Goal: Task Accomplishment & Management: Complete application form

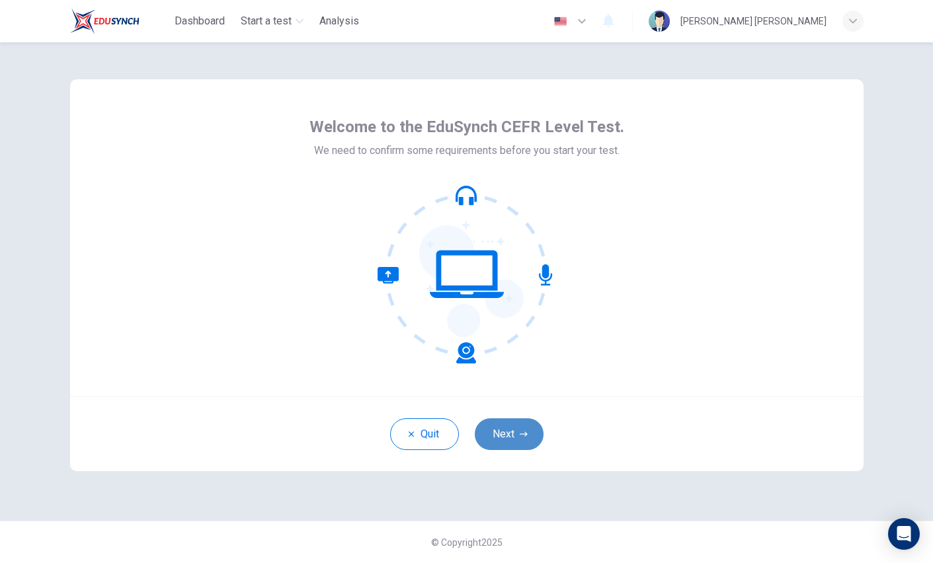
click at [524, 436] on icon "button" at bounding box center [524, 434] width 8 height 8
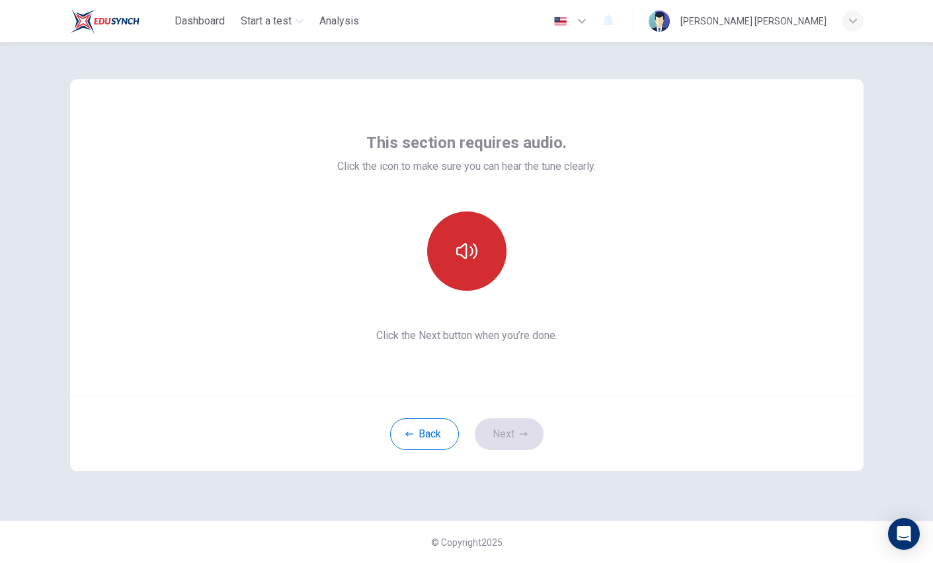
click at [471, 231] on button "button" at bounding box center [466, 251] width 79 height 79
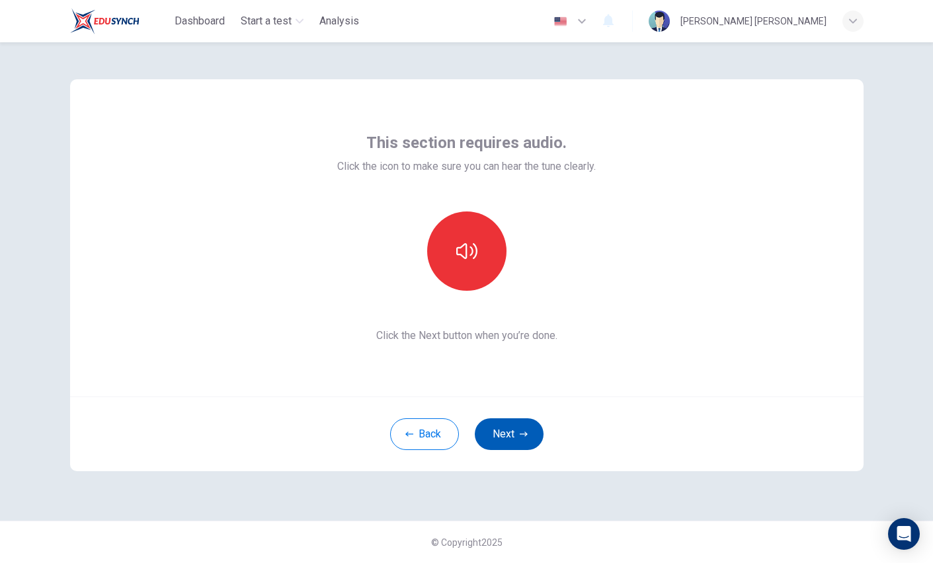
click at [520, 433] on icon "button" at bounding box center [524, 434] width 8 height 8
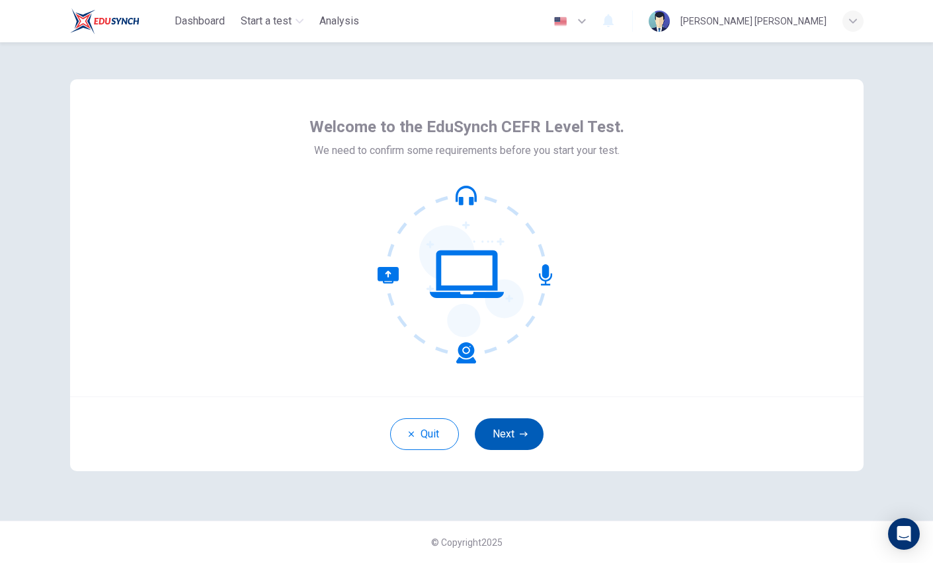
click at [500, 439] on button "Next" at bounding box center [509, 434] width 69 height 32
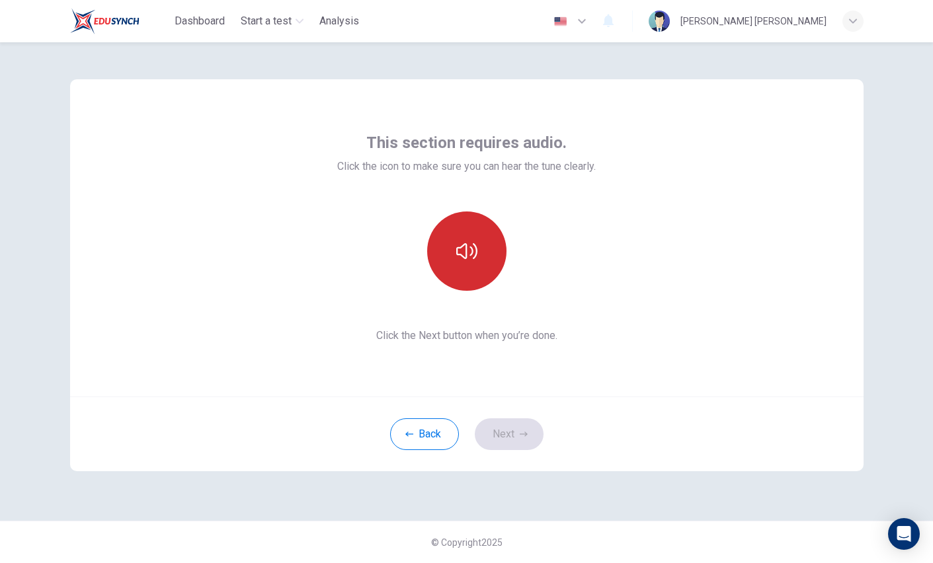
click at [465, 264] on button "button" at bounding box center [466, 251] width 79 height 79
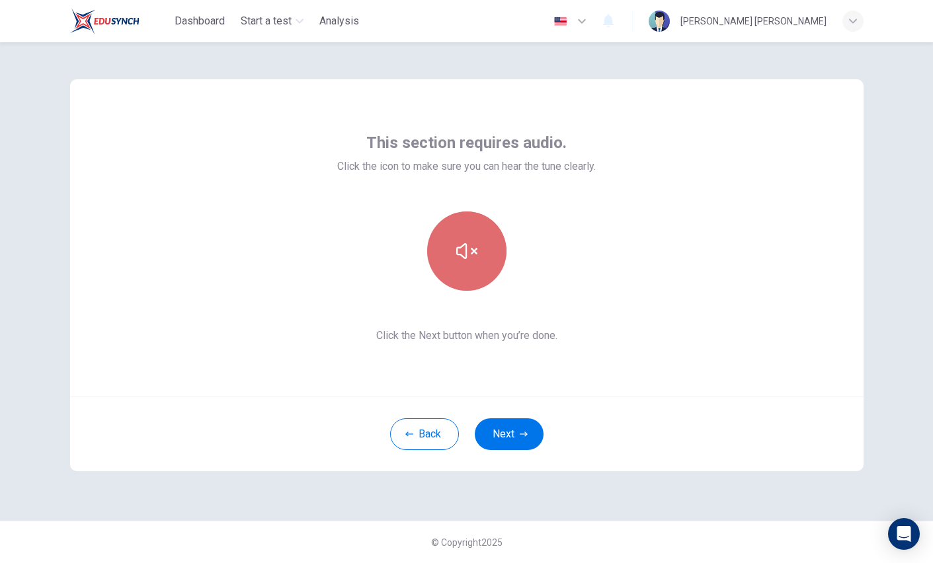
click at [465, 264] on button "button" at bounding box center [466, 251] width 79 height 79
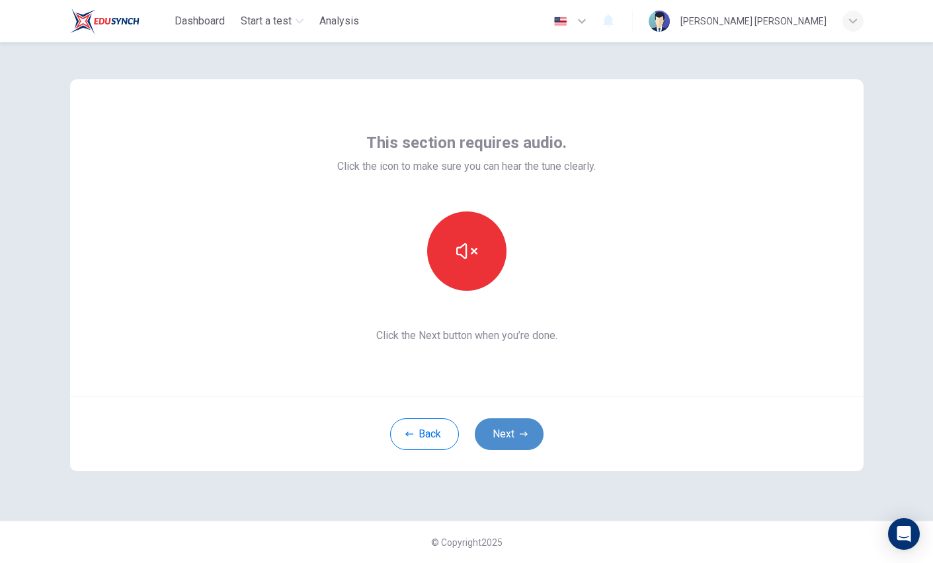
click at [513, 431] on button "Next" at bounding box center [509, 434] width 69 height 32
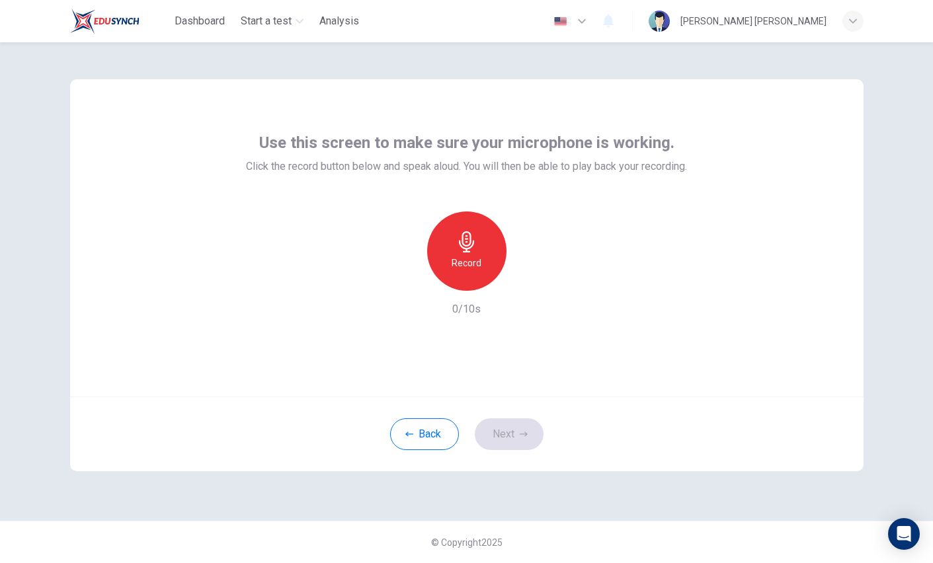
click at [457, 236] on icon "button" at bounding box center [466, 241] width 21 height 21
click at [518, 442] on button "Next" at bounding box center [509, 434] width 69 height 32
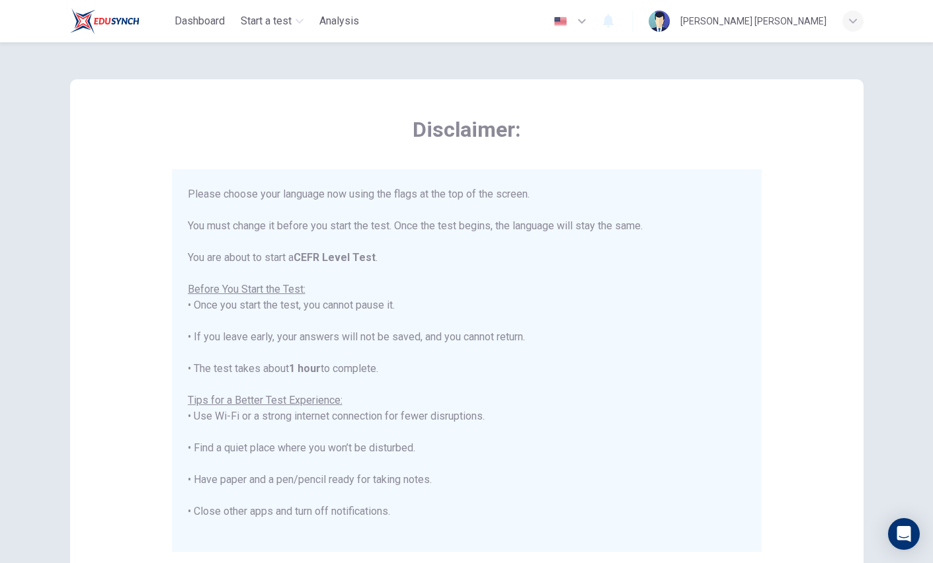
scroll to position [28, 0]
click at [568, 25] on img "button" at bounding box center [560, 22] width 17 height 10
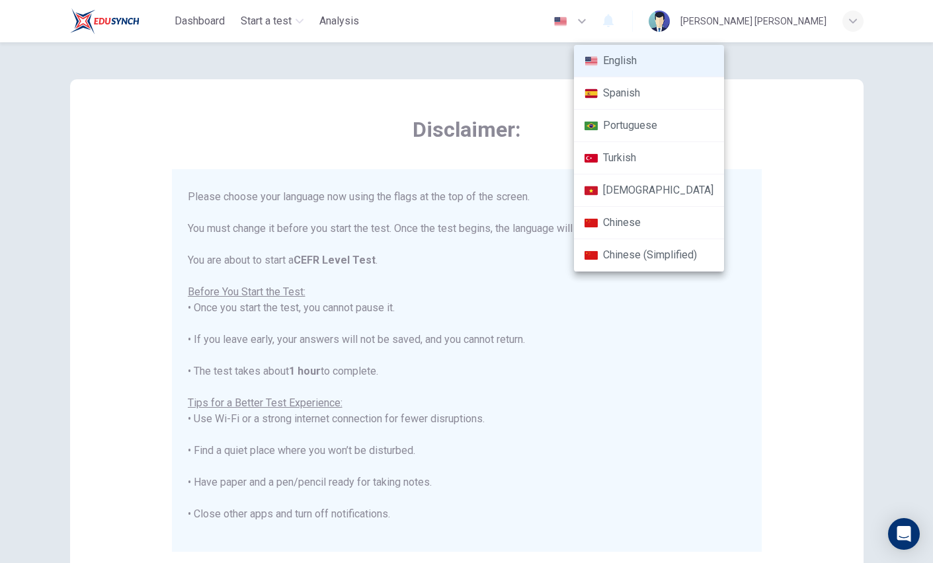
click at [601, 213] on li "Chinese" at bounding box center [649, 223] width 150 height 32
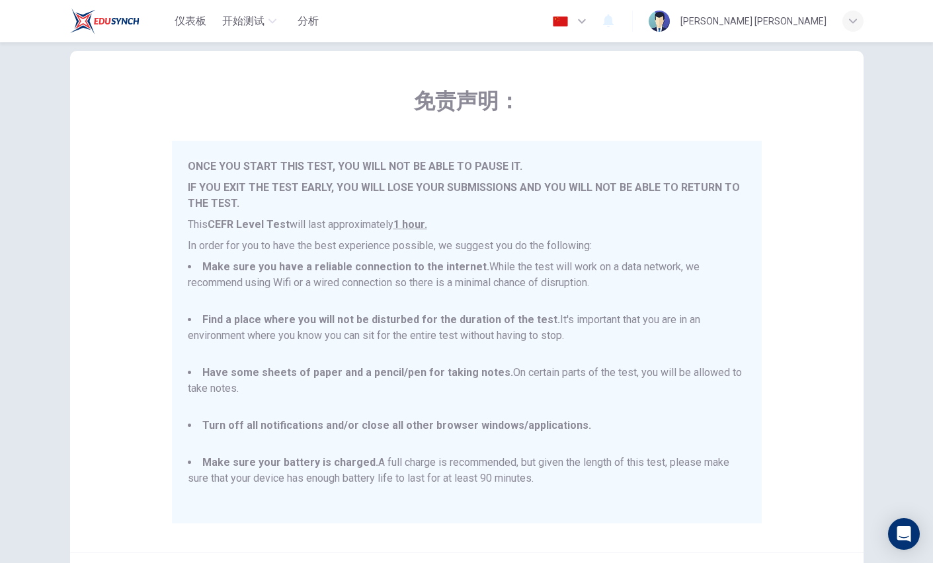
scroll to position [71, 0]
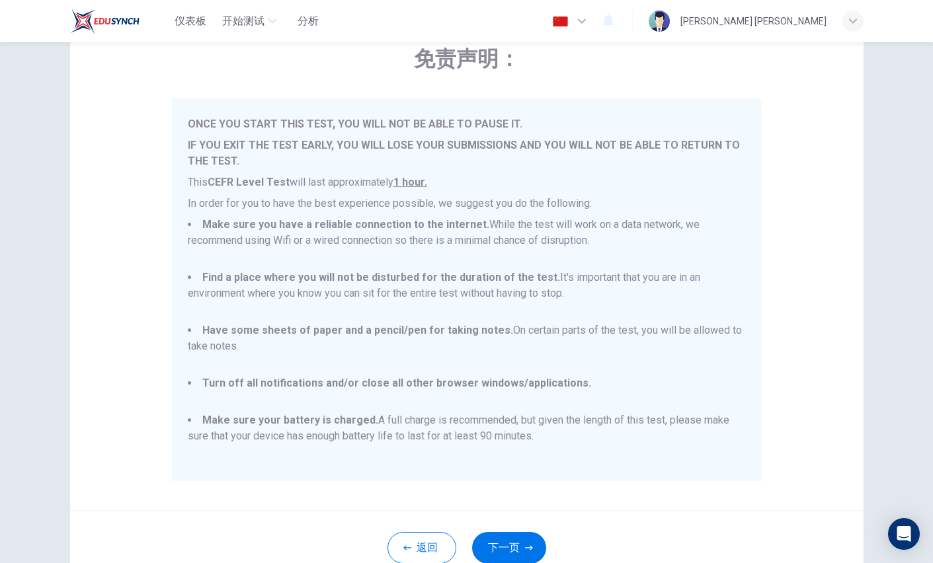
click at [568, 24] on img "button" at bounding box center [560, 22] width 17 height 10
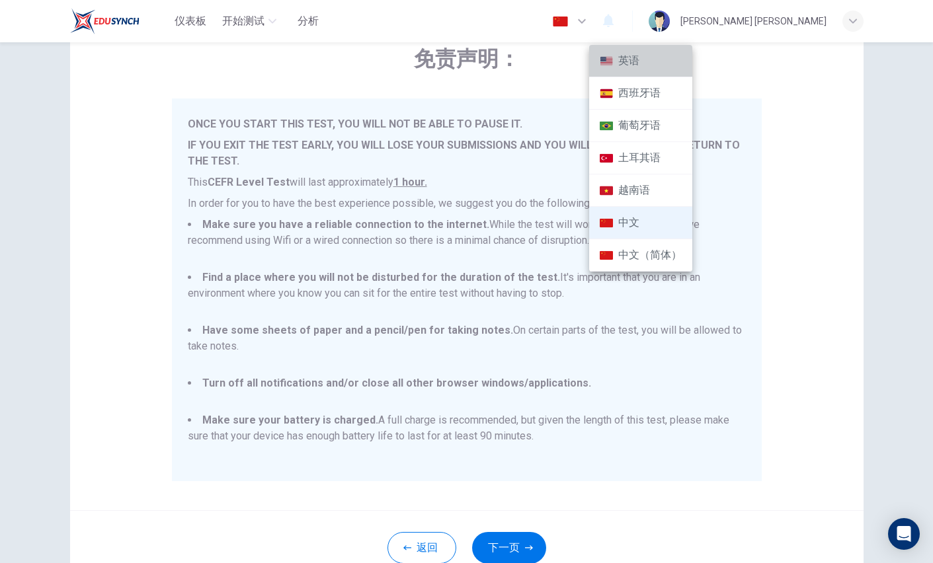
click at [623, 65] on li "英语" at bounding box center [640, 61] width 103 height 32
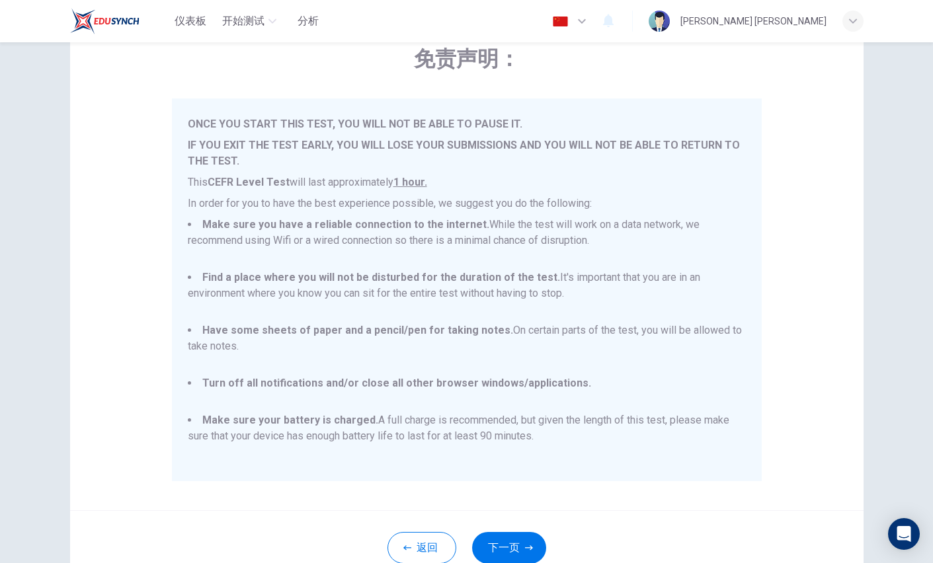
type input "en"
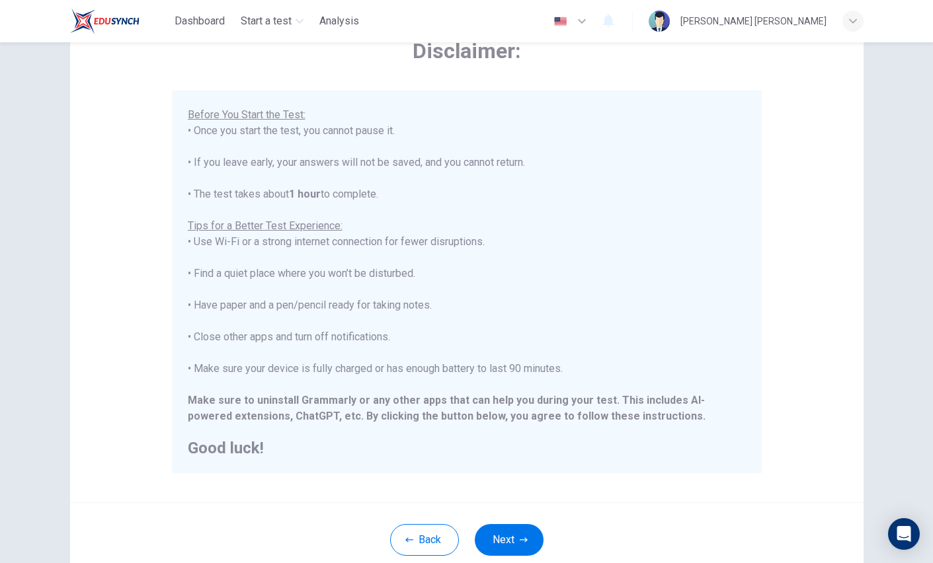
scroll to position [87, 0]
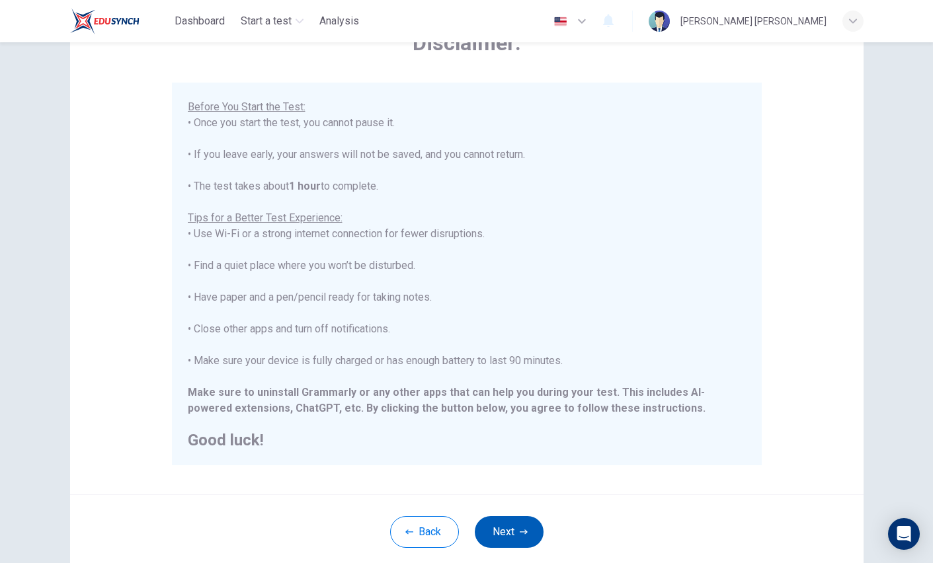
click at [502, 534] on button "Next" at bounding box center [509, 532] width 69 height 32
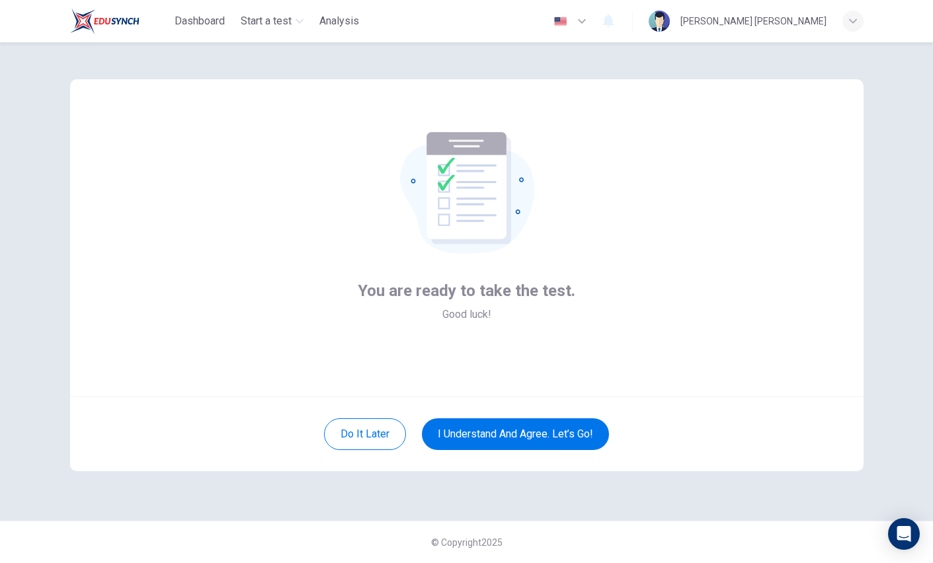
scroll to position [0, 0]
click at [526, 441] on button "I understand and agree. Let’s go!" at bounding box center [515, 434] width 187 height 32
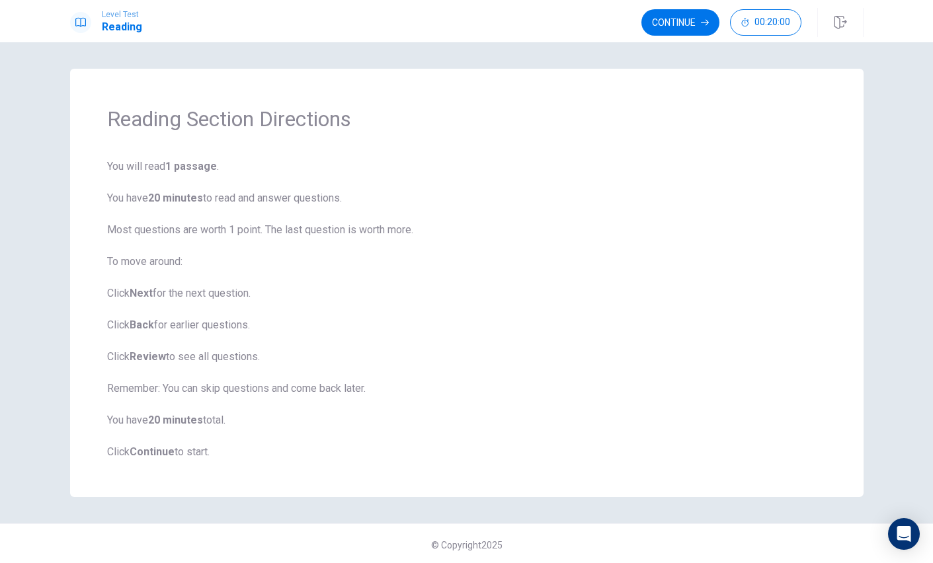
scroll to position [3, 0]
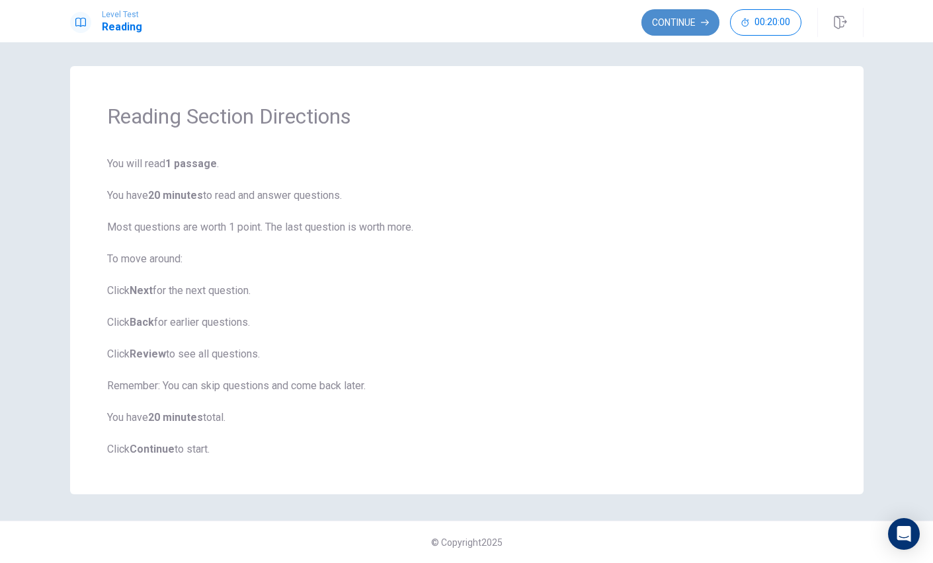
click at [670, 18] on button "Continue" at bounding box center [680, 22] width 78 height 26
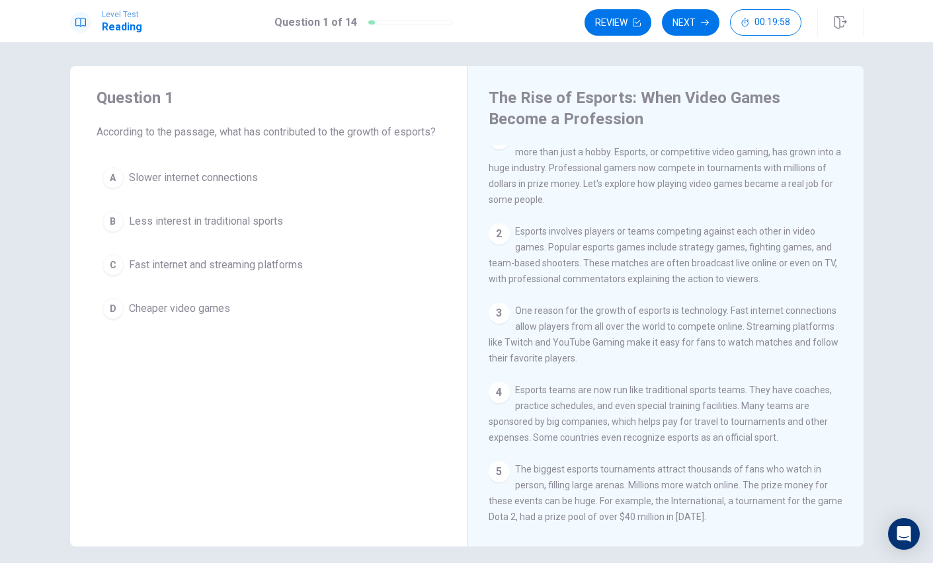
scroll to position [0, 0]
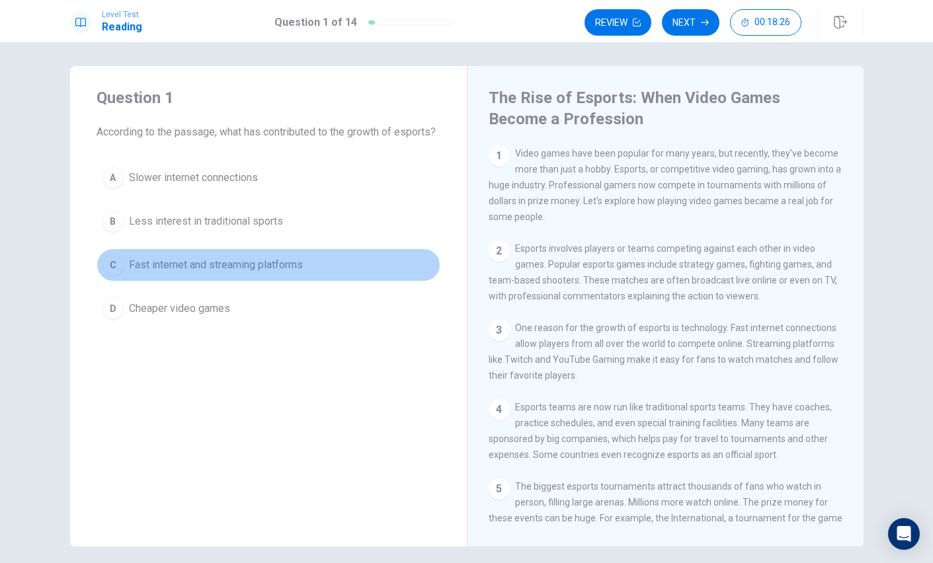
click at [116, 276] on div "C" at bounding box center [112, 264] width 21 height 21
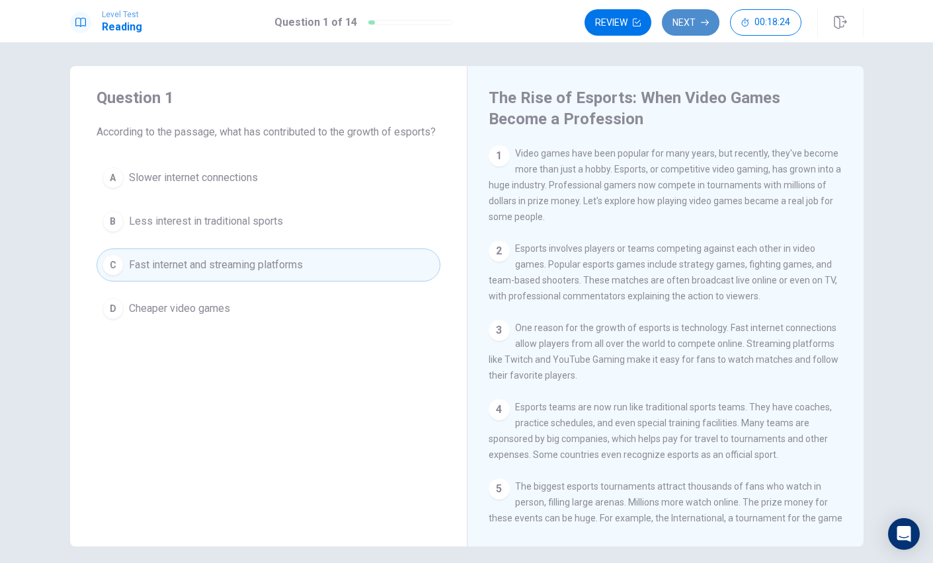
click at [679, 14] on button "Next" at bounding box center [691, 22] width 58 height 26
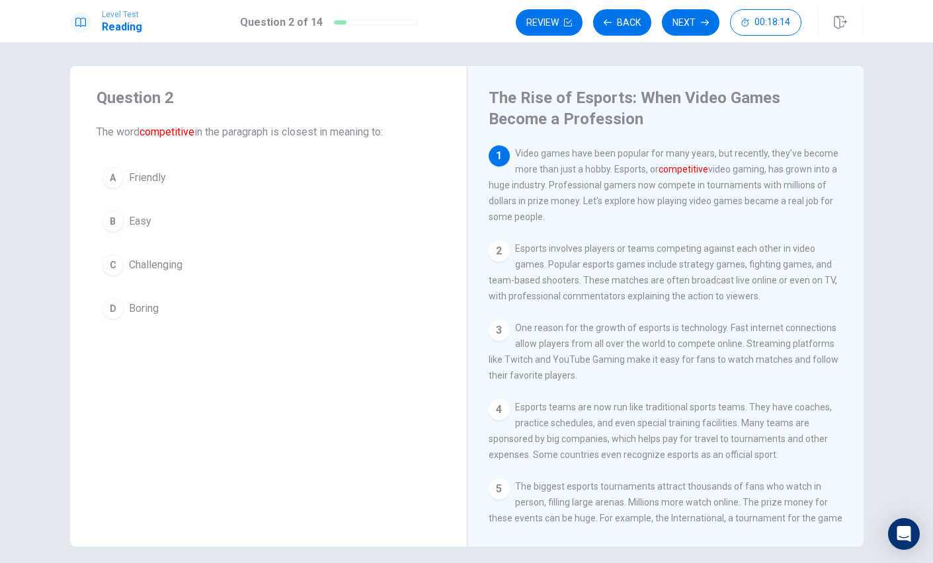
click at [118, 266] on div "C" at bounding box center [112, 264] width 21 height 21
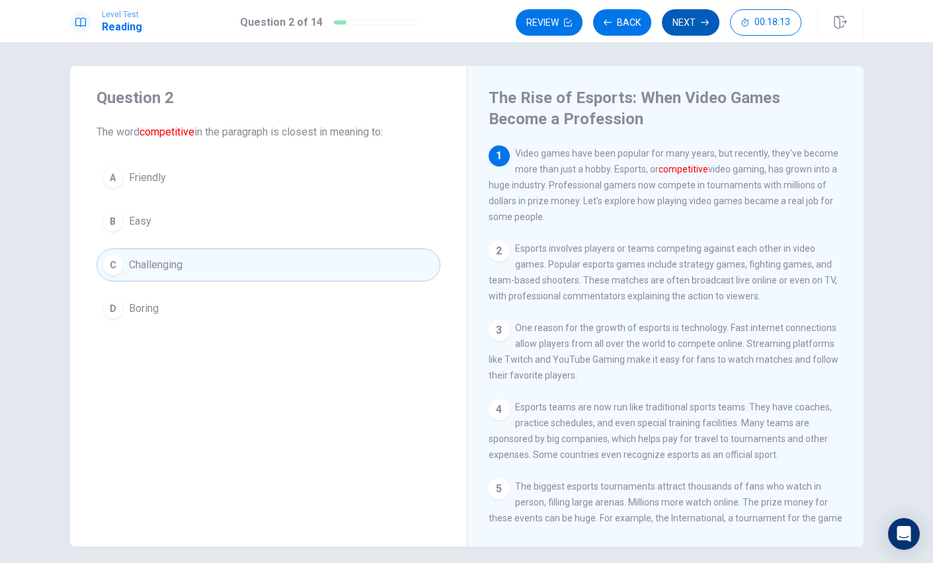
click at [683, 24] on button "Next" at bounding box center [691, 22] width 58 height 26
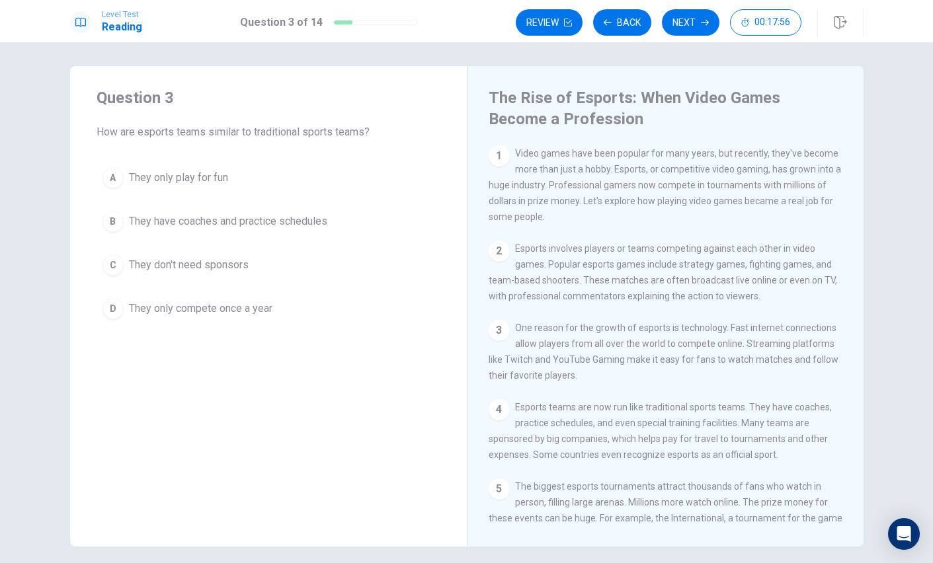
click at [114, 221] on div "B" at bounding box center [112, 221] width 21 height 21
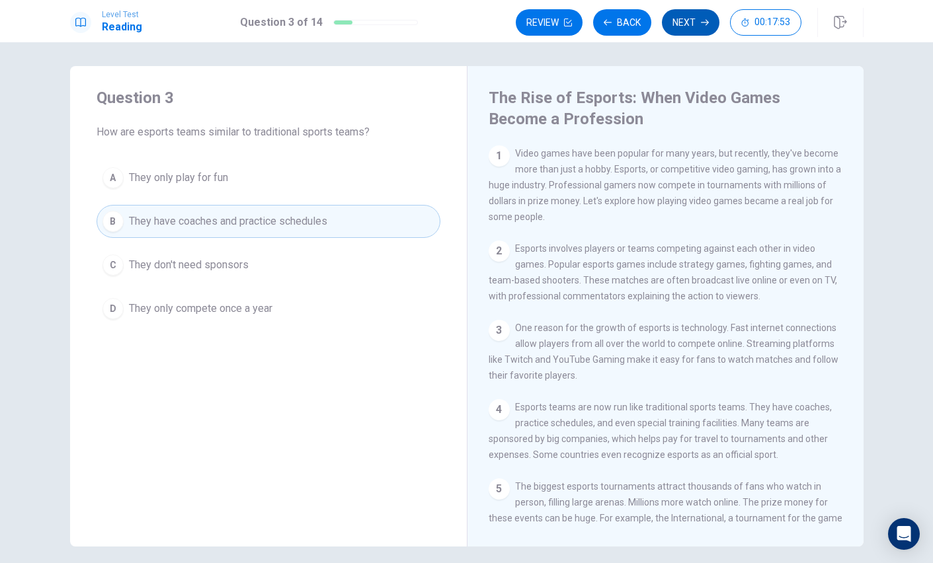
click at [685, 24] on button "Next" at bounding box center [691, 22] width 58 height 26
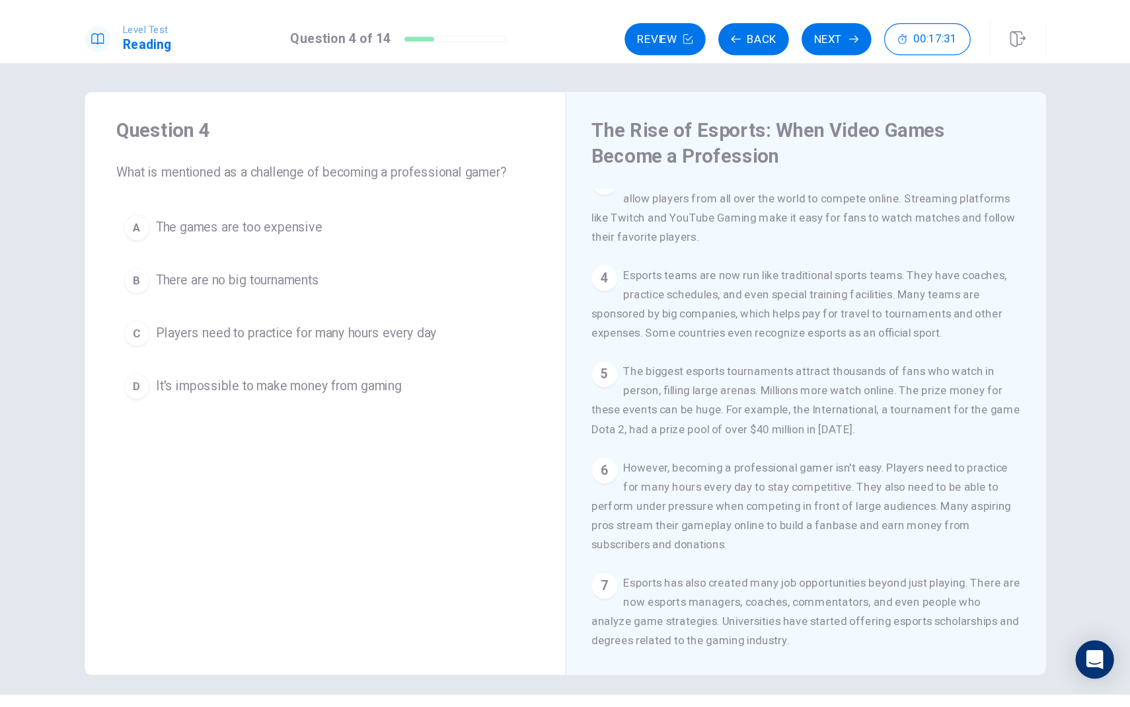
scroll to position [199, 0]
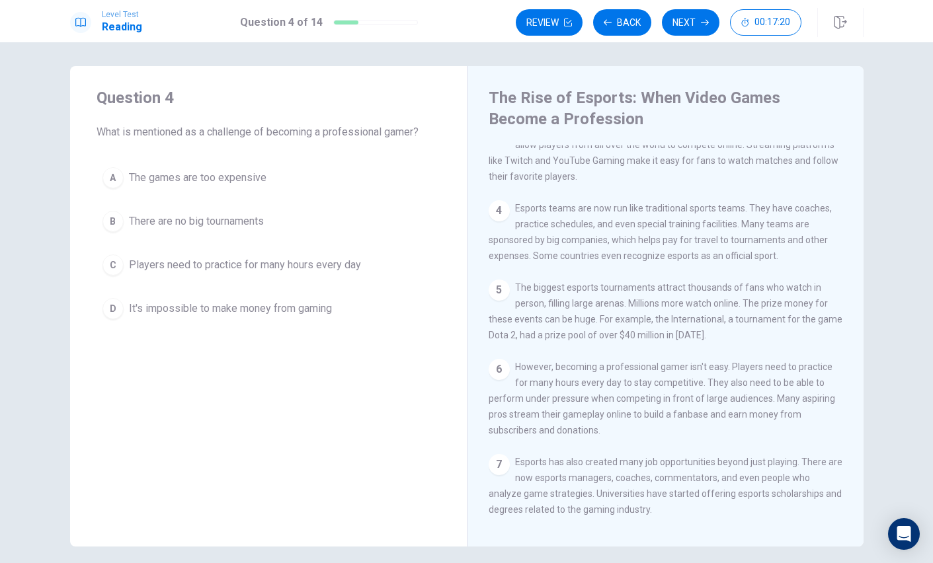
click at [280, 286] on div "A The games are too expensive B There are no big tournaments C Players need to …" at bounding box center [268, 243] width 344 height 164
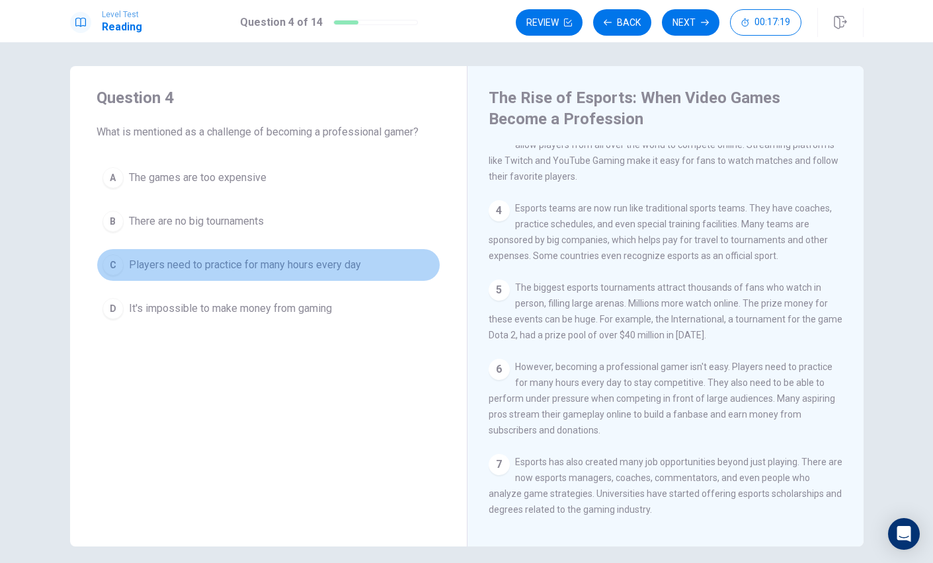
click at [325, 266] on span "Players need to practice for many hours every day" at bounding box center [245, 265] width 232 height 16
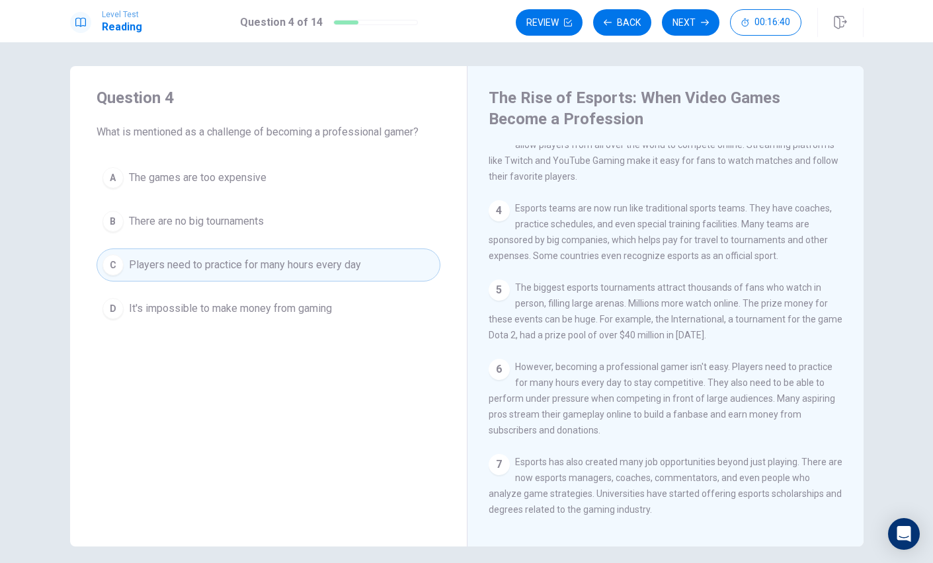
drag, startPoint x: 516, startPoint y: 478, endPoint x: 701, endPoint y: 521, distance: 190.6
click at [701, 529] on div "The Rise of Esports: When Video Games Become a Profession 1 Video games have be…" at bounding box center [665, 306] width 397 height 481
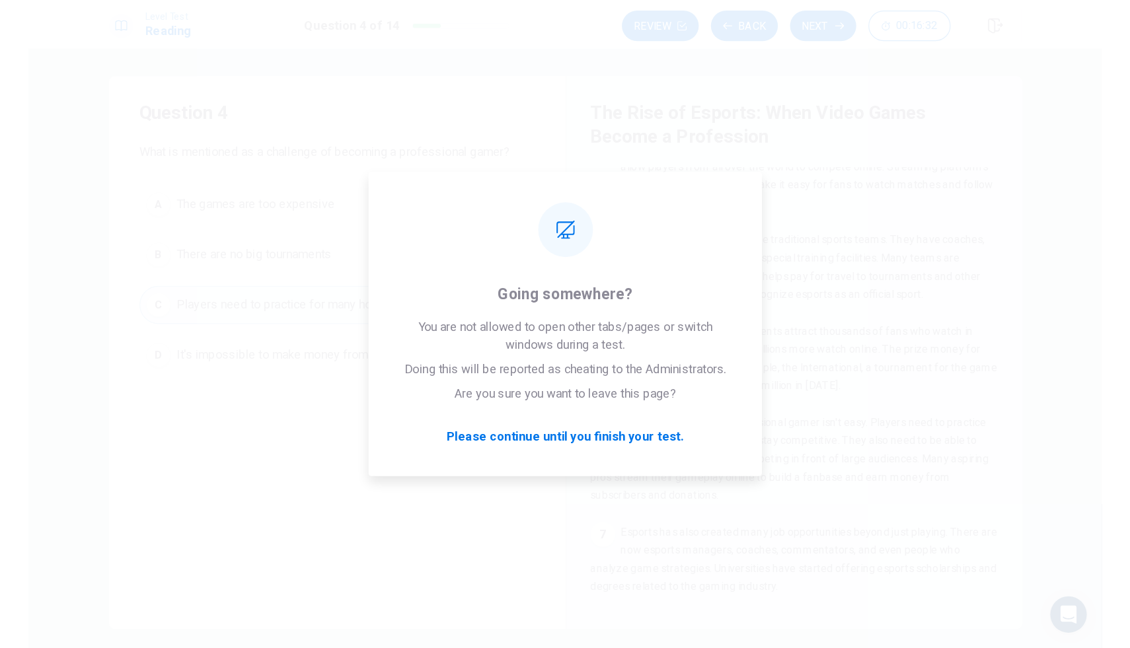
scroll to position [0, 0]
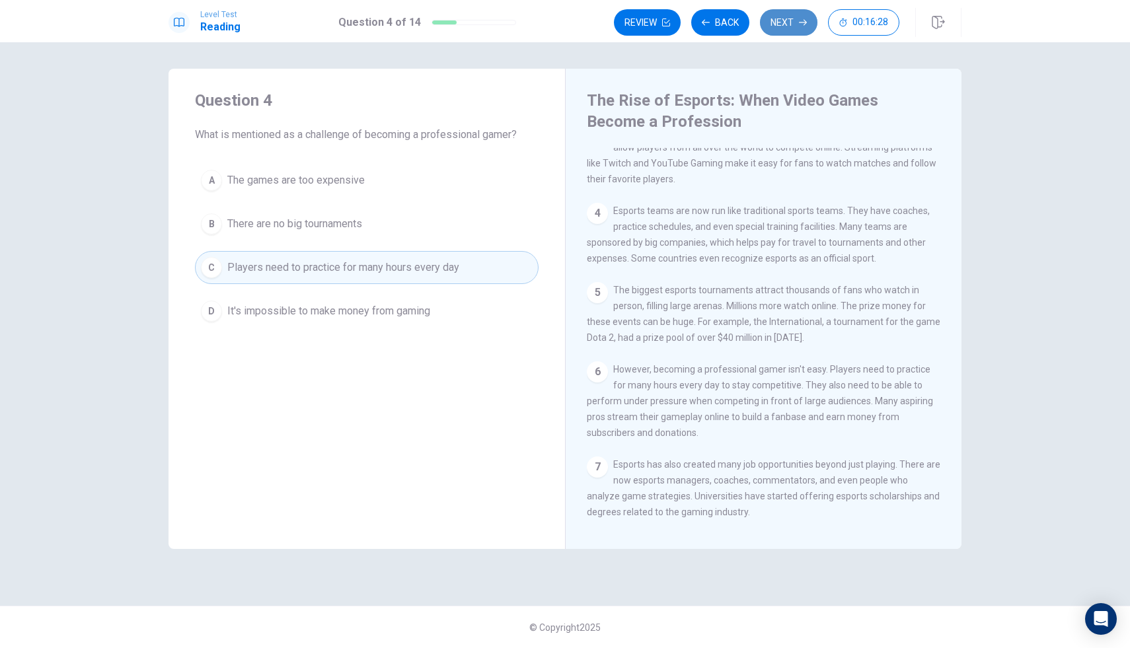
click at [797, 24] on button "Next" at bounding box center [789, 22] width 58 height 26
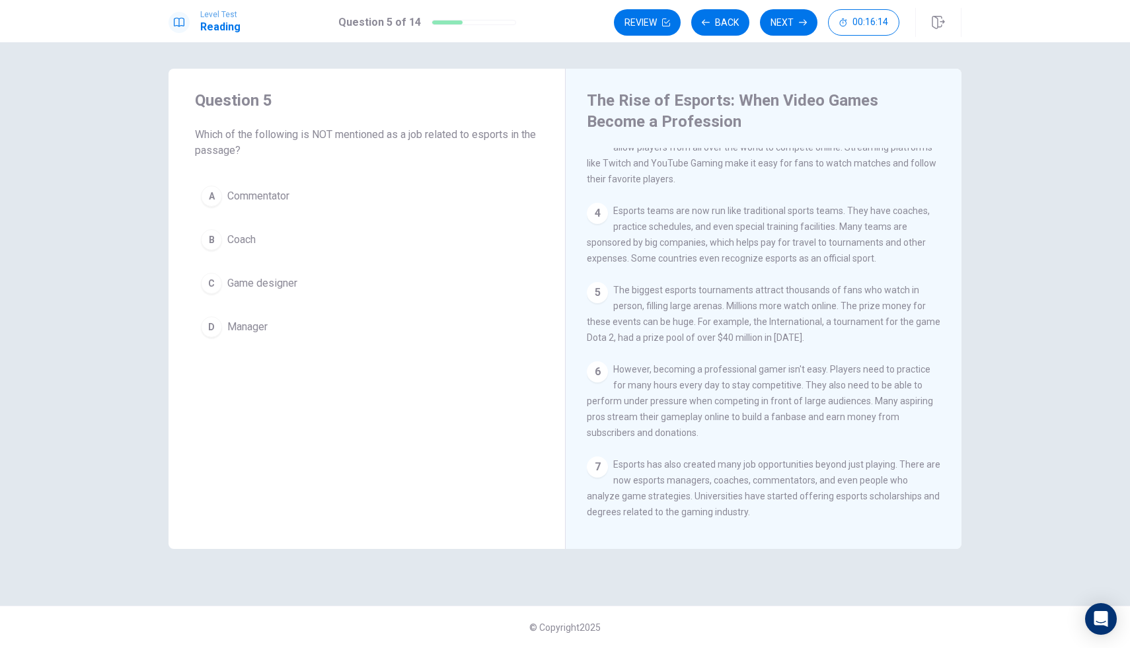
click at [450, 127] on span "Which of the following is NOT mentioned as a job related to esports in the pass…" at bounding box center [367, 143] width 344 height 32
click at [223, 276] on button "C Game designer" at bounding box center [367, 283] width 344 height 33
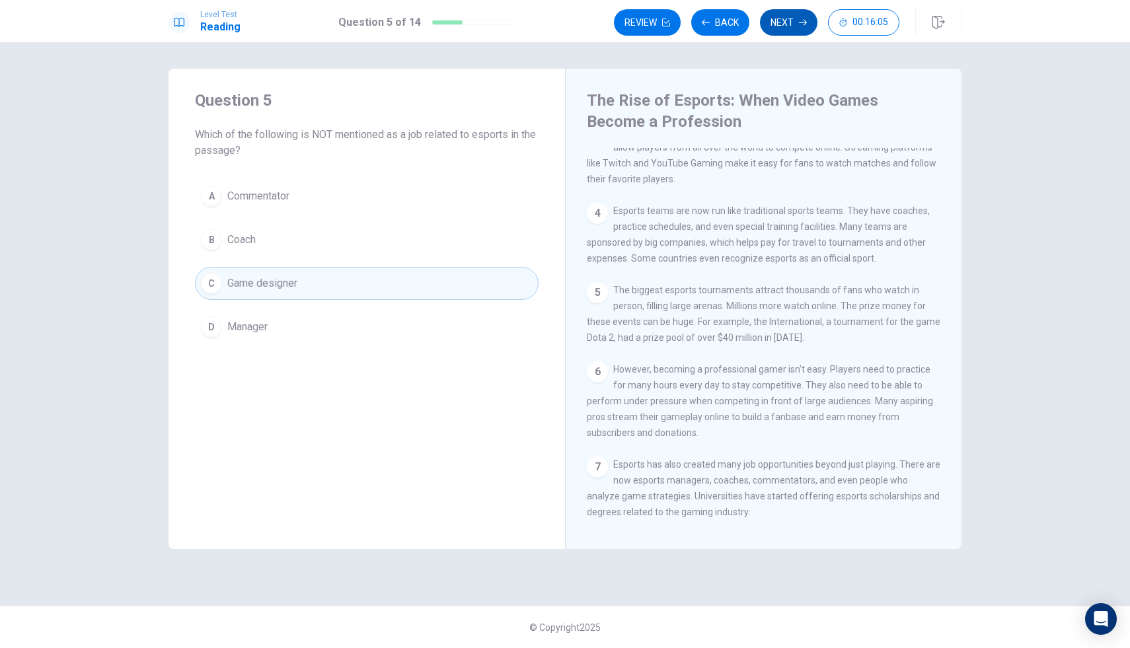
click at [792, 17] on button "Next" at bounding box center [789, 22] width 58 height 26
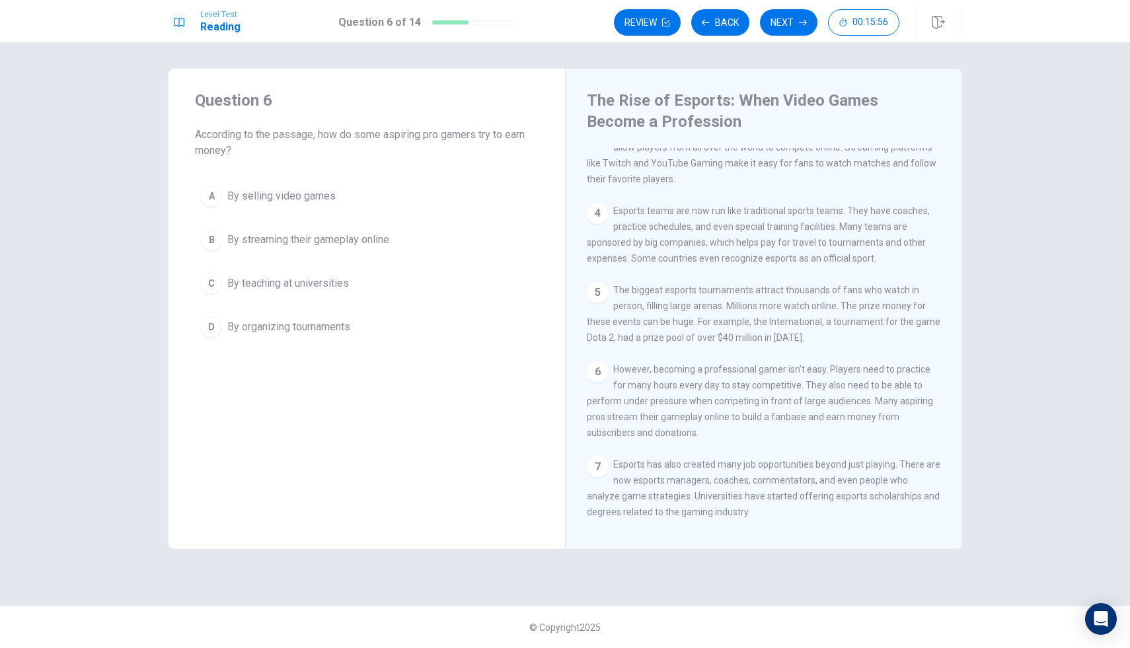
click at [311, 241] on span "By streaming their gameplay online" at bounding box center [308, 240] width 162 height 16
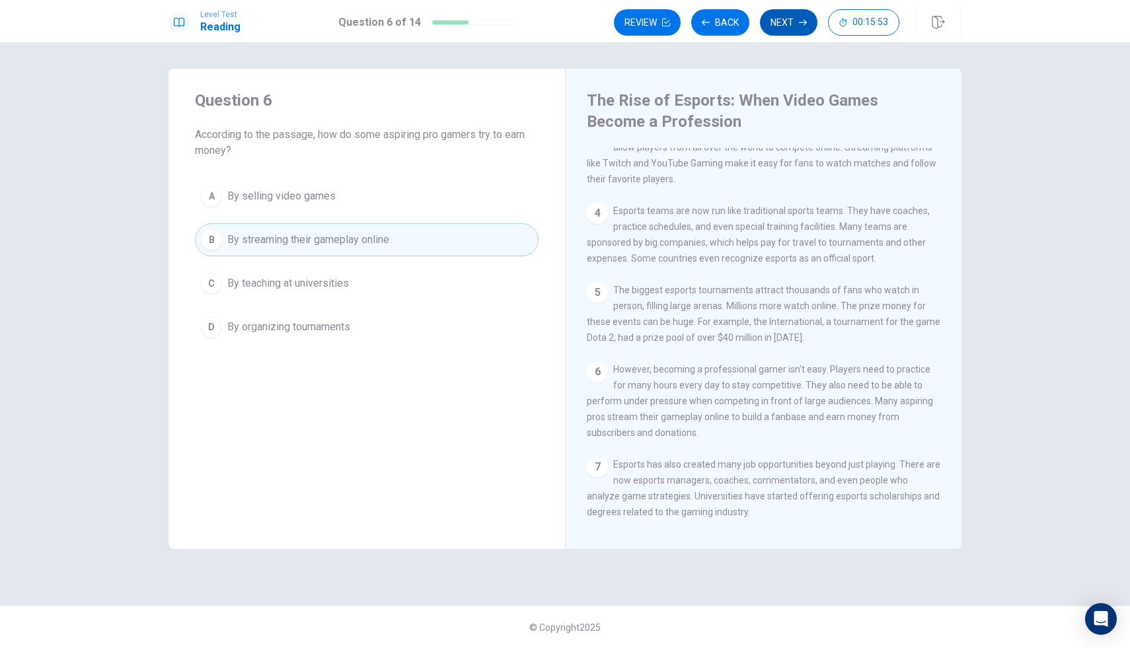
click at [800, 24] on icon "button" at bounding box center [803, 23] width 8 height 8
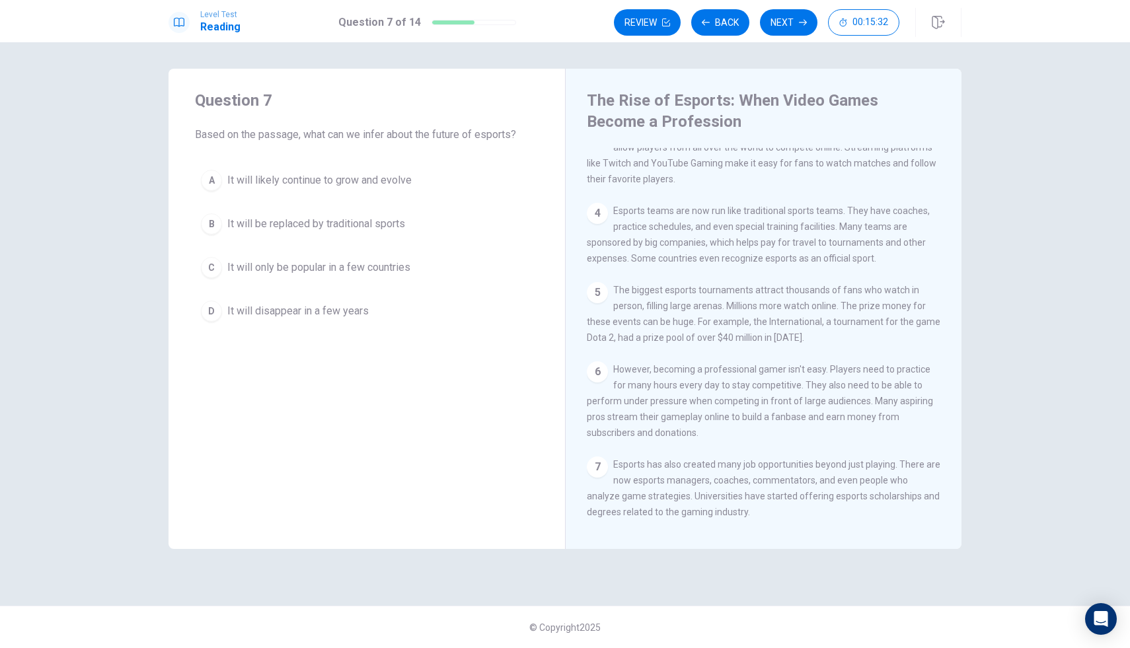
click at [373, 192] on button "A It will likely continue to grow and evolve" at bounding box center [367, 180] width 344 height 33
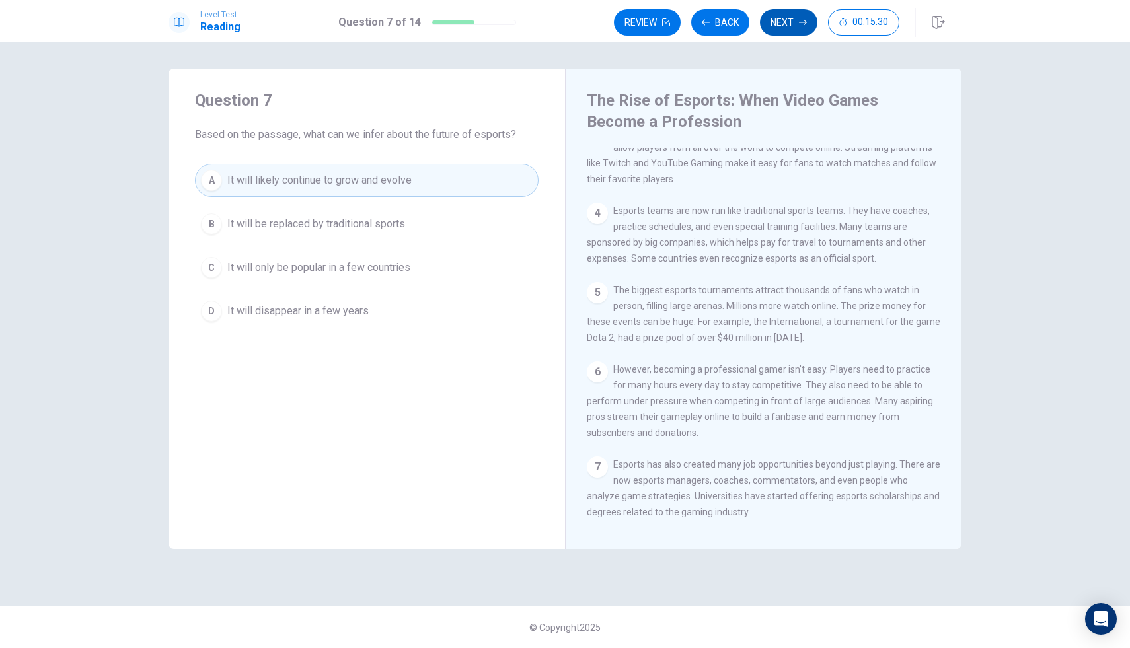
click at [788, 26] on button "Next" at bounding box center [789, 22] width 58 height 26
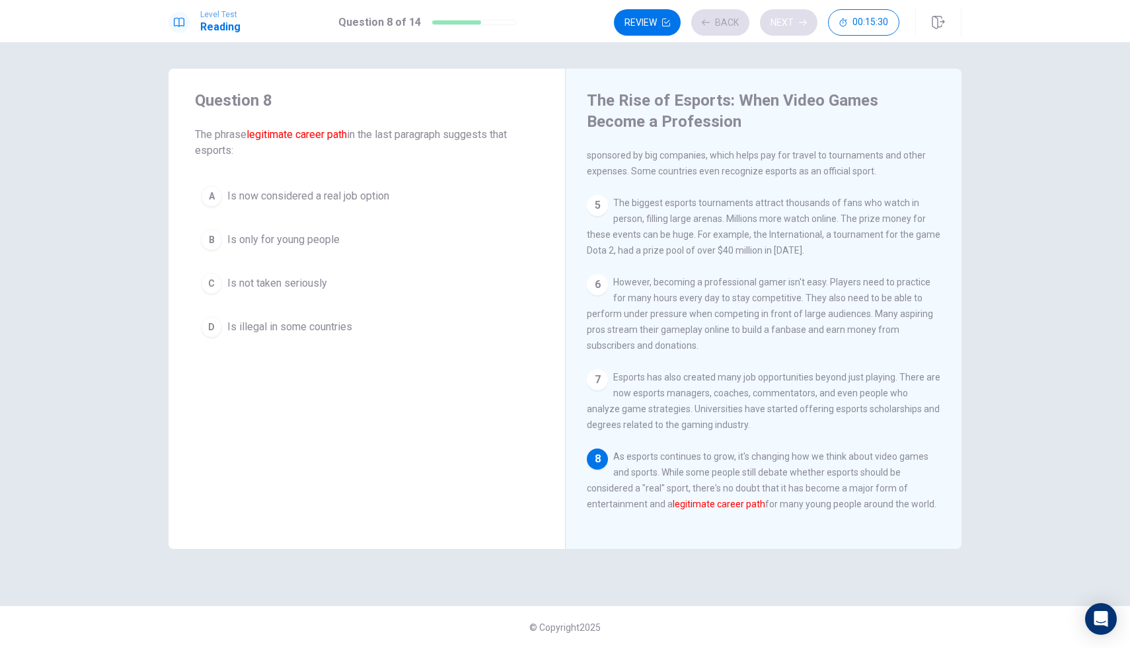
scroll to position [309, 0]
click at [284, 239] on span "Is only for young people" at bounding box center [283, 240] width 112 height 16
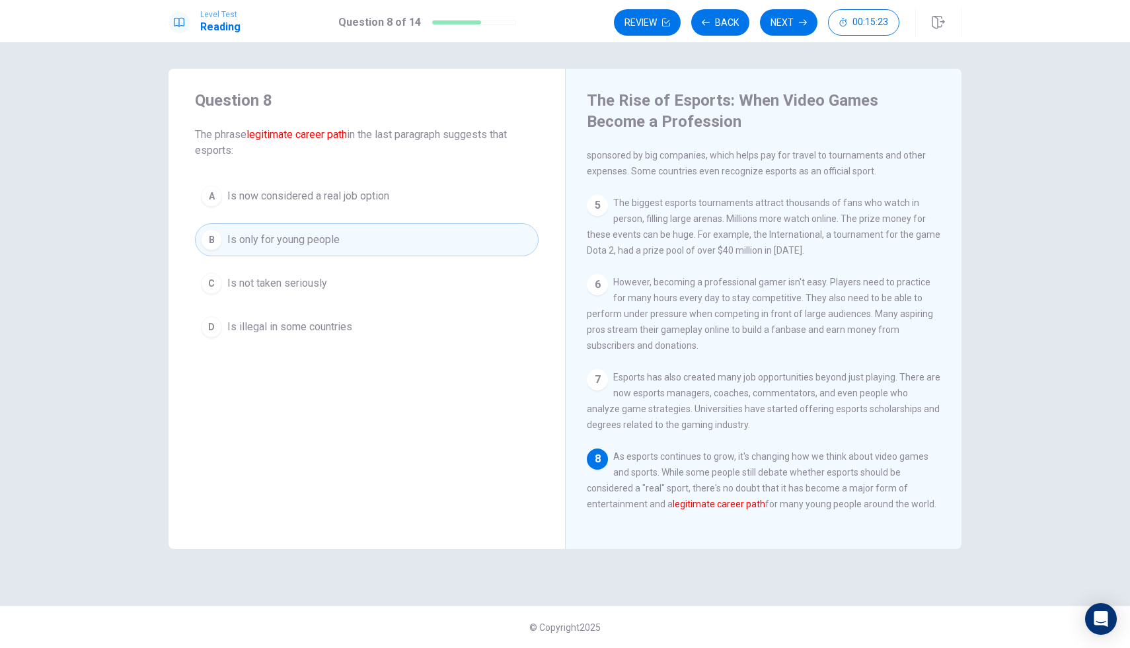
click at [316, 194] on span "Is now considered a real job option" at bounding box center [308, 196] width 162 height 16
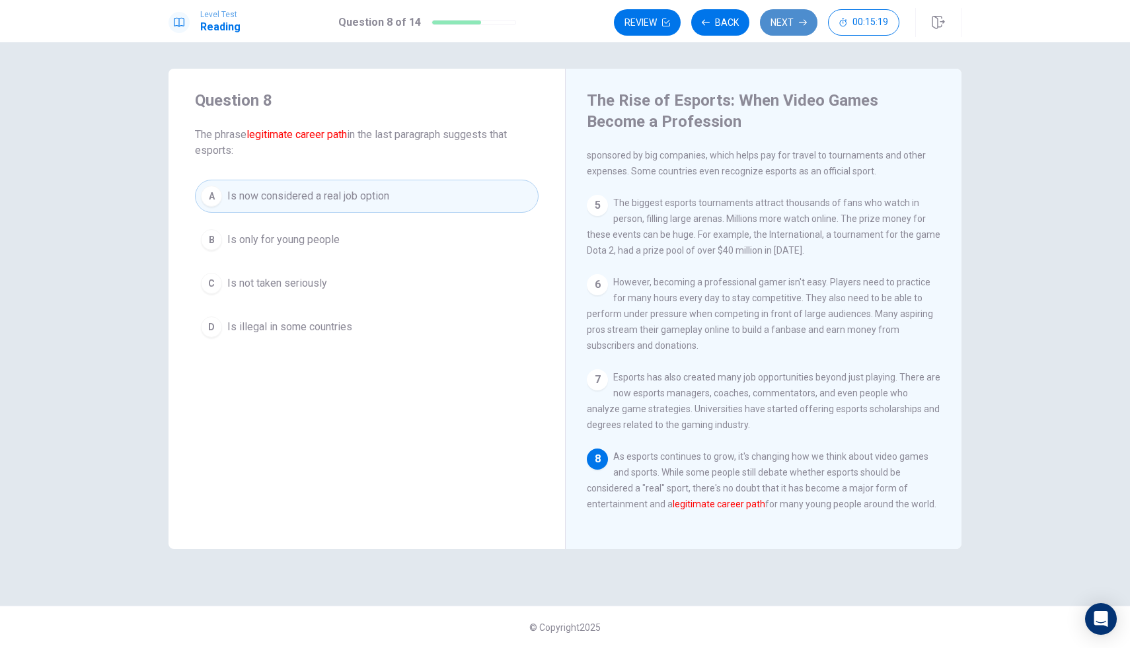
click at [789, 20] on button "Next" at bounding box center [789, 22] width 58 height 26
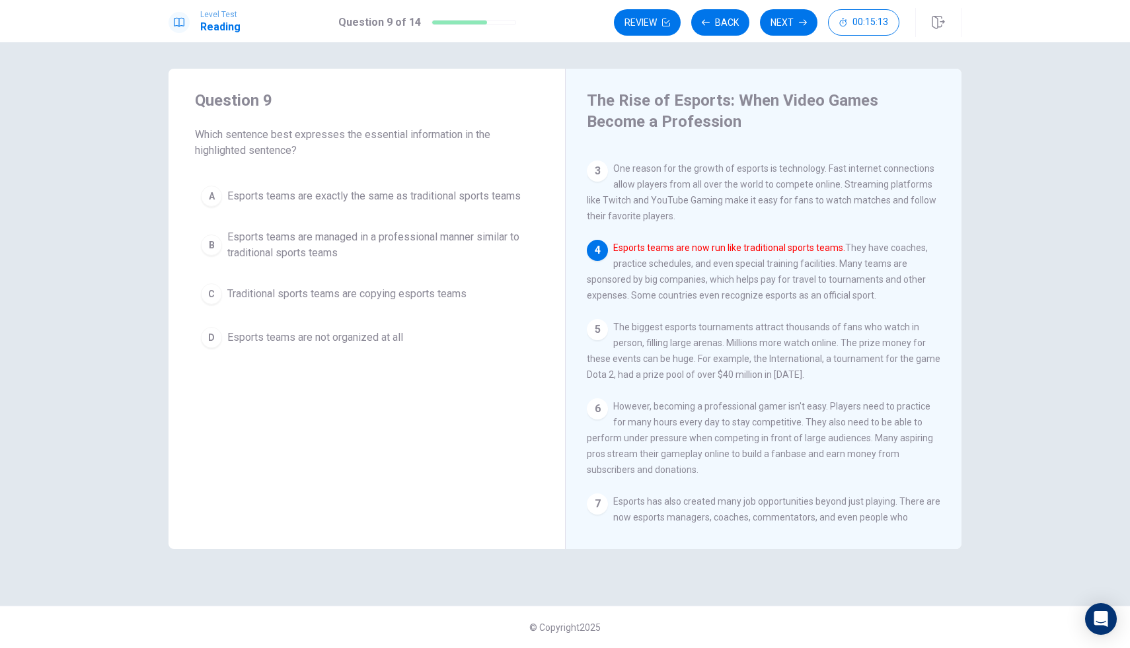
scroll to position [165, 0]
click at [213, 249] on div "B" at bounding box center [211, 245] width 21 height 21
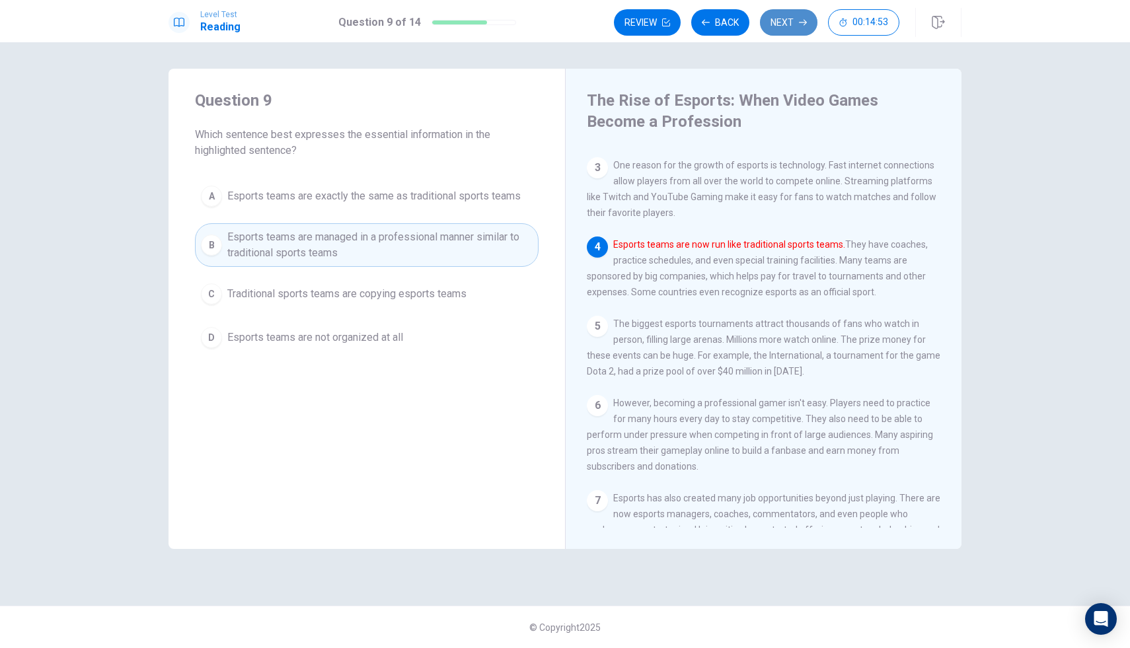
click at [784, 20] on button "Next" at bounding box center [789, 22] width 58 height 26
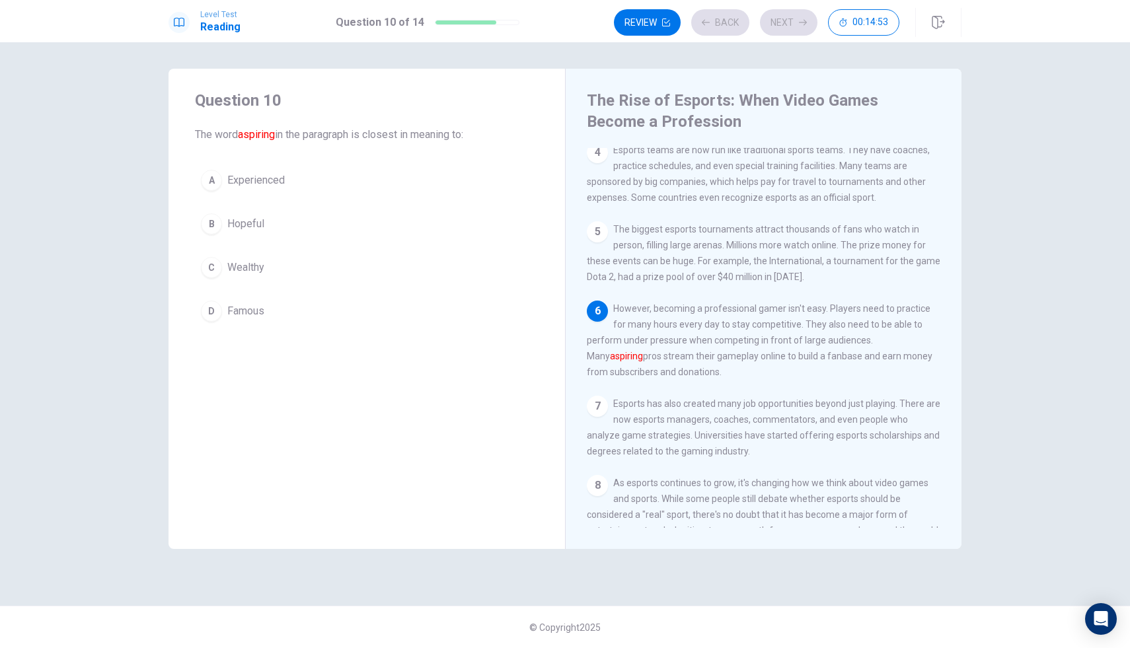
scroll to position [261, 0]
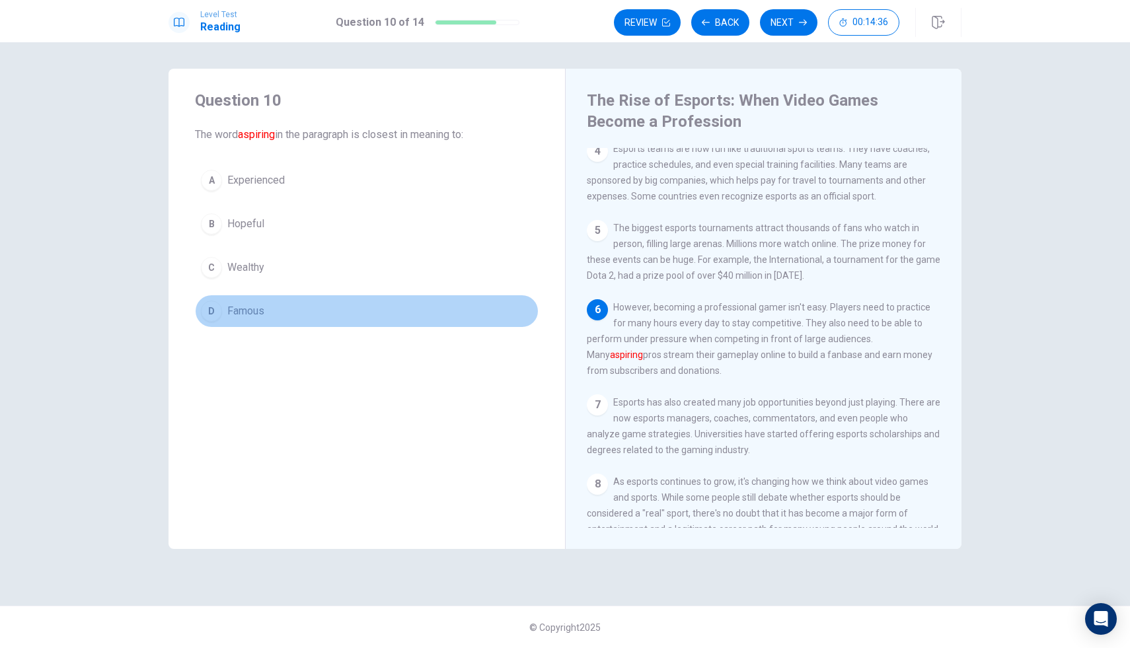
click at [234, 307] on span "Famous" at bounding box center [245, 311] width 37 height 16
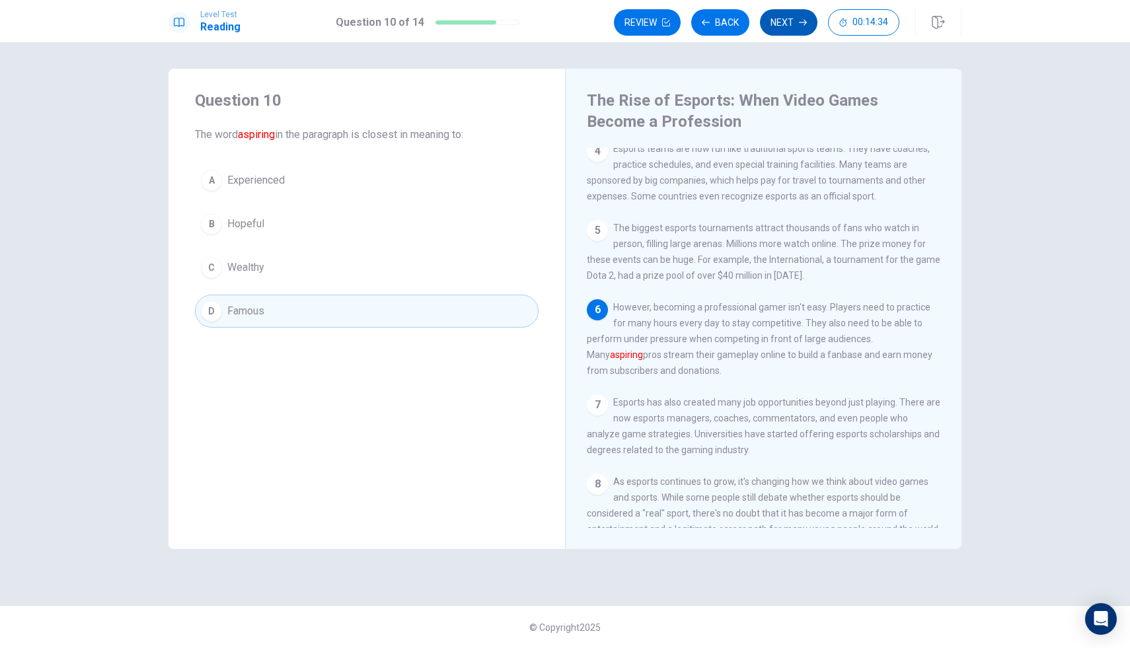
click at [796, 22] on button "Next" at bounding box center [789, 22] width 58 height 26
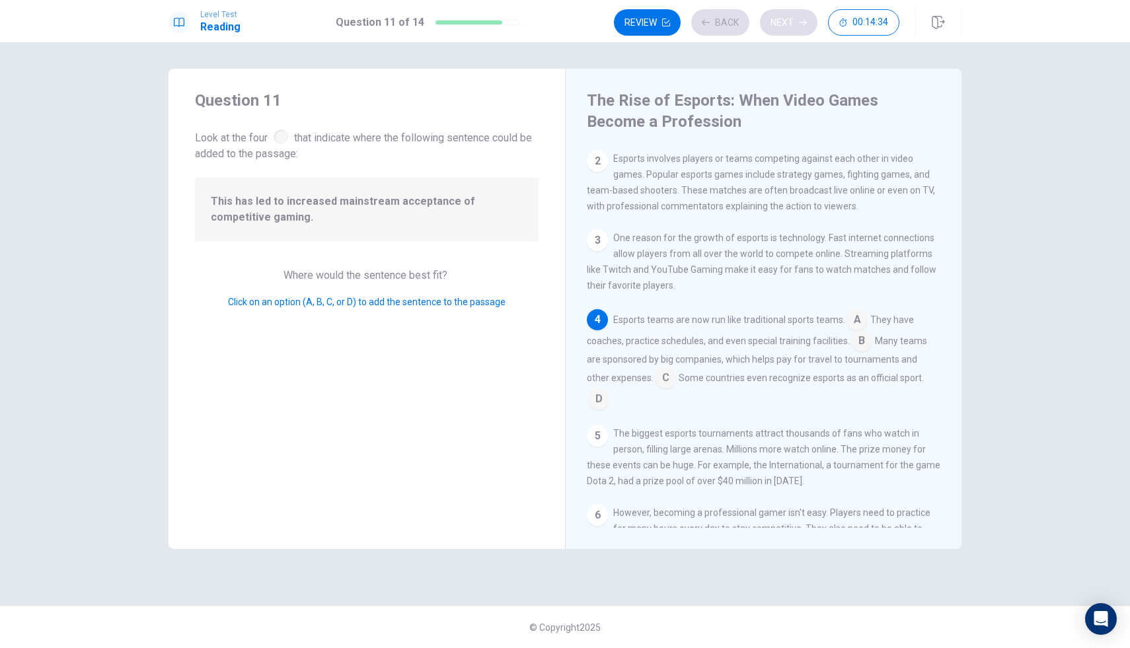
scroll to position [94, 0]
drag, startPoint x: 644, startPoint y: 386, endPoint x: 346, endPoint y: 163, distance: 372.0
click at [344, 158] on div "Question 11 Look at the four that indicate where the following sentence could b…" at bounding box center [565, 309] width 793 height 481
click at [655, 386] on input at bounding box center [665, 377] width 21 height 21
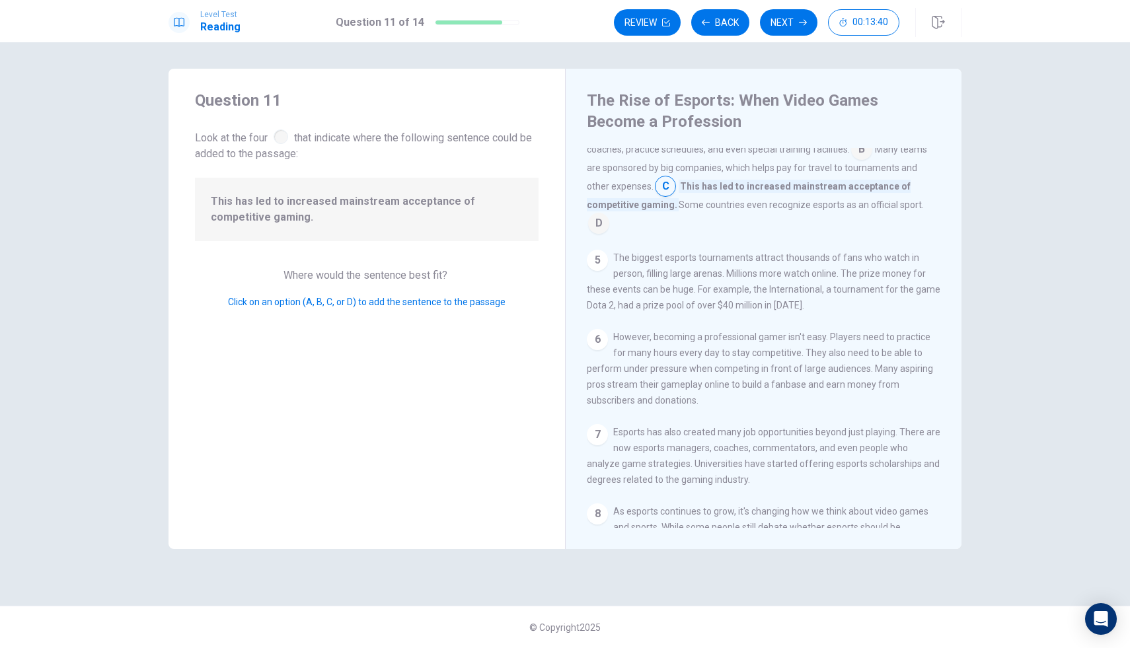
scroll to position [343, 0]
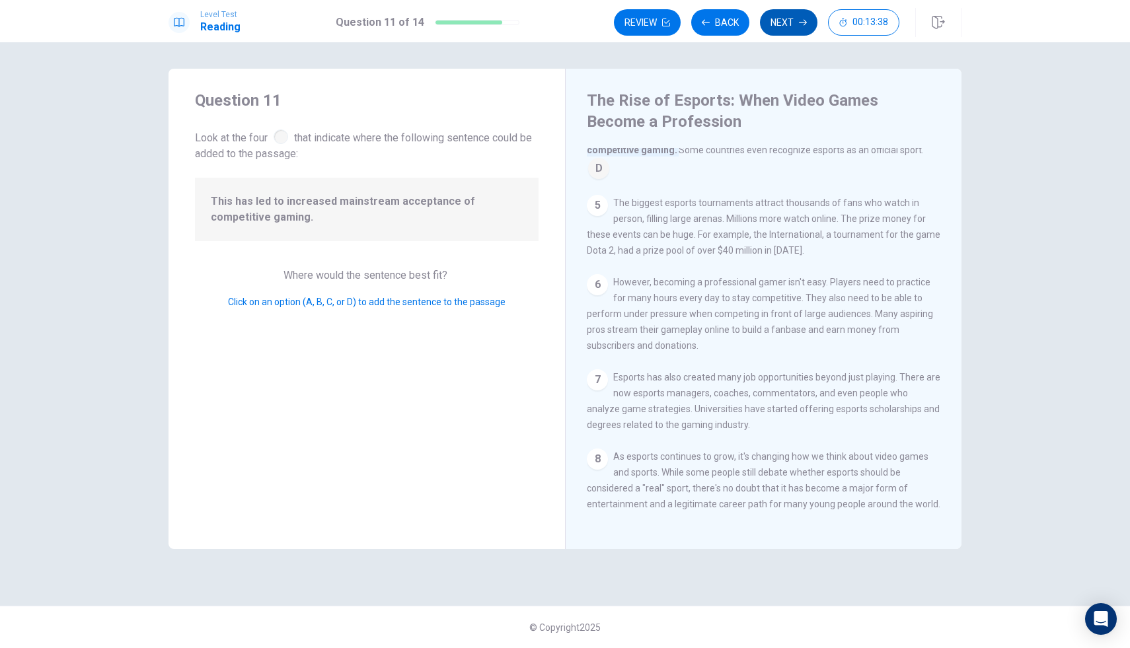
click at [789, 20] on button "Next" at bounding box center [789, 22] width 58 height 26
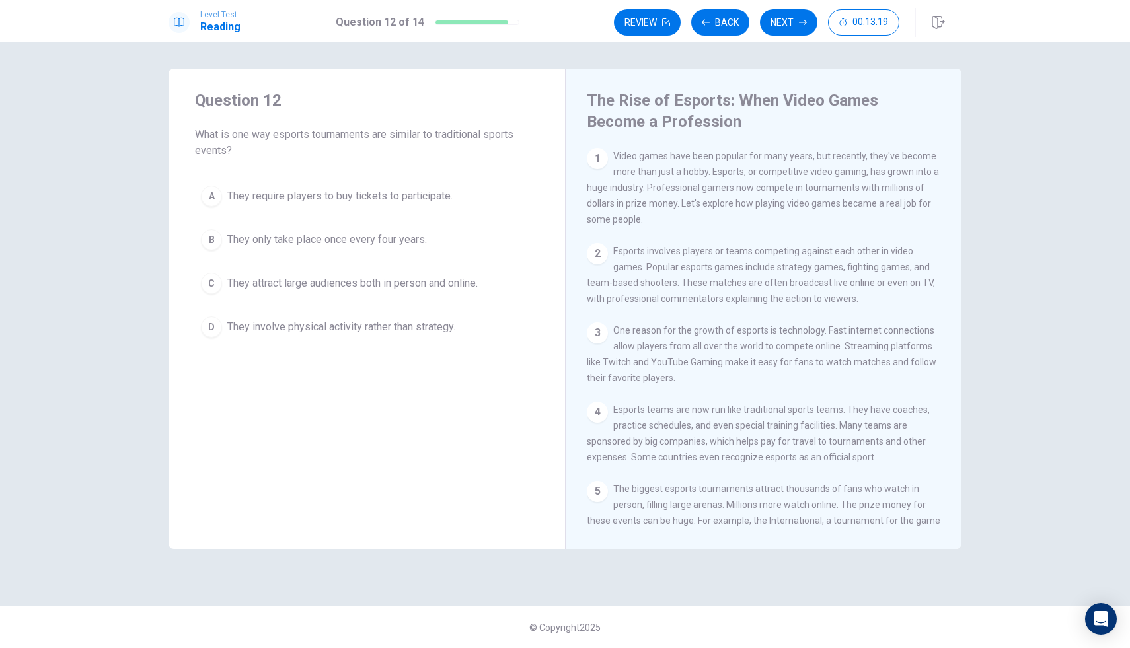
click at [272, 288] on span "They attract large audiences both in person and online." at bounding box center [352, 284] width 251 height 16
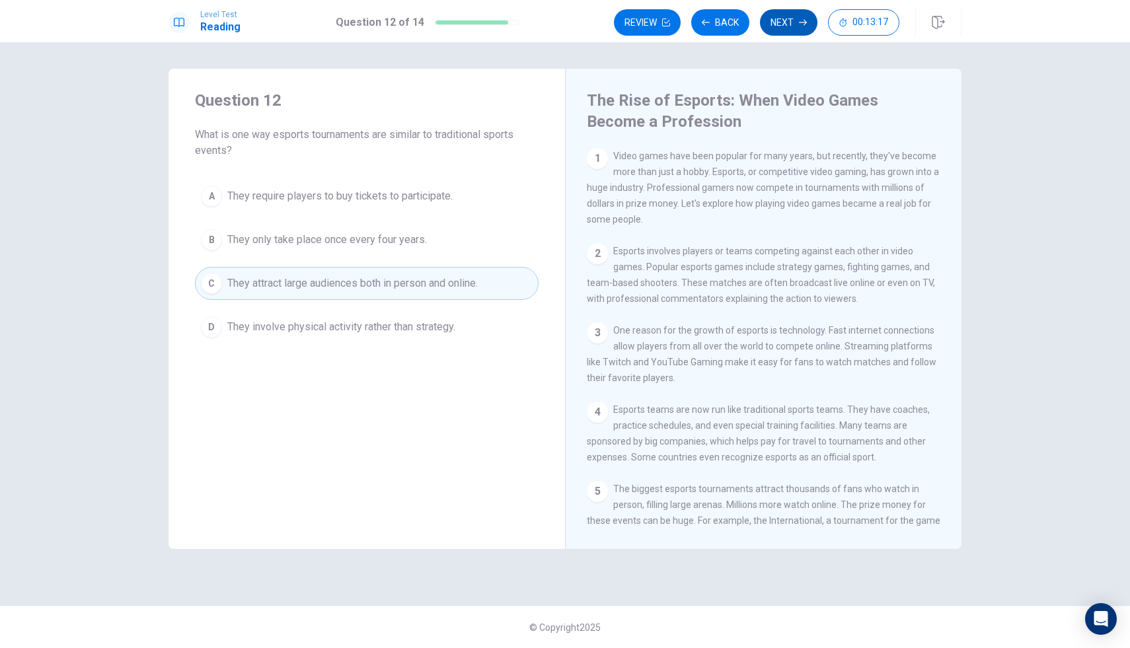
click at [801, 13] on button "Next" at bounding box center [789, 22] width 58 height 26
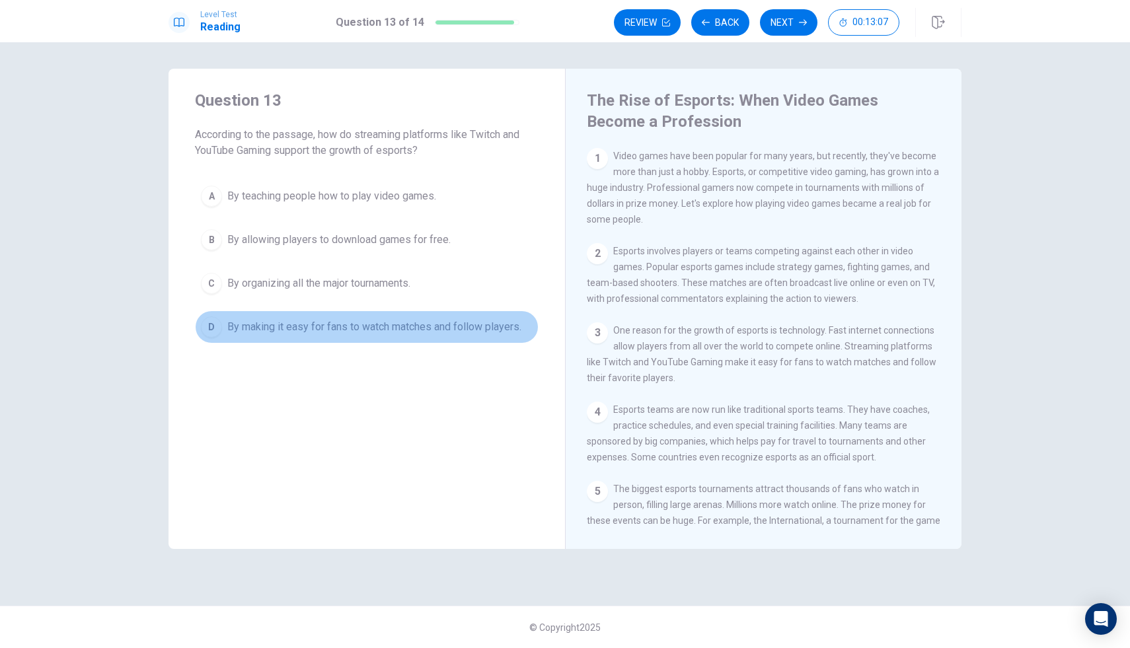
click at [362, 327] on span "By making it easy for fans to watch matches and follow players." at bounding box center [374, 327] width 294 height 16
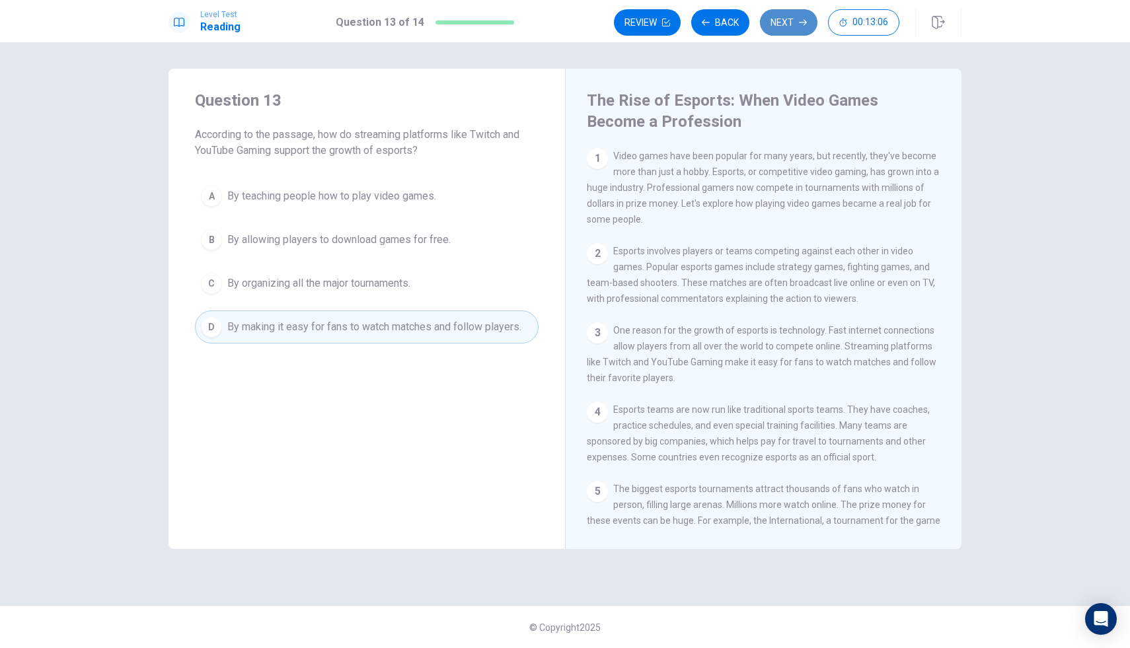
click at [781, 23] on button "Next" at bounding box center [789, 22] width 58 height 26
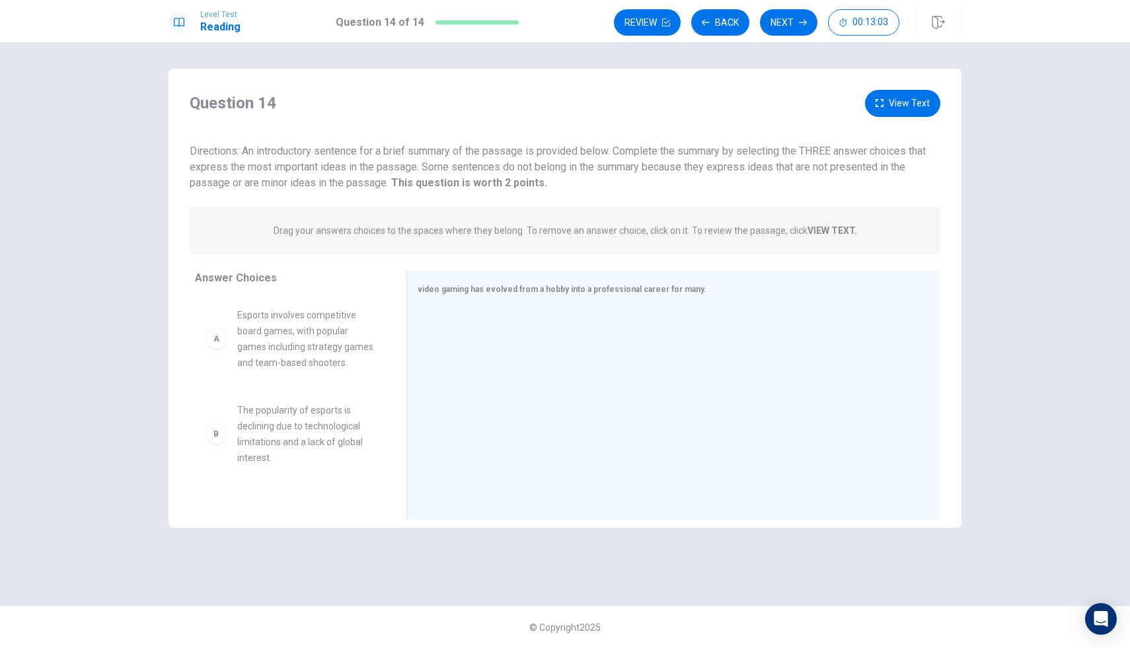
click at [340, 233] on p "Drag your answers choices to the spaces where they belong. To remove an answer …" at bounding box center [566, 230] width 584 height 11
click at [211, 344] on div "A" at bounding box center [216, 338] width 21 height 21
click at [220, 345] on div "A" at bounding box center [216, 338] width 21 height 21
drag, startPoint x: 219, startPoint y: 345, endPoint x: 428, endPoint y: 332, distance: 208.6
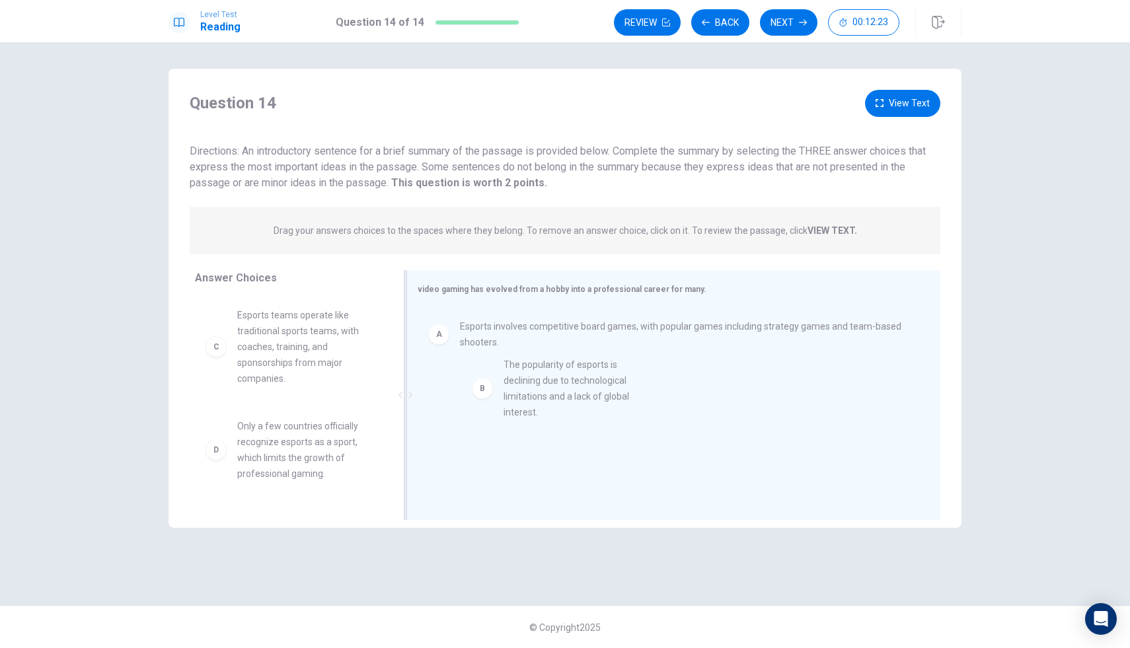
drag, startPoint x: 215, startPoint y: 350, endPoint x: 474, endPoint y: 395, distance: 263.0
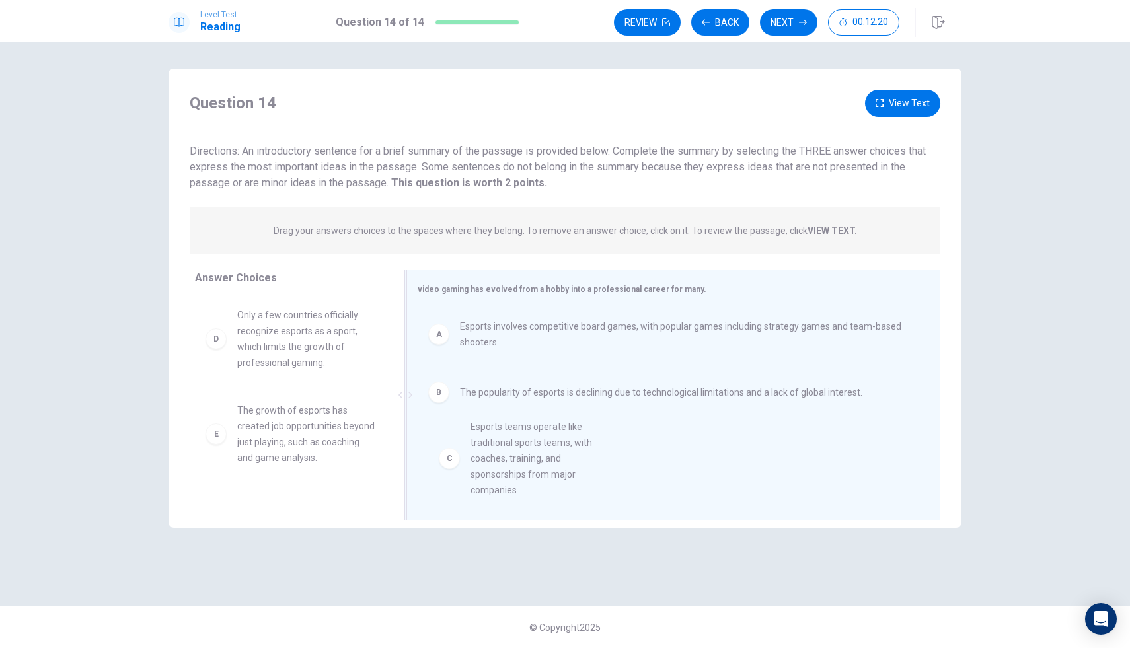
scroll to position [30, 0]
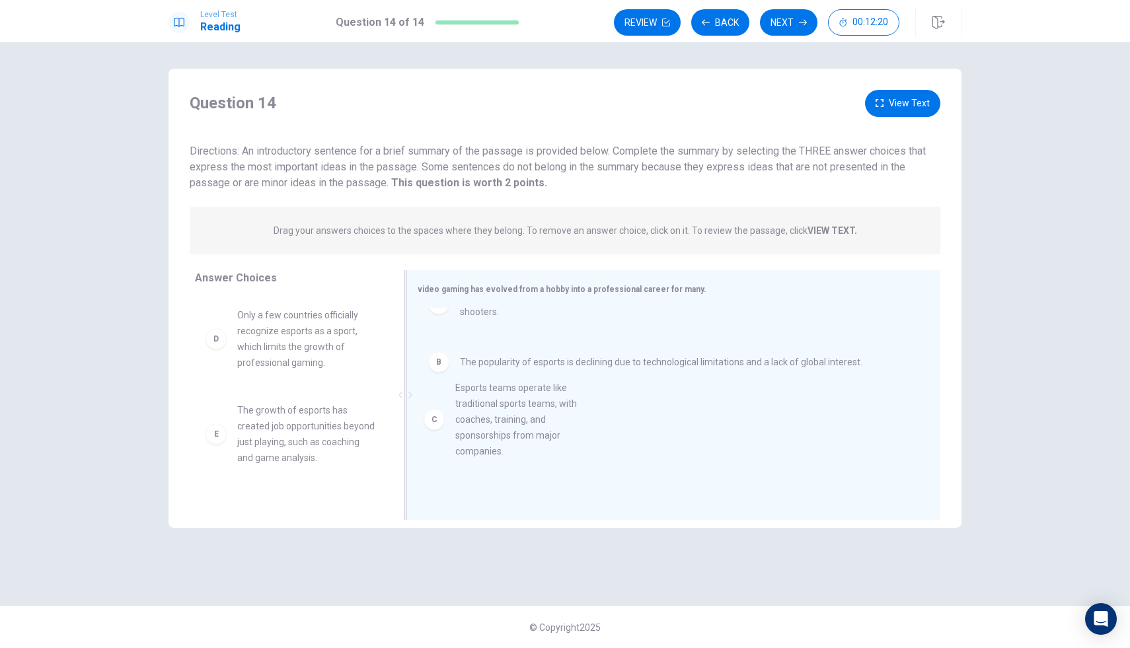
drag, startPoint x: 215, startPoint y: 350, endPoint x: 433, endPoint y: 425, distance: 229.9
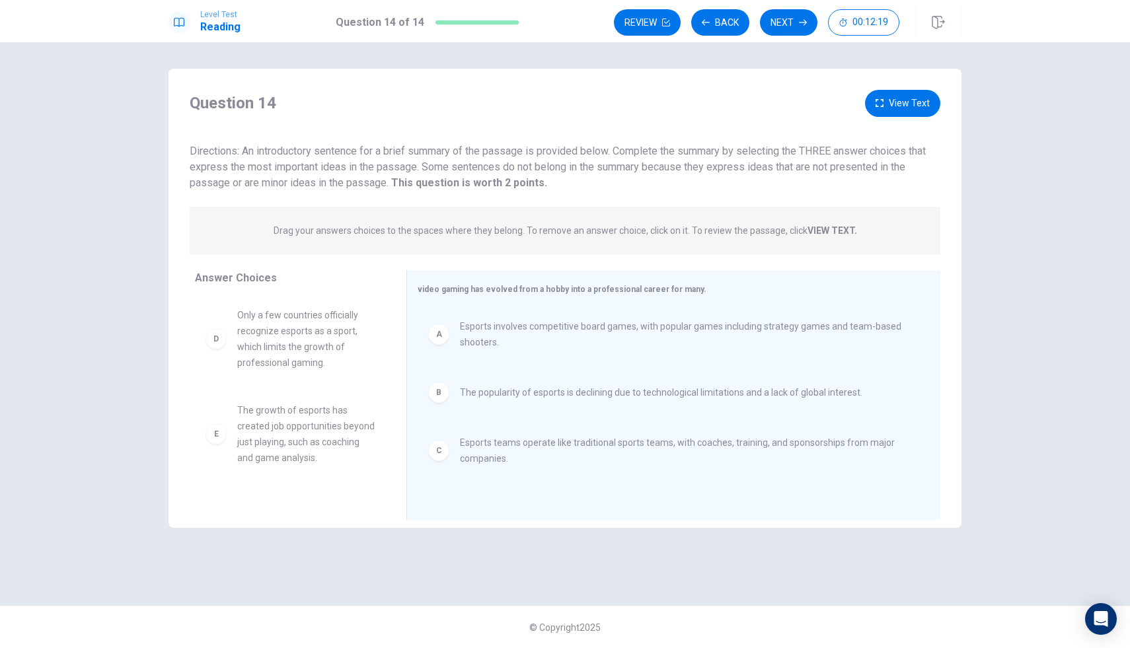
scroll to position [0, 0]
drag, startPoint x: 213, startPoint y: 341, endPoint x: 434, endPoint y: 504, distance: 274.7
drag, startPoint x: 215, startPoint y: 340, endPoint x: 454, endPoint y: 497, distance: 286.3
click at [785, 24] on button "Next" at bounding box center [789, 22] width 58 height 26
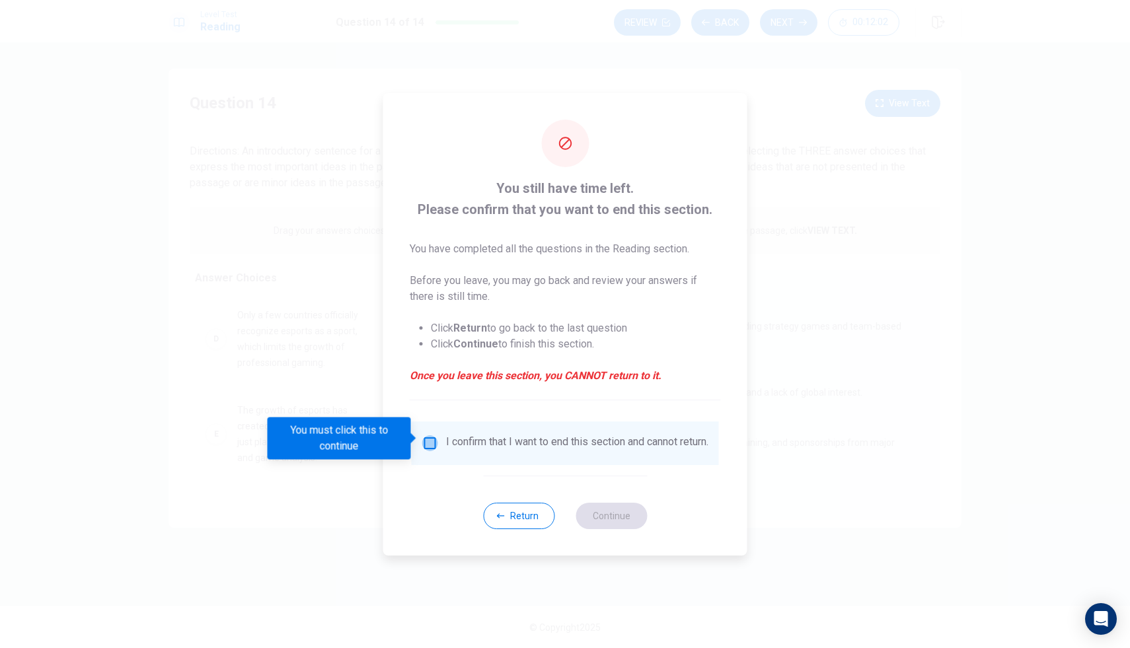
click at [425, 436] on input "You must click this to continue" at bounding box center [430, 444] width 16 height 16
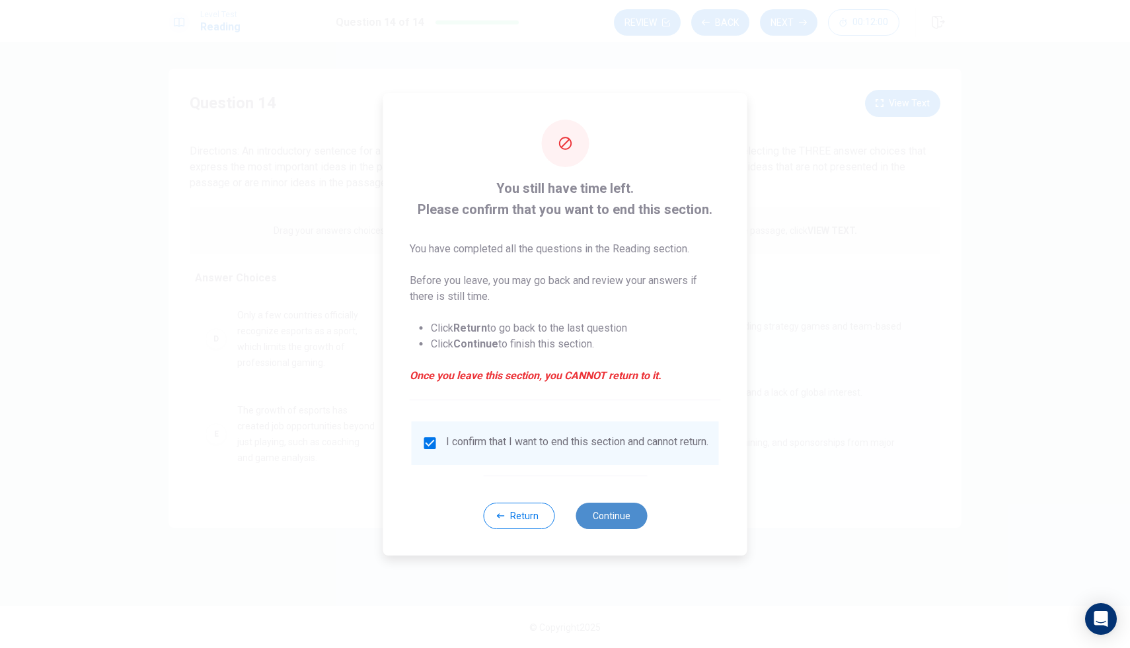
click at [609, 521] on button "Continue" at bounding box center [611, 516] width 71 height 26
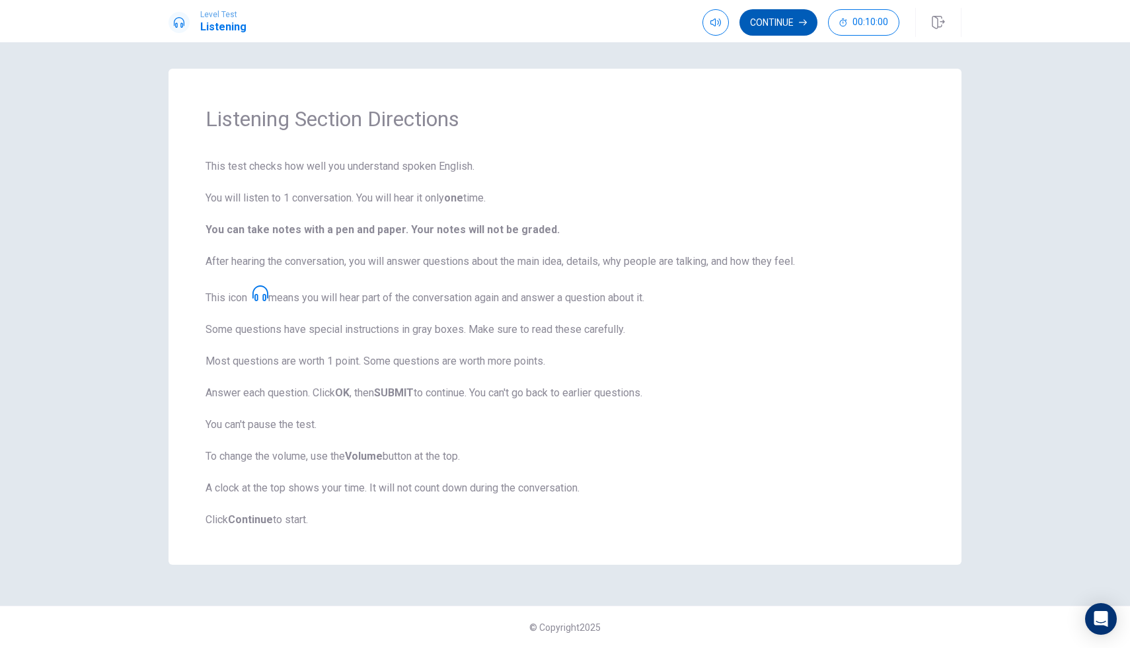
click at [764, 24] on button "Continue" at bounding box center [779, 22] width 78 height 26
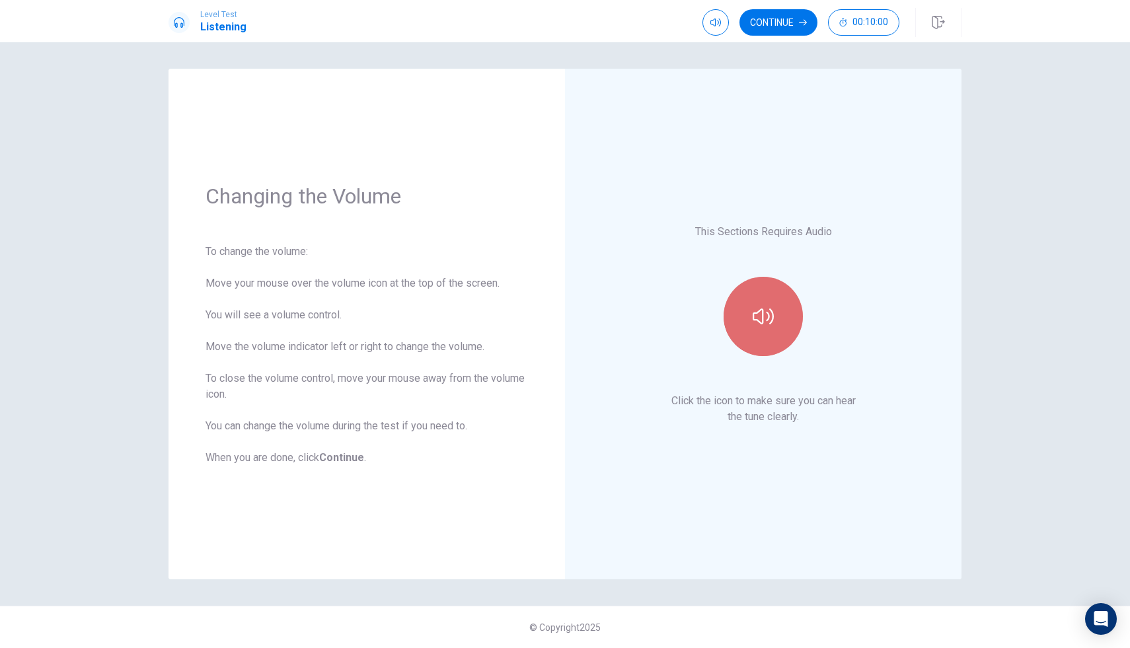
click at [753, 318] on icon "button" at bounding box center [763, 317] width 21 height 16
click at [798, 26] on button "Continue" at bounding box center [779, 22] width 78 height 26
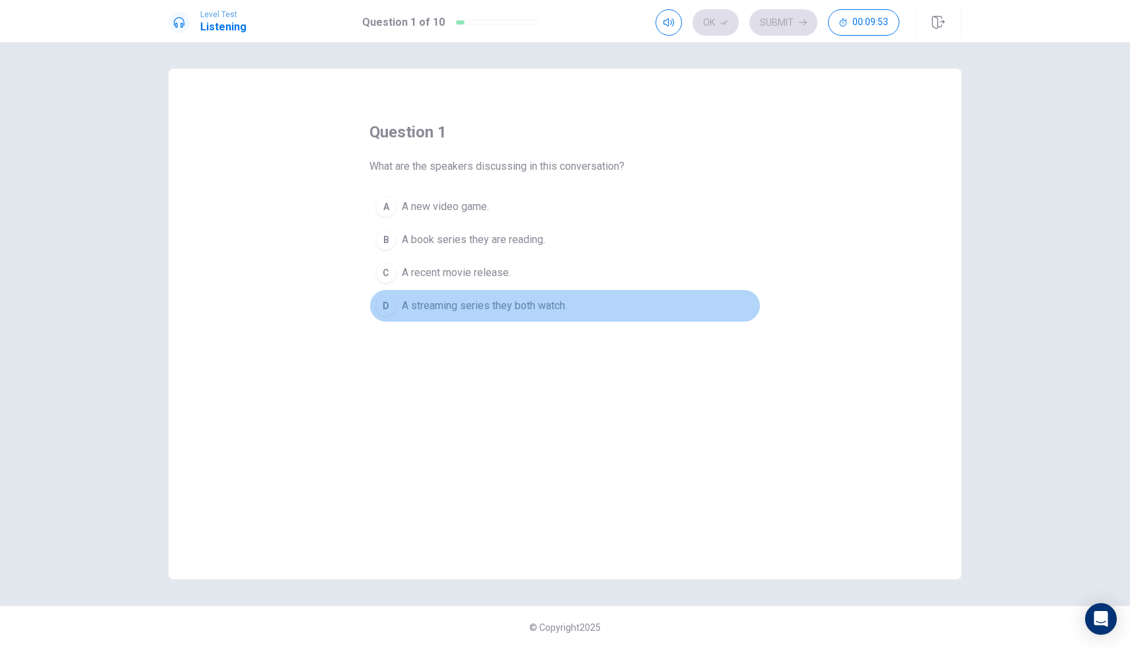
click at [562, 307] on span "A streaming series they both watch." at bounding box center [484, 306] width 165 height 16
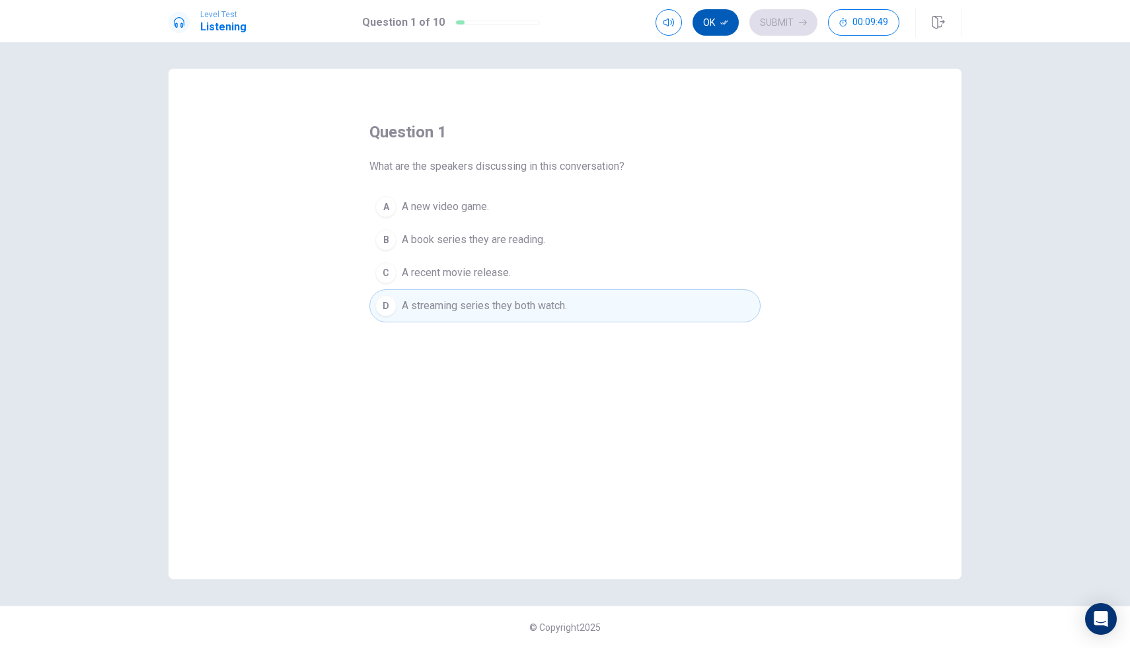
click at [711, 31] on button "Ok" at bounding box center [716, 22] width 46 height 26
click at [801, 21] on icon "button" at bounding box center [803, 23] width 8 height 8
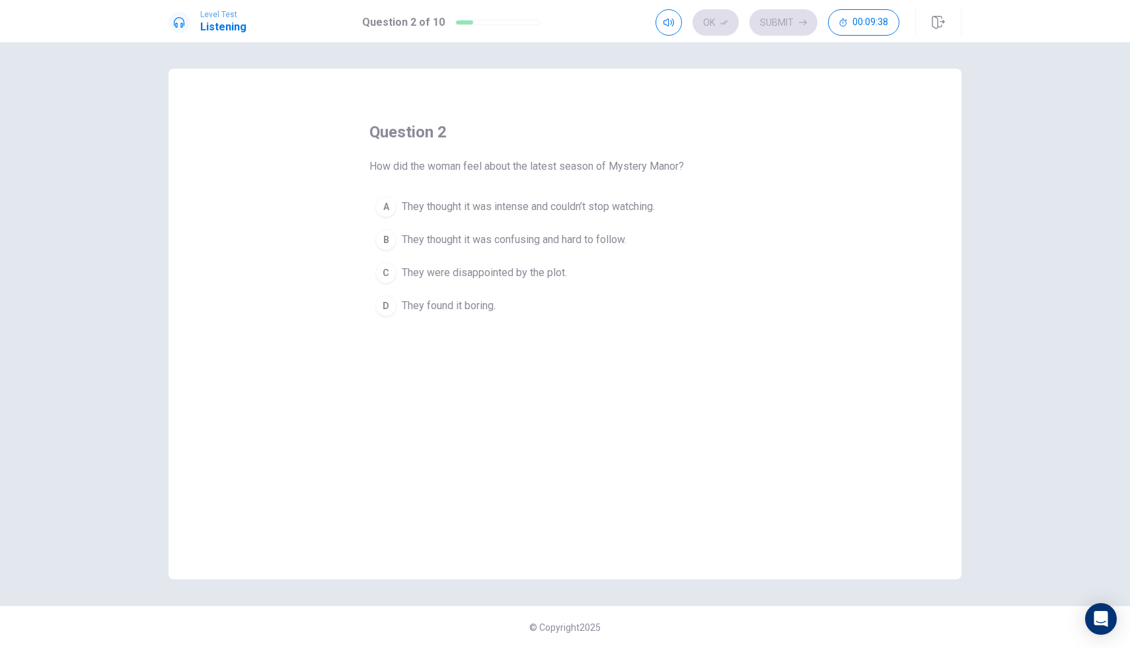
click at [632, 201] on span "They thought it was intense and couldn’t stop watching." at bounding box center [528, 207] width 253 height 16
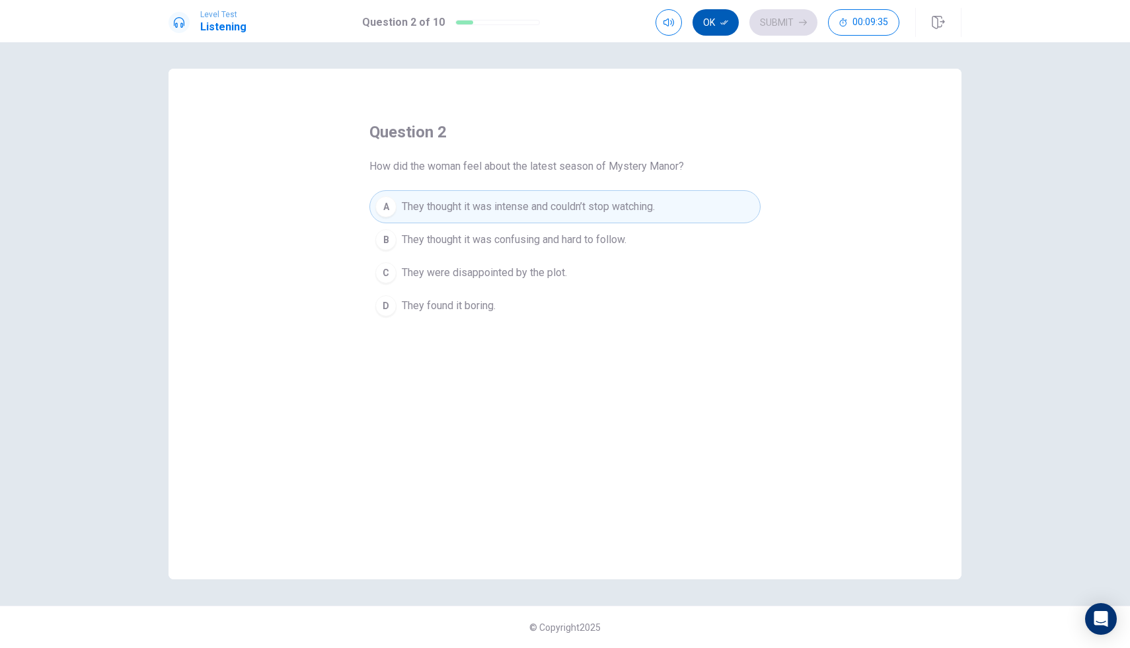
click at [713, 23] on button "Ok" at bounding box center [716, 22] width 46 height 26
click at [803, 22] on icon "button" at bounding box center [803, 23] width 8 height 8
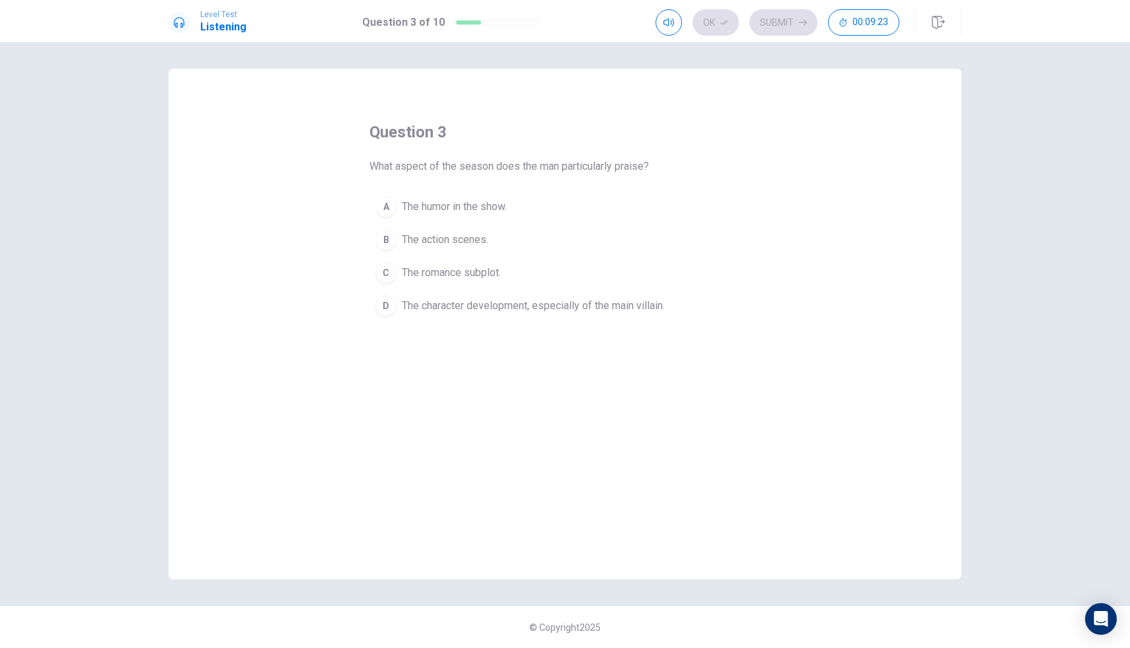
click at [554, 300] on span "The character development, especially of the main villain." at bounding box center [533, 306] width 263 height 16
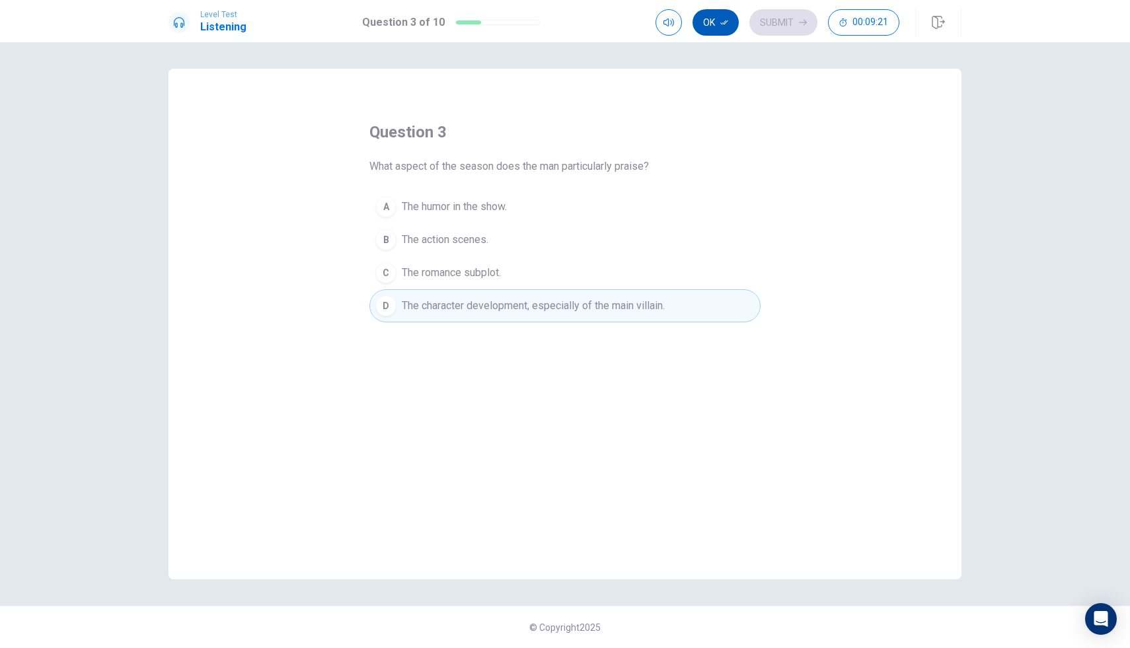
click at [722, 20] on icon "button" at bounding box center [724, 23] width 8 height 8
click at [771, 22] on button "Submit" at bounding box center [784, 22] width 68 height 26
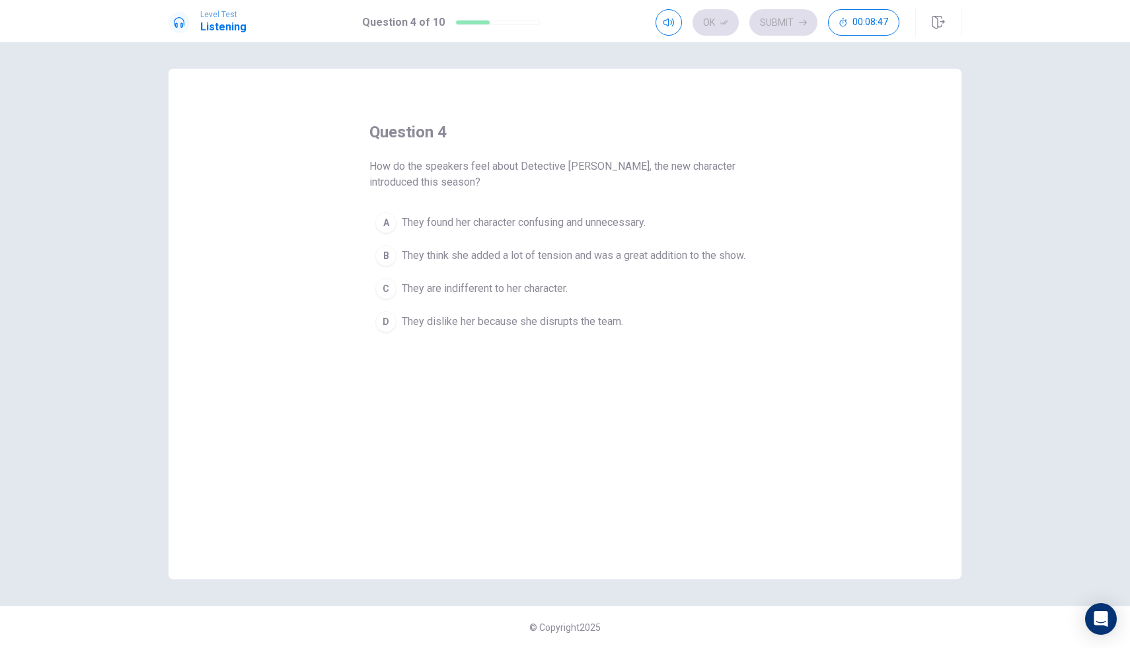
click at [461, 262] on span "They think she added a lot of tension and was a great addition to the show." at bounding box center [574, 256] width 344 height 16
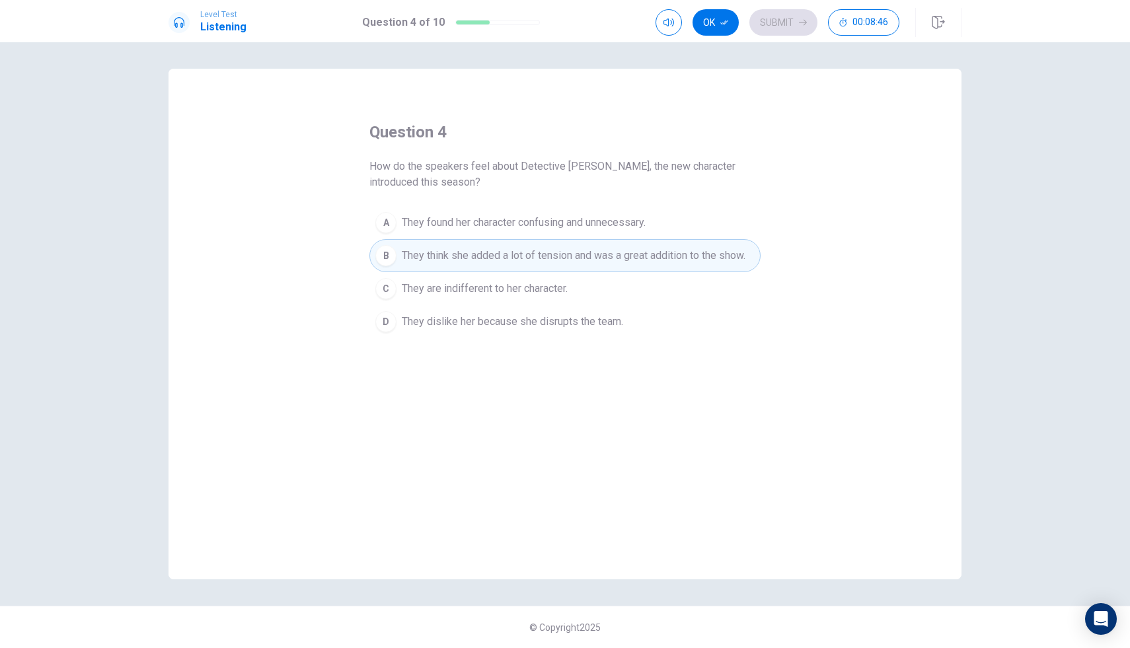
click at [506, 227] on span "They found her character confusing and unnecessary." at bounding box center [524, 223] width 244 height 16
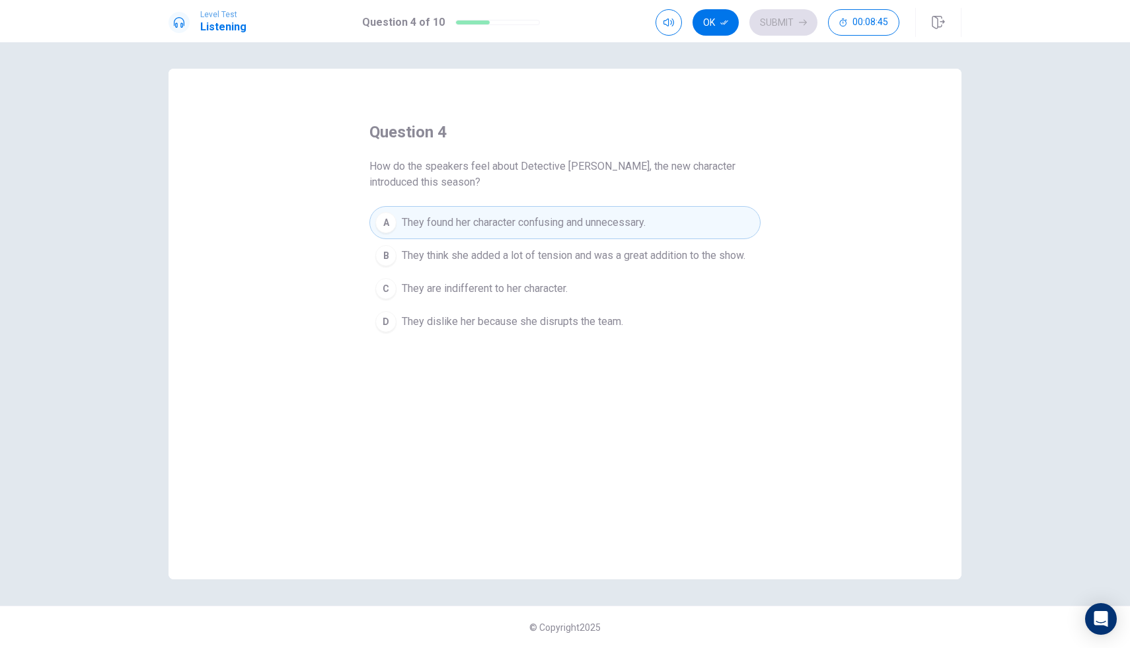
click at [506, 227] on span "They found her character confusing and unnecessary." at bounding box center [524, 223] width 244 height 16
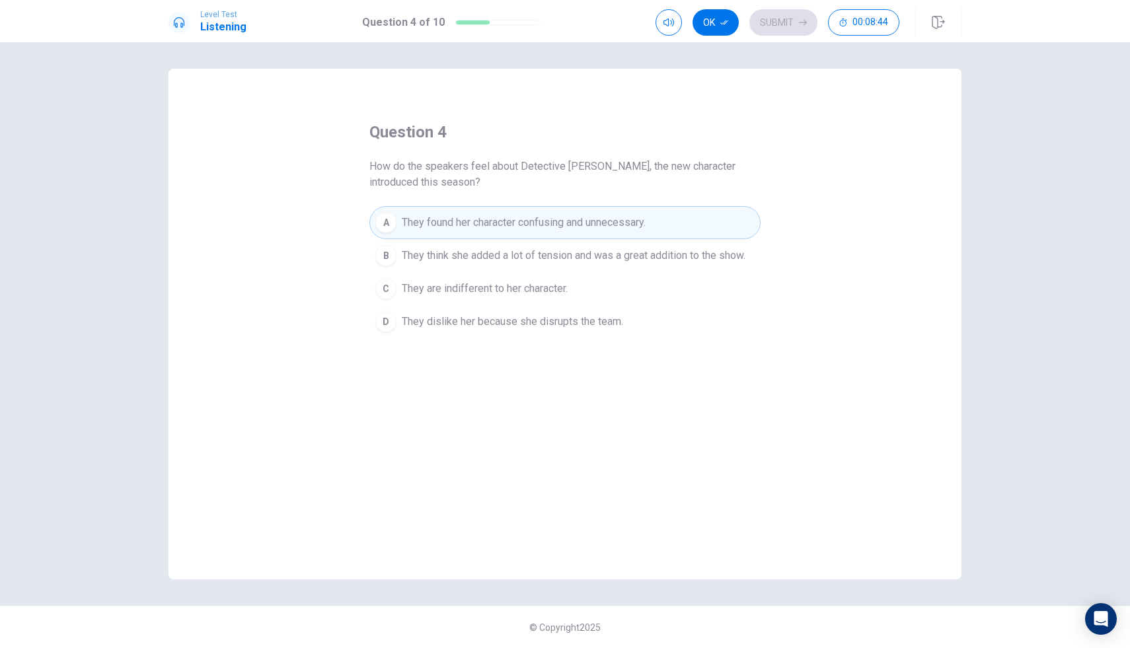
click at [506, 227] on span "They found her character confusing and unnecessary." at bounding box center [524, 223] width 244 height 16
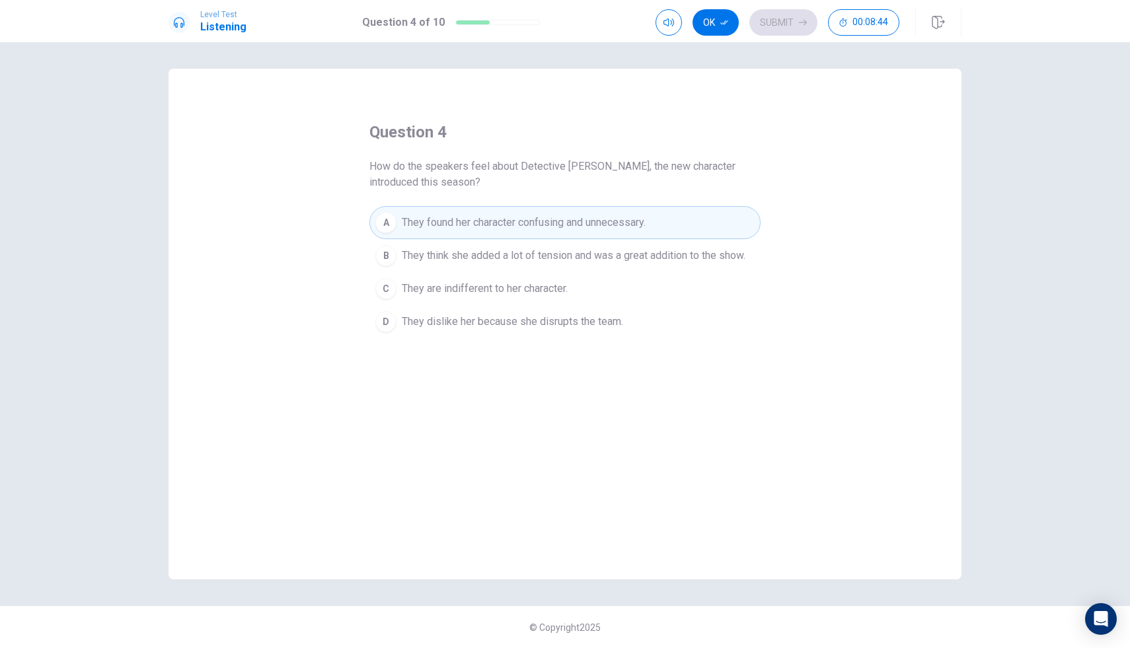
click at [506, 227] on span "They found her character confusing and unnecessary." at bounding box center [524, 223] width 244 height 16
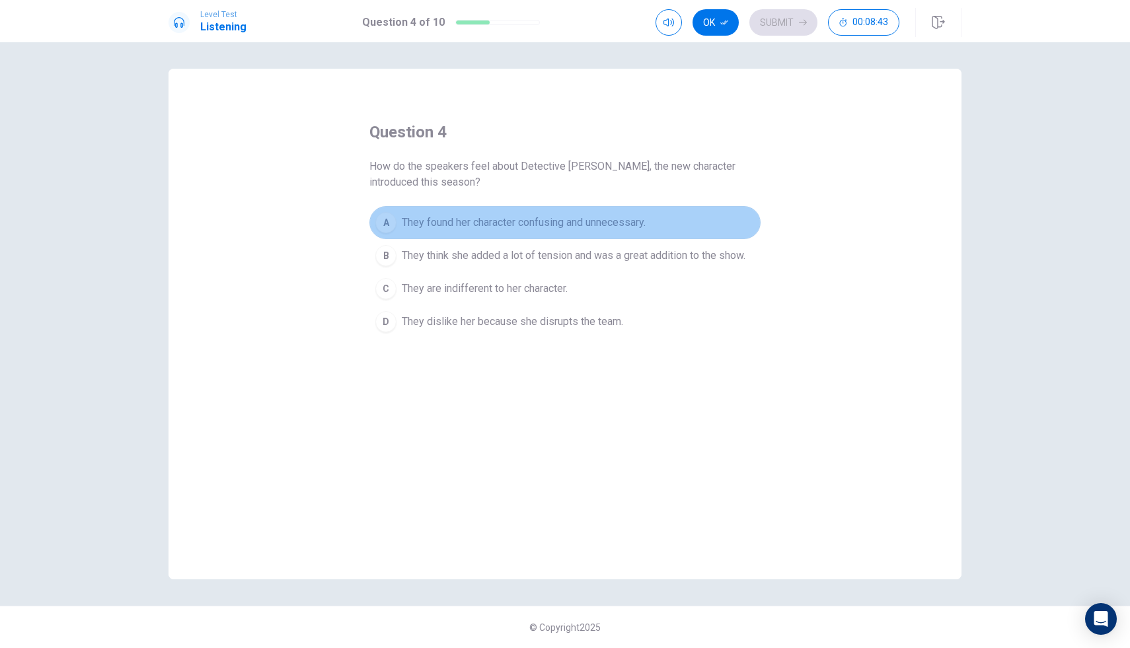
click at [506, 227] on span "They found her character confusing and unnecessary." at bounding box center [524, 223] width 244 height 16
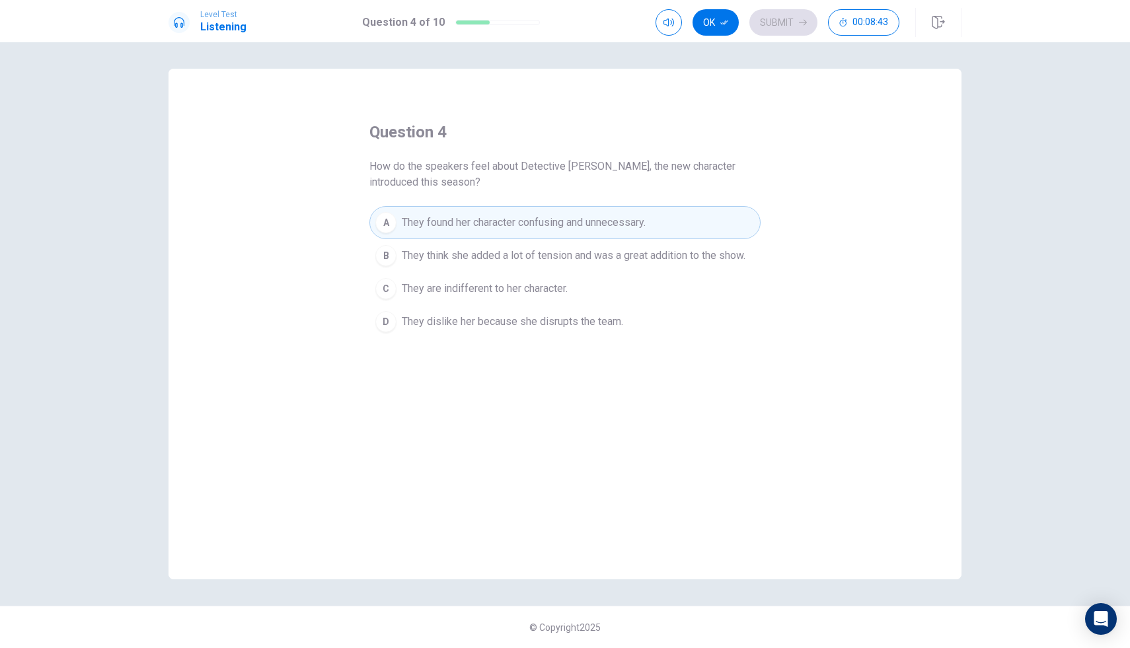
click at [506, 227] on span "They found her character confusing and unnecessary." at bounding box center [524, 223] width 244 height 16
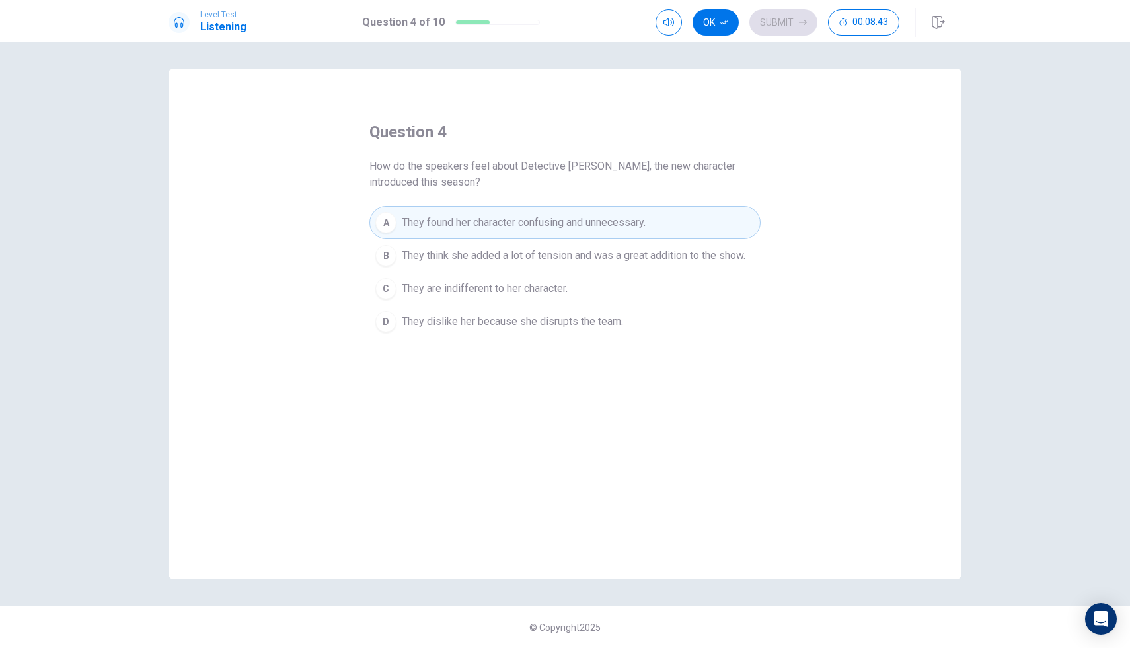
click at [506, 227] on span "They found her character confusing and unnecessary." at bounding box center [524, 223] width 244 height 16
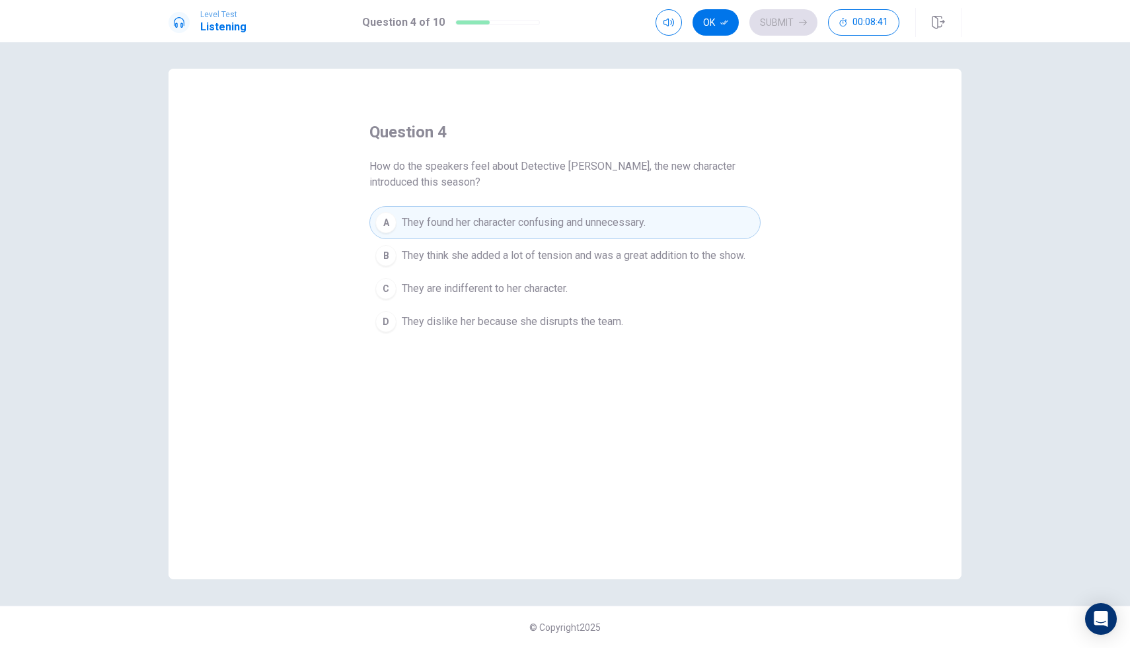
click at [498, 213] on button "A They found her character confusing and unnecessary." at bounding box center [564, 222] width 391 height 33
click at [501, 216] on span "They found her character confusing and unnecessary." at bounding box center [524, 223] width 244 height 16
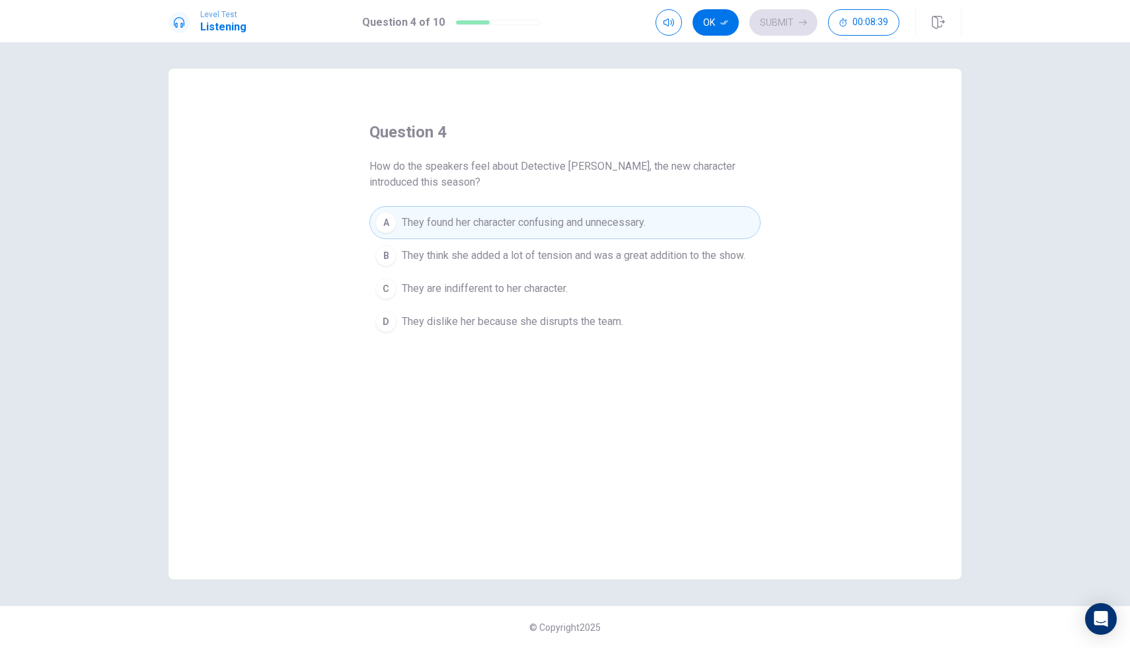
click at [580, 314] on span "They dislike her because she disrupts the team." at bounding box center [512, 322] width 221 height 16
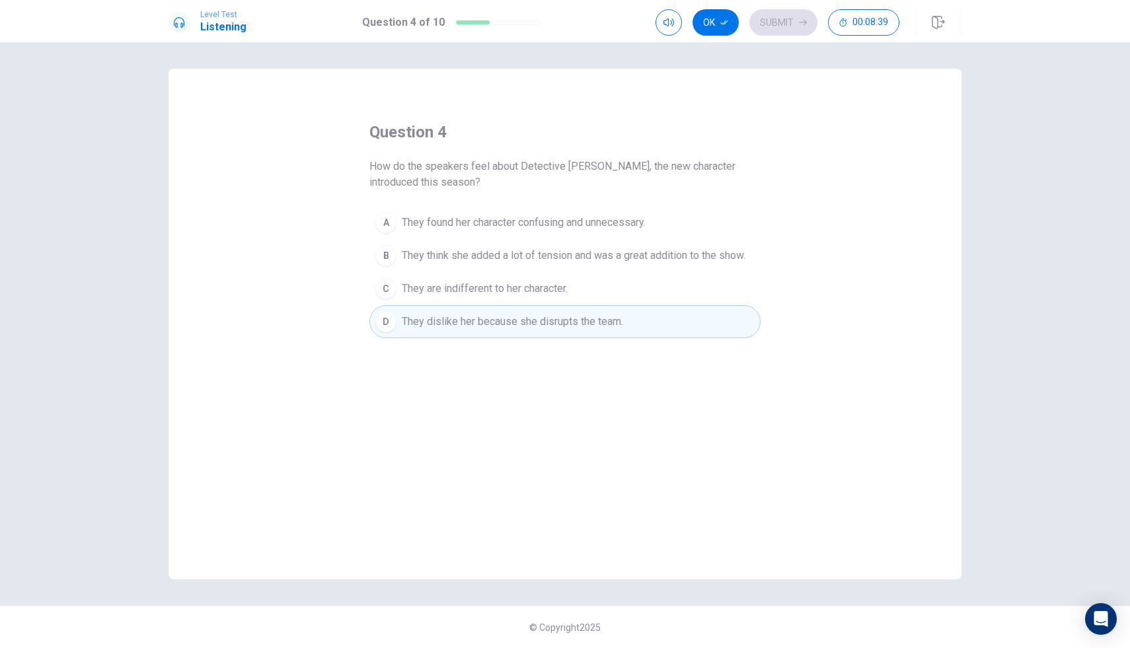
click at [932, 562] on div "© Copyright 2025" at bounding box center [565, 627] width 1130 height 42
click at [662, 254] on span "They think she added a lot of tension and was a great addition to the show." at bounding box center [574, 256] width 344 height 16
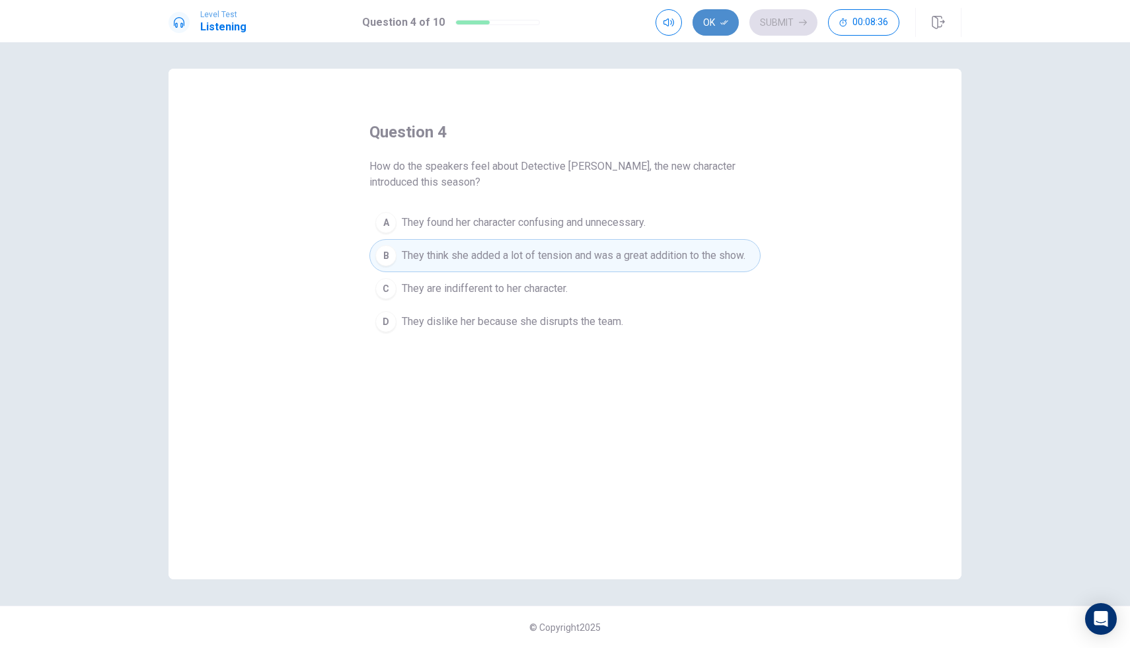
click at [713, 21] on button "Ok" at bounding box center [716, 22] width 46 height 26
click at [794, 21] on button "Submit" at bounding box center [784, 22] width 68 height 26
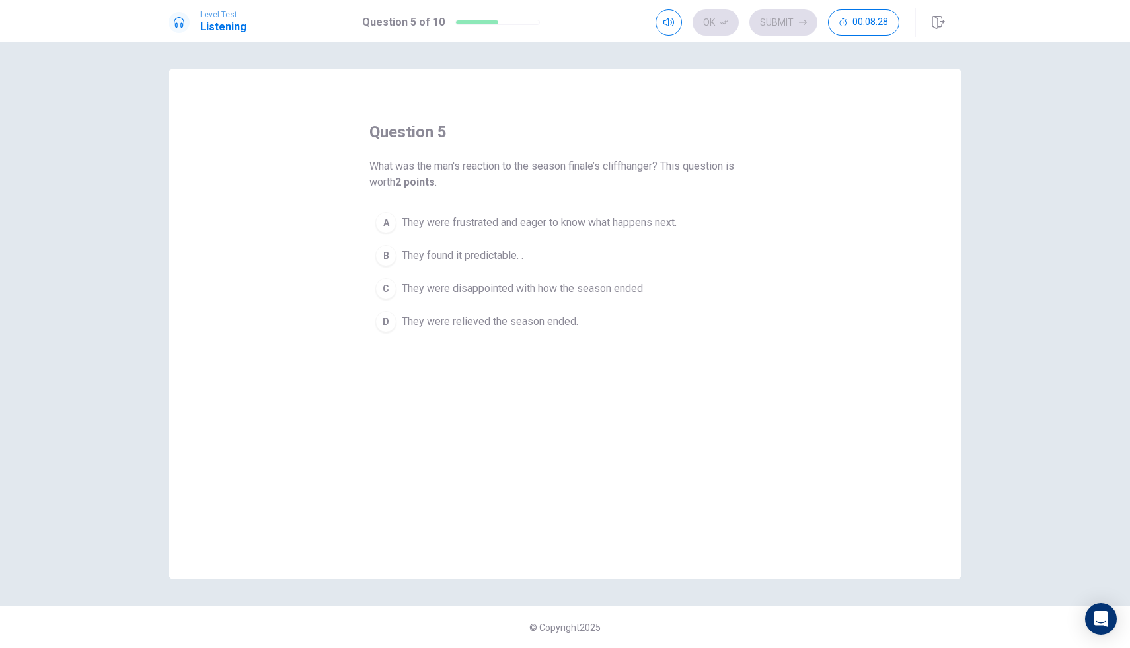
click at [578, 229] on span "They were frustrated and eager to know what happens next." at bounding box center [539, 223] width 275 height 16
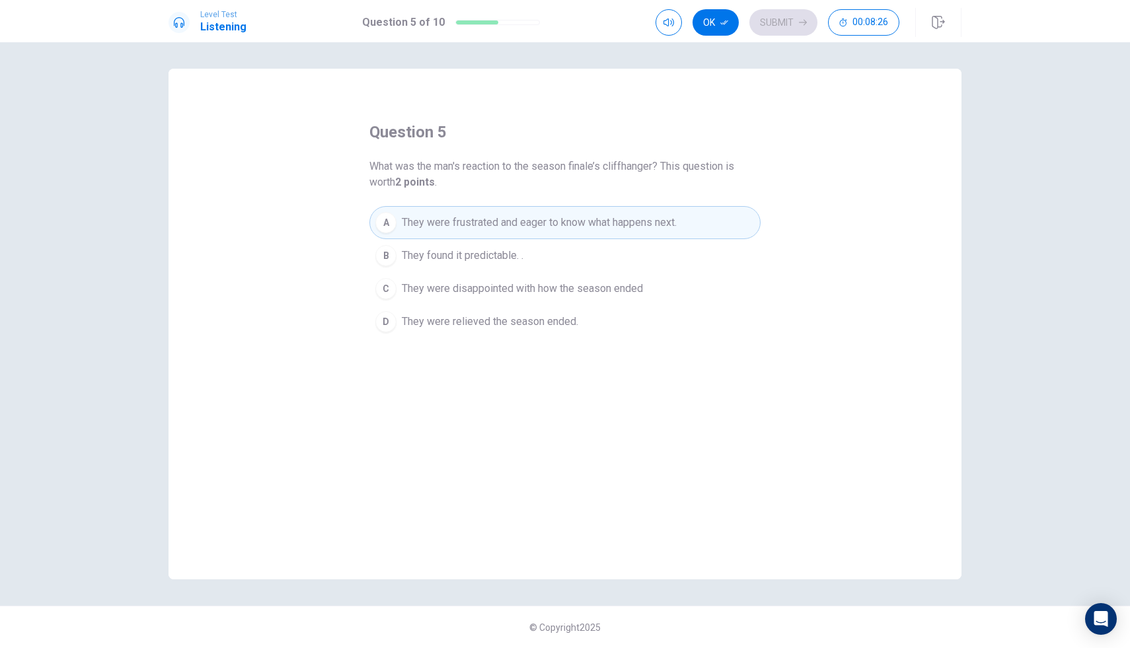
click at [600, 291] on span "They were disappointed with how the season ended" at bounding box center [522, 289] width 241 height 16
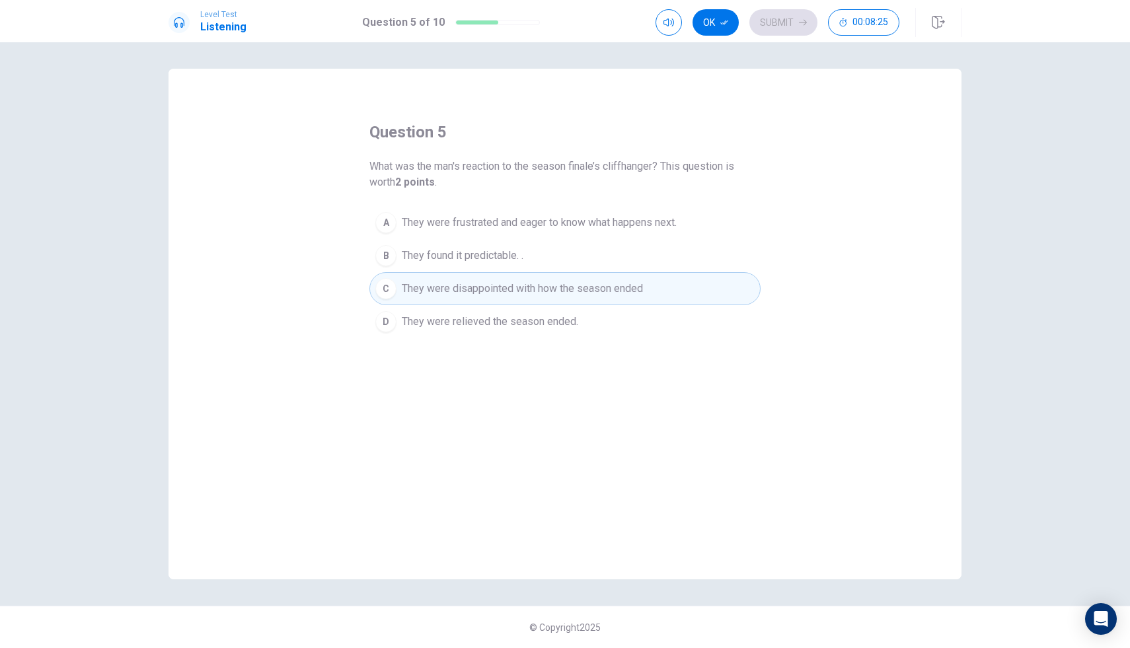
click at [549, 319] on span "They were relieved the season ended." at bounding box center [490, 322] width 176 height 16
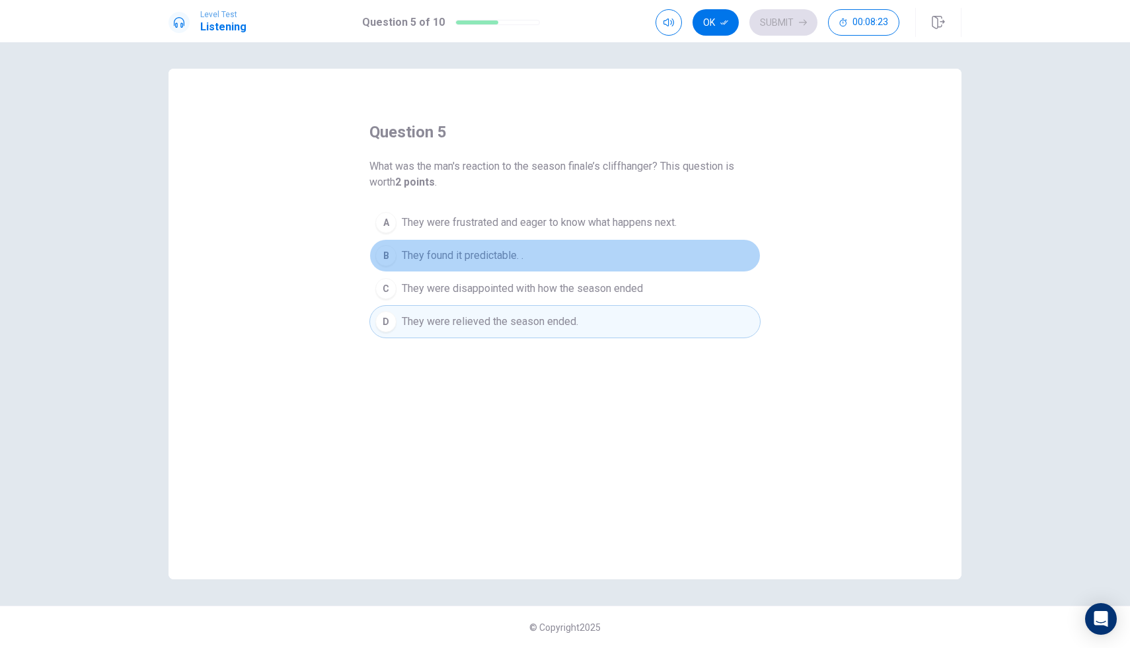
click at [520, 249] on span "They found it predictable. ." at bounding box center [463, 256] width 122 height 16
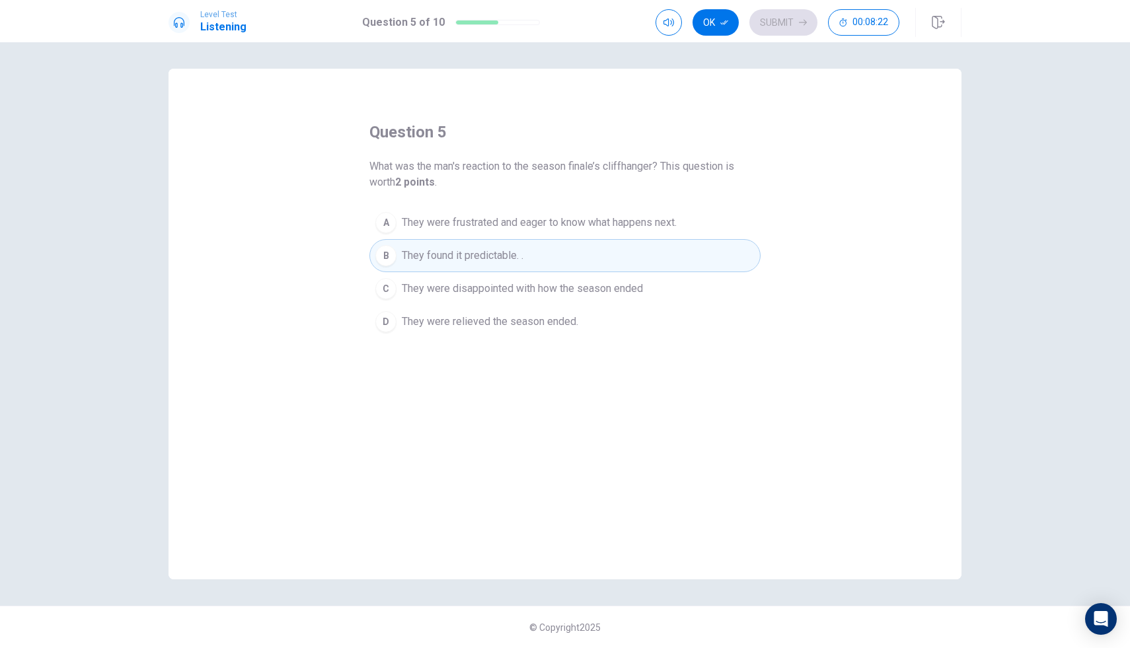
click at [617, 225] on span "They were frustrated and eager to know what happens next." at bounding box center [539, 223] width 275 height 16
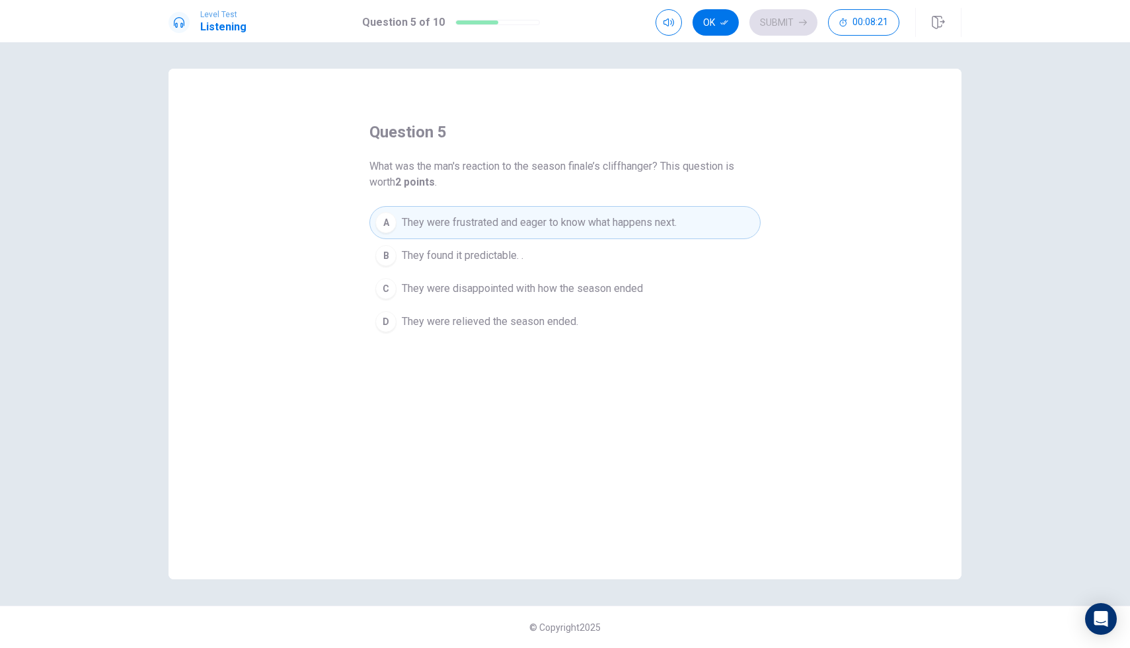
drag, startPoint x: 727, startPoint y: 50, endPoint x: 740, endPoint y: 44, distance: 14.5
click at [727, 50] on div "question 5 What was the man's reaction to the season finale’s cliffhanger? This…" at bounding box center [565, 345] width 1130 height 606
click at [730, 24] on button "Ok" at bounding box center [716, 22] width 46 height 26
click at [777, 24] on button "Submit" at bounding box center [784, 22] width 68 height 26
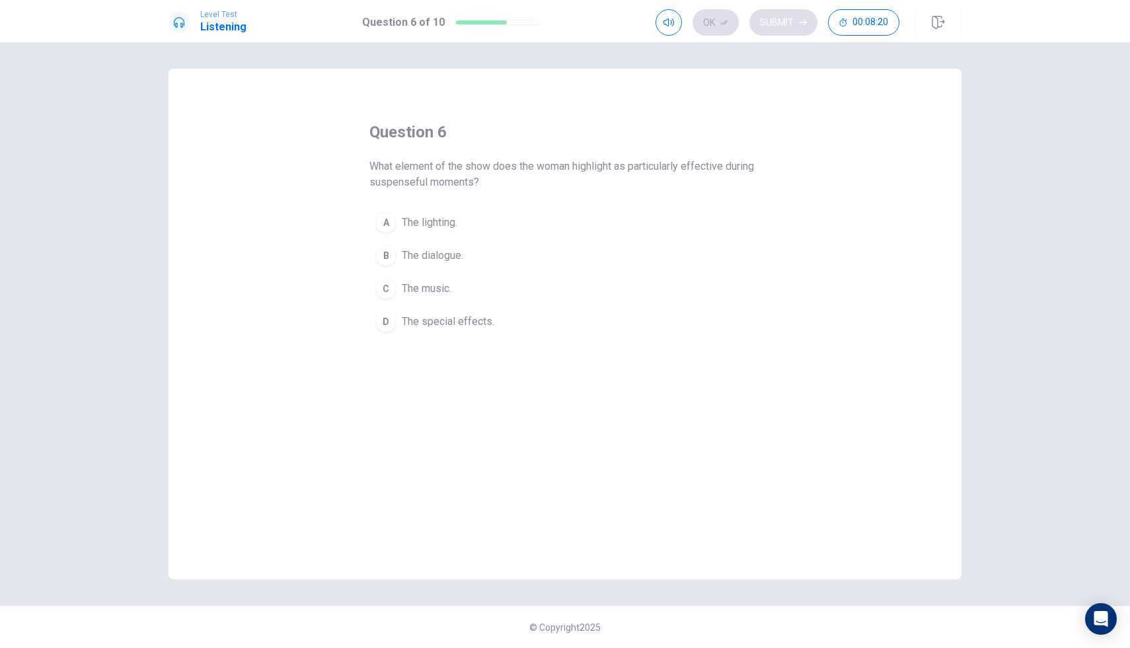
click at [777, 24] on div "Ok Submit 00:08:20" at bounding box center [778, 22] width 244 height 26
click at [446, 256] on span "The dialogue." at bounding box center [432, 256] width 61 height 16
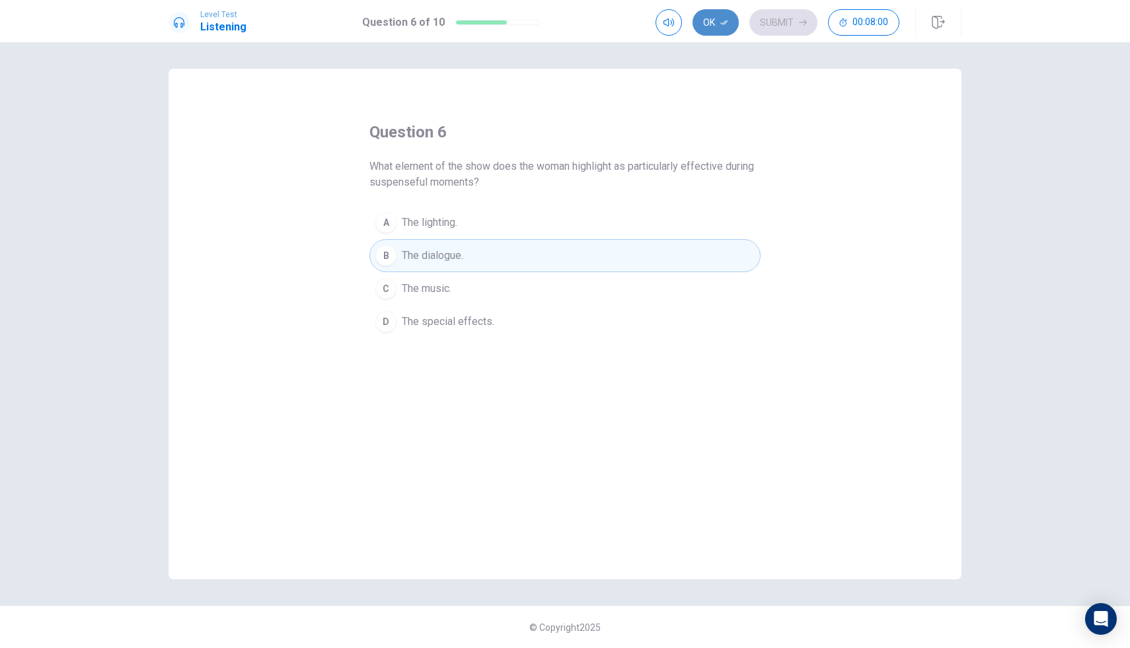
click at [720, 19] on button "Ok" at bounding box center [716, 22] width 46 height 26
click at [807, 19] on button "Submit" at bounding box center [784, 22] width 68 height 26
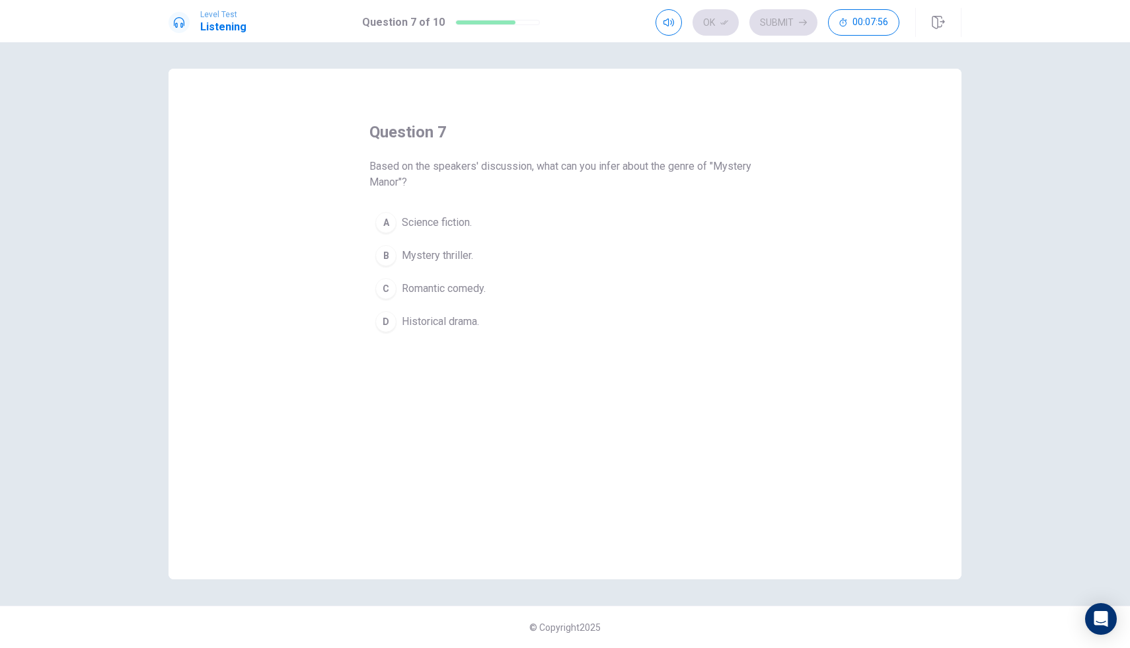
click at [430, 255] on span "Mystery thriller." at bounding box center [437, 256] width 71 height 16
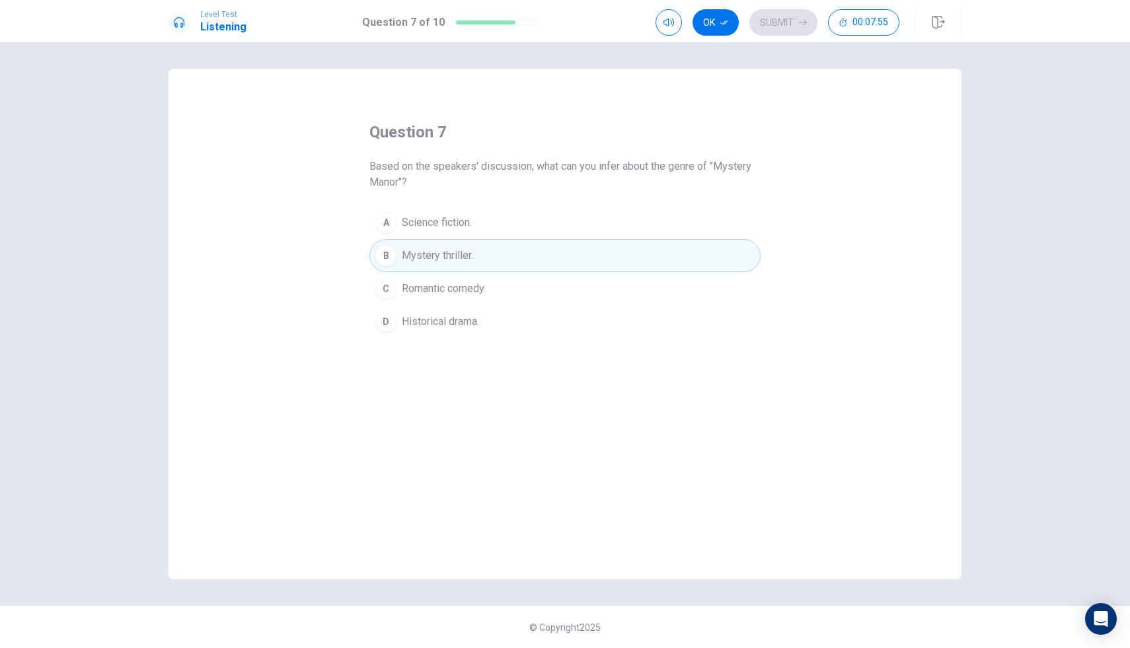
click at [724, 22] on icon "button" at bounding box center [724, 23] width 8 height 8
click at [764, 22] on button "Submit" at bounding box center [784, 22] width 68 height 26
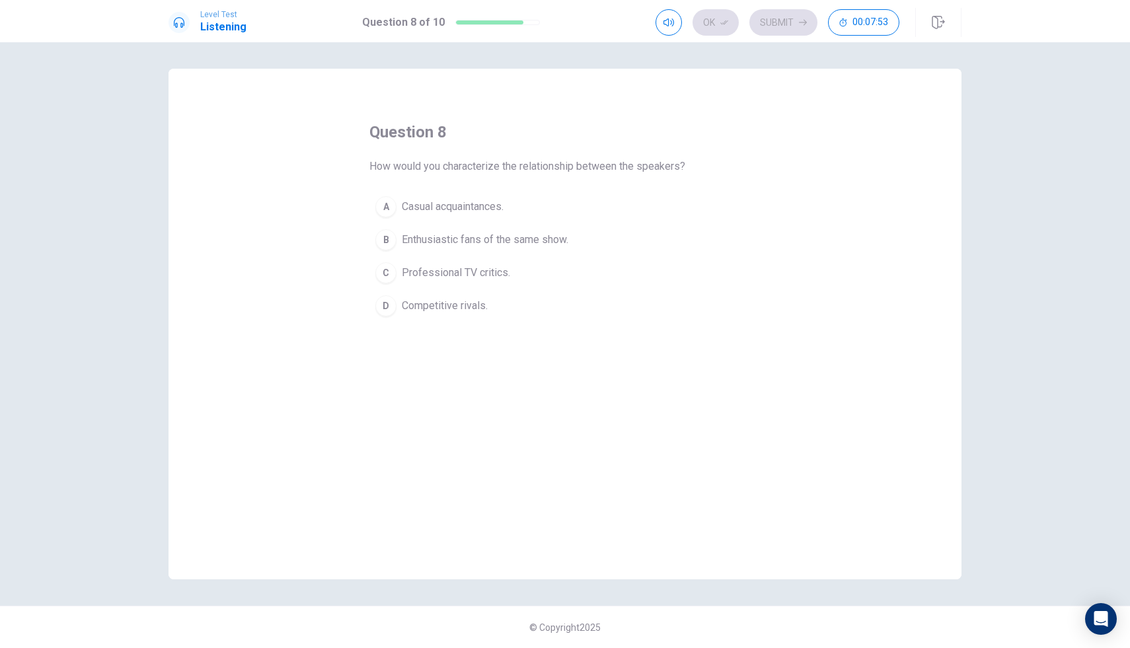
click at [454, 207] on span "Casual acquaintances." at bounding box center [453, 207] width 102 height 16
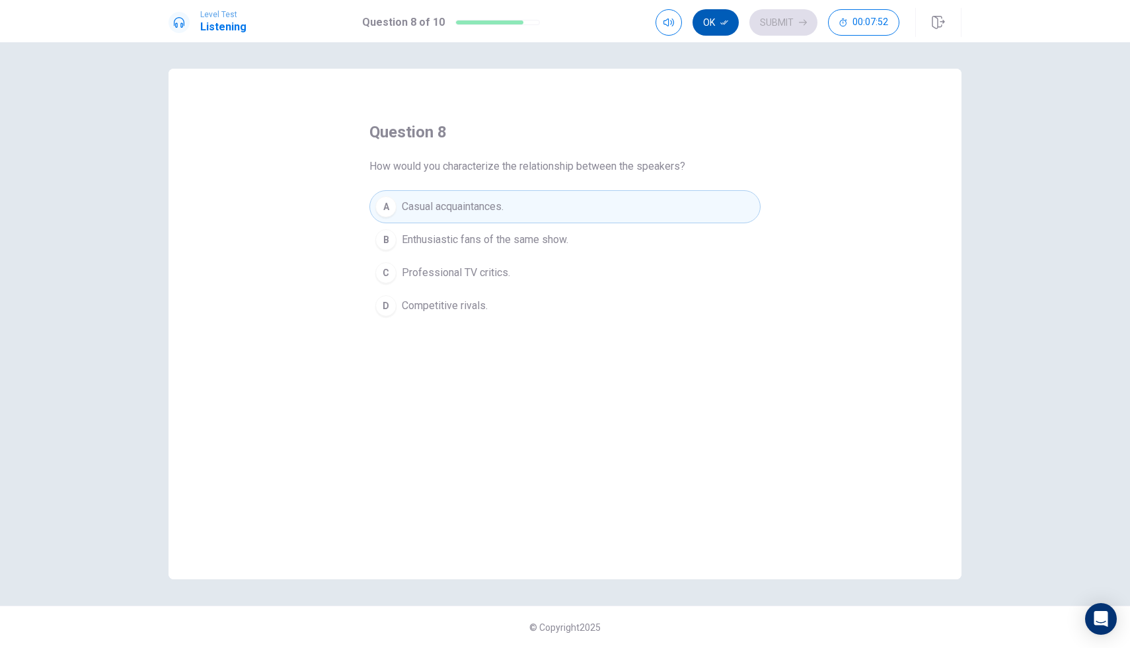
click at [703, 20] on button "Ok" at bounding box center [716, 22] width 46 height 26
click at [787, 29] on button "Submit" at bounding box center [784, 22] width 68 height 26
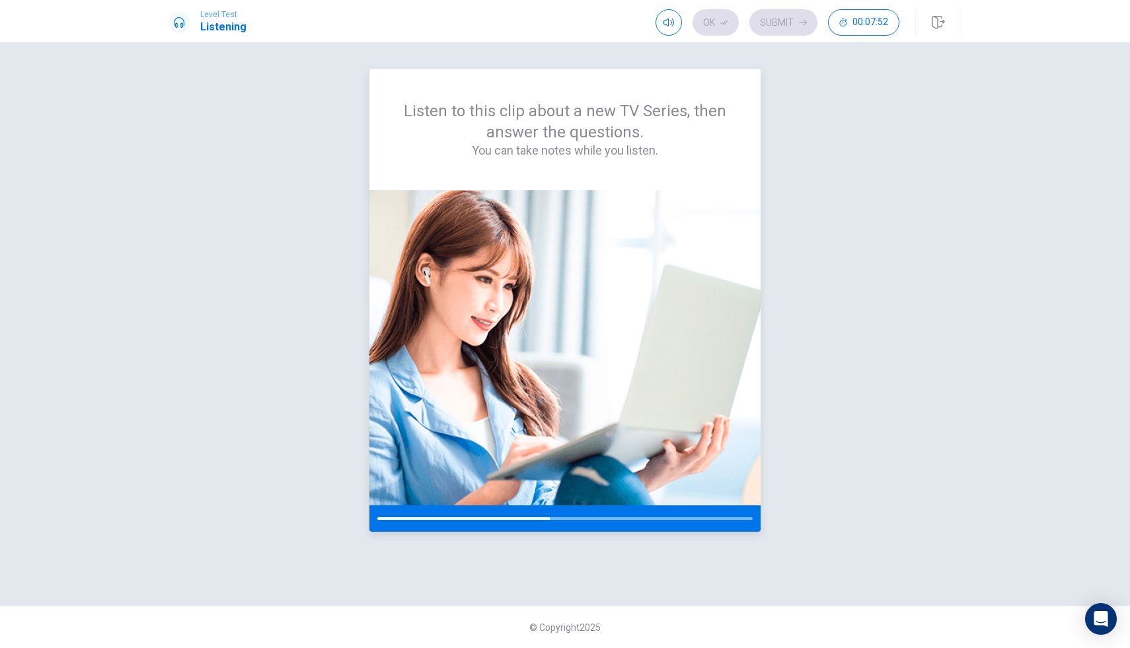
click at [615, 280] on img at bounding box center [564, 347] width 391 height 315
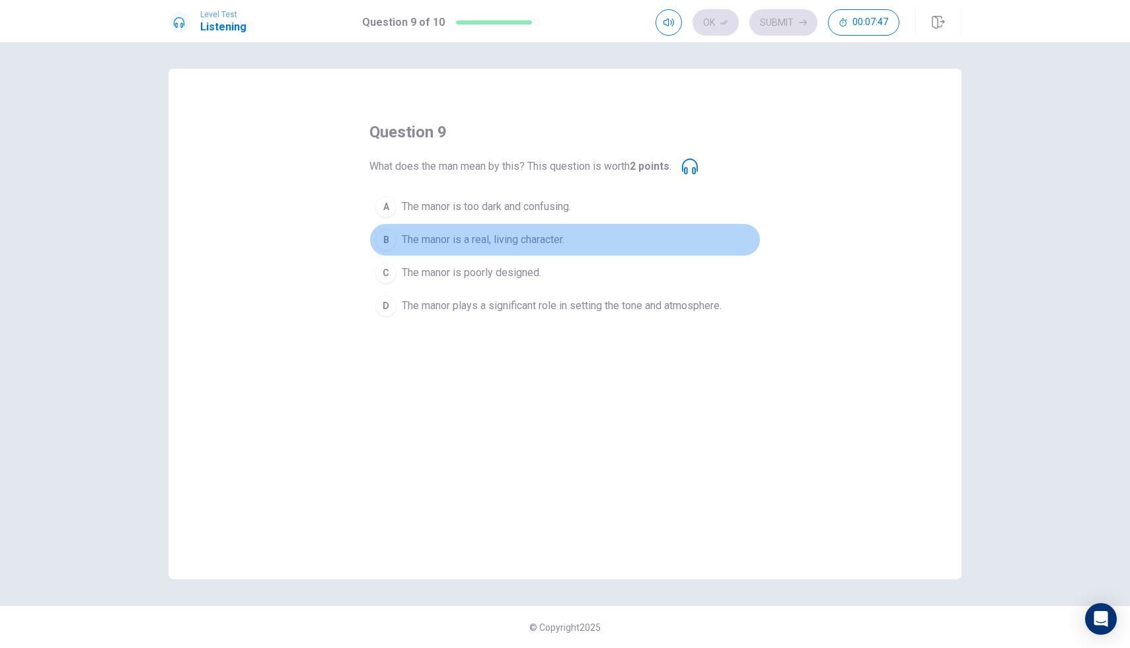
click at [493, 240] on span "The manor is a real, living character." at bounding box center [483, 240] width 163 height 16
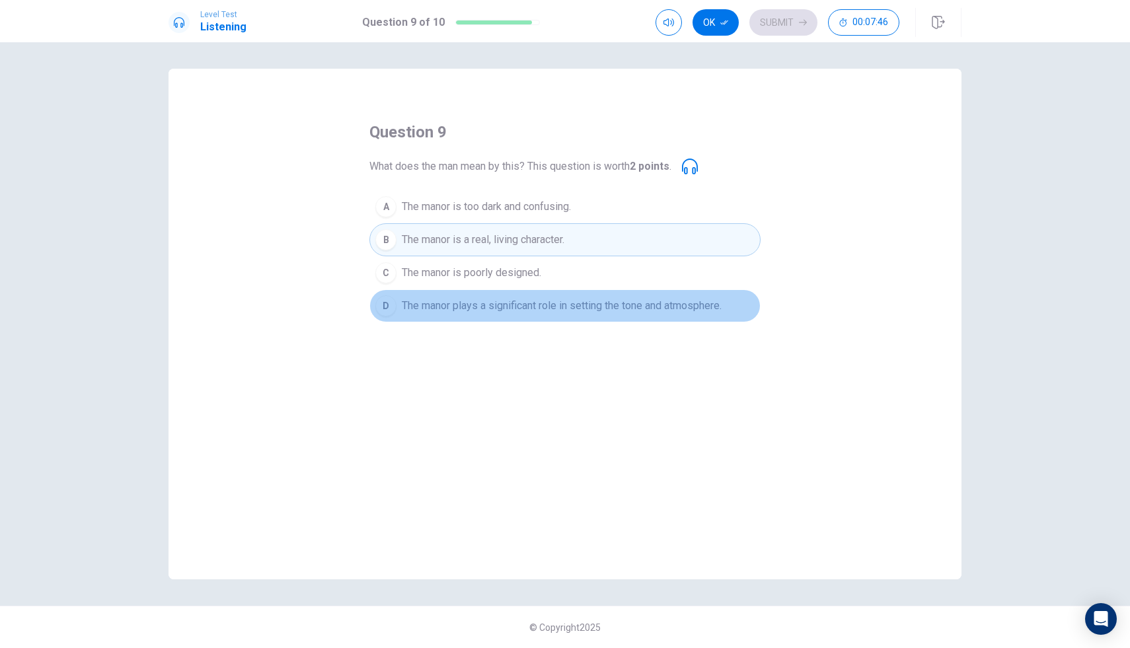
click at [494, 311] on span "The manor plays a significant role in setting the tone and atmosphere." at bounding box center [562, 306] width 320 height 16
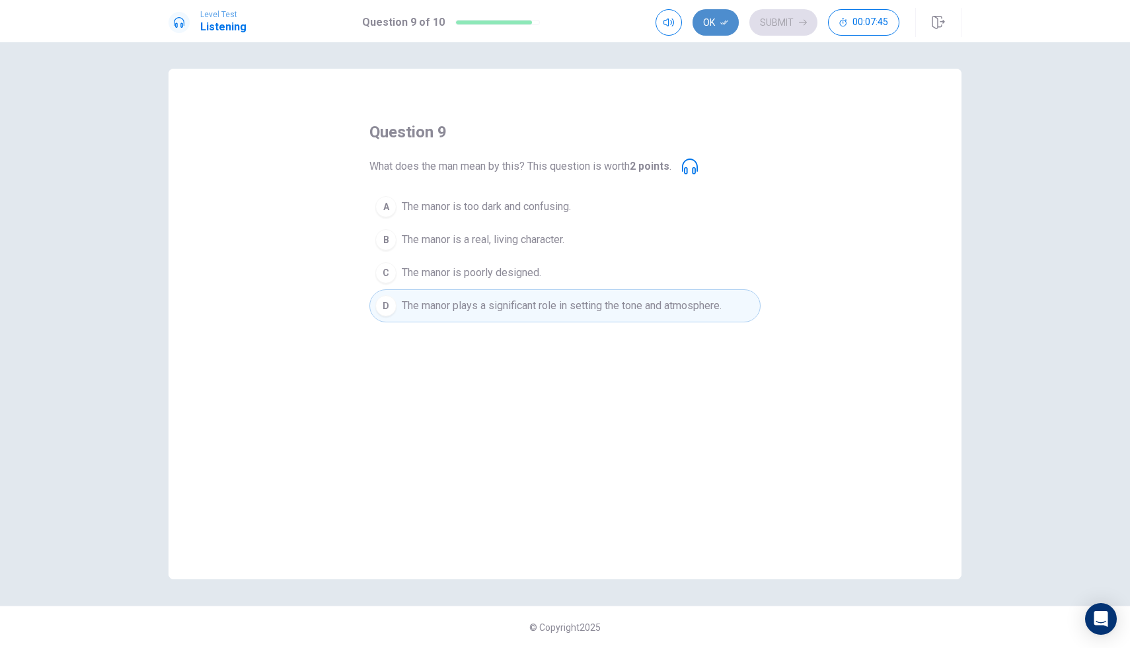
click at [707, 25] on button "Ok" at bounding box center [716, 22] width 46 height 26
click at [771, 28] on button "Submit" at bounding box center [784, 22] width 68 height 26
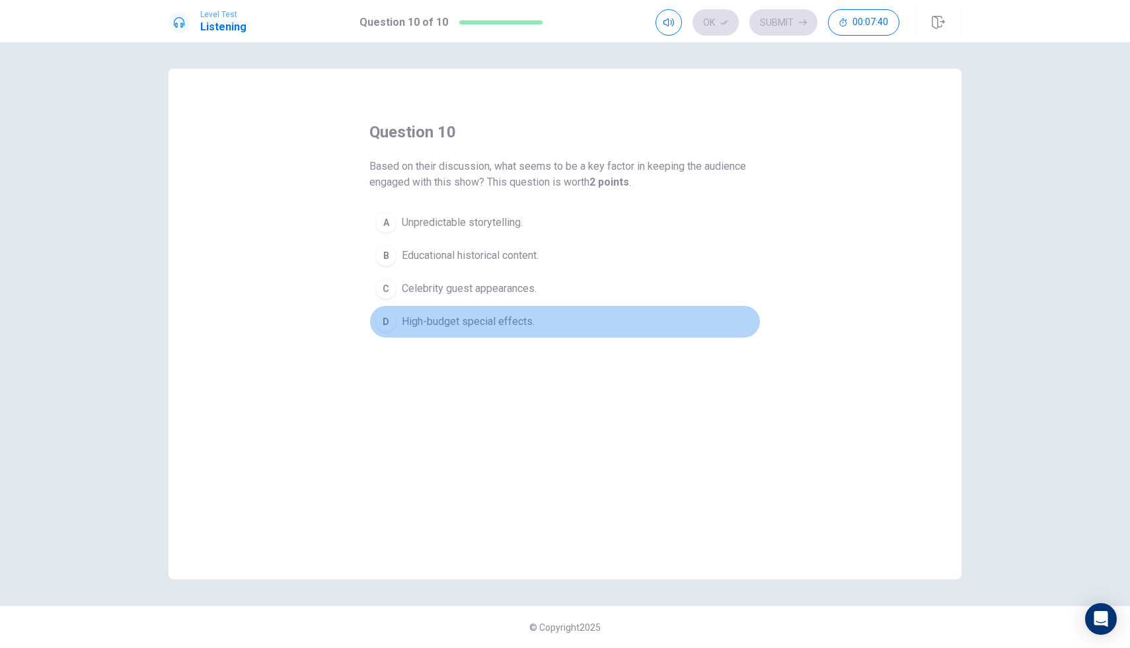
click at [462, 319] on span "High-budget special effects." at bounding box center [468, 322] width 133 height 16
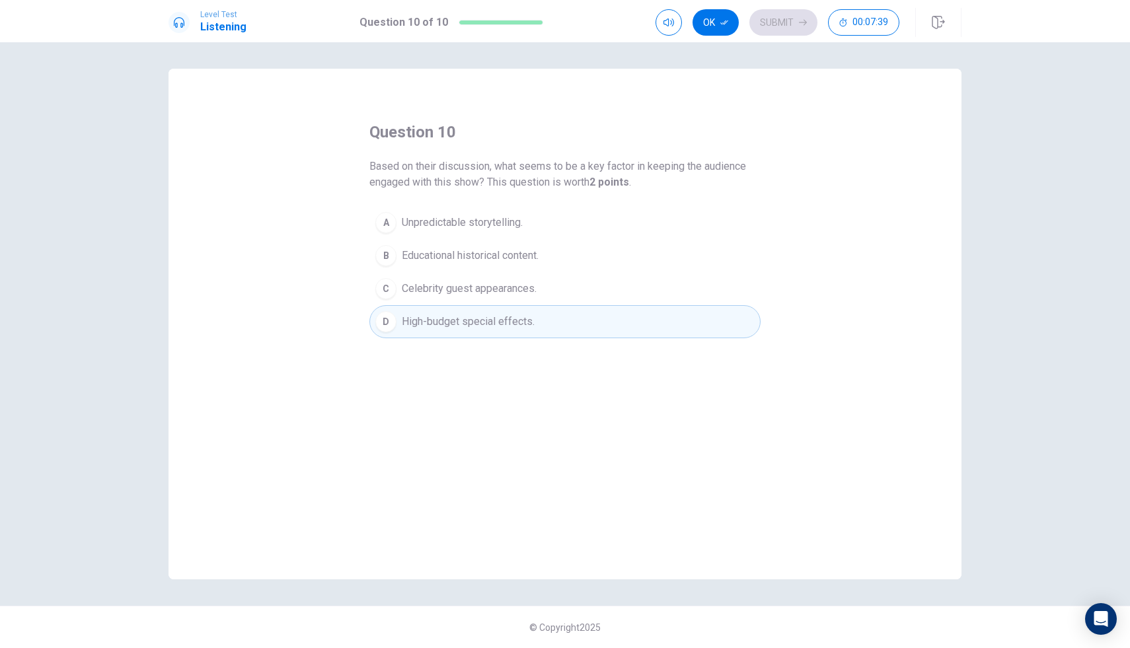
click at [457, 295] on span "Celebrity guest appearances." at bounding box center [469, 289] width 135 height 16
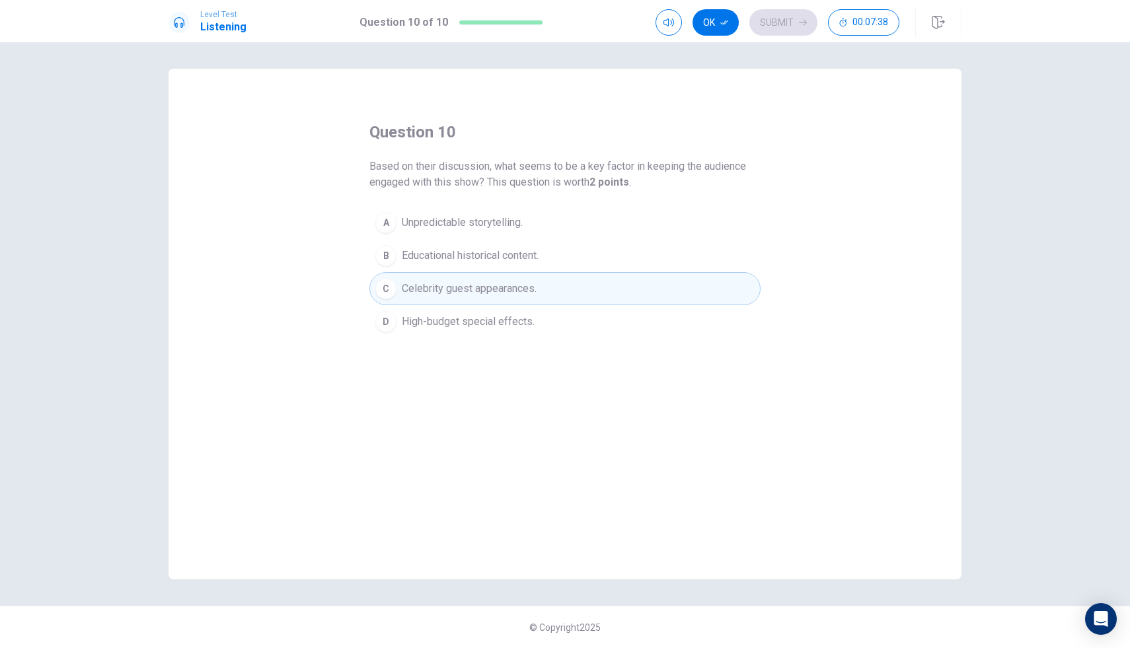
click at [457, 295] on span "Celebrity guest appearances." at bounding box center [469, 289] width 135 height 16
click at [451, 228] on span "Unpredictable storytelling." at bounding box center [462, 223] width 121 height 16
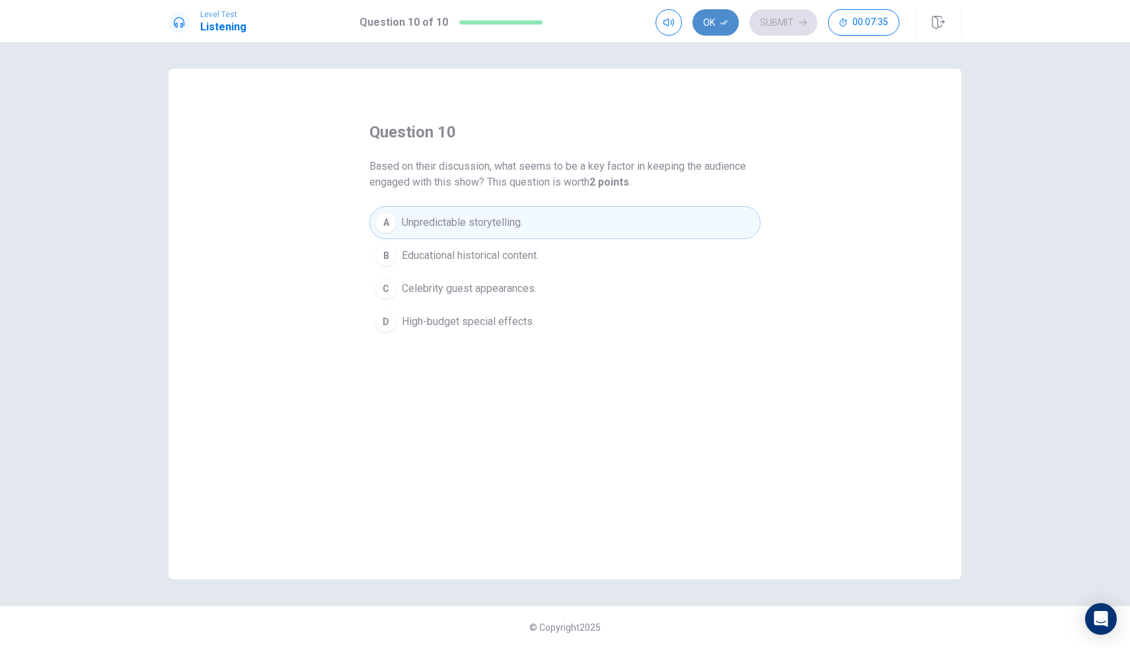
click at [726, 20] on icon "button" at bounding box center [724, 23] width 8 height 8
click at [795, 22] on button "Submit" at bounding box center [784, 22] width 68 height 26
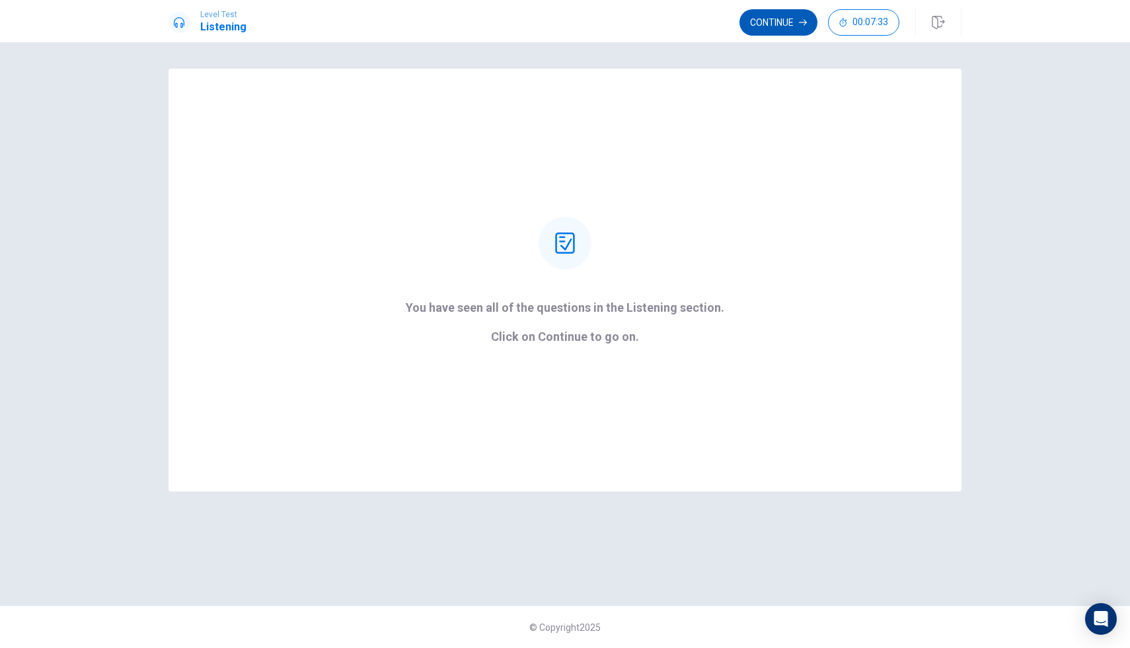
click at [774, 31] on button "Continue" at bounding box center [779, 22] width 78 height 26
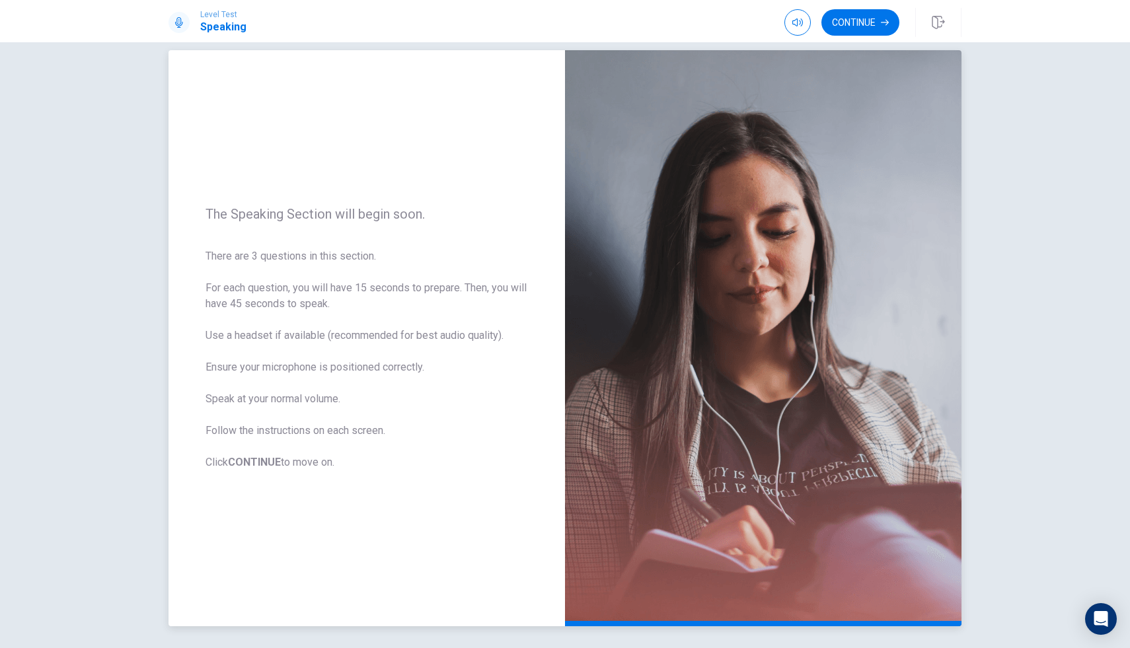
scroll to position [18, 0]
click at [851, 24] on button "Continue" at bounding box center [861, 22] width 78 height 26
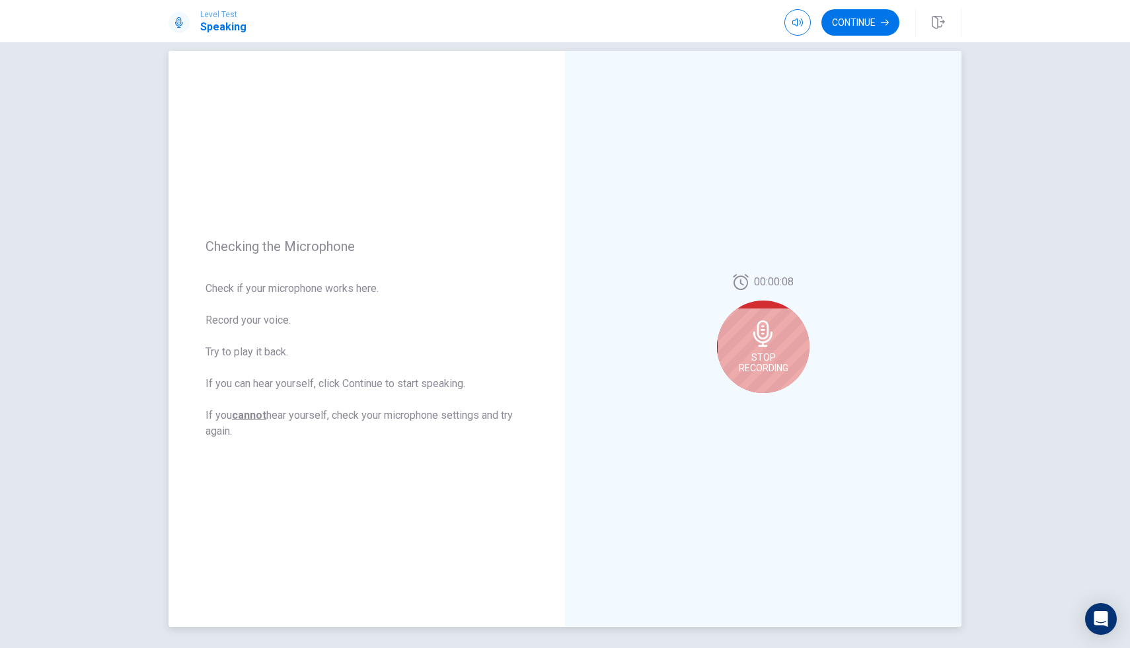
click at [756, 346] on icon at bounding box center [763, 334] width 26 height 26
click at [780, 403] on icon "Play Audio" at bounding box center [778, 404] width 8 height 8
click at [780, 403] on icon "Pause Audio" at bounding box center [778, 404] width 7 height 8
click at [780, 403] on icon "Play Audio" at bounding box center [778, 404] width 8 height 8
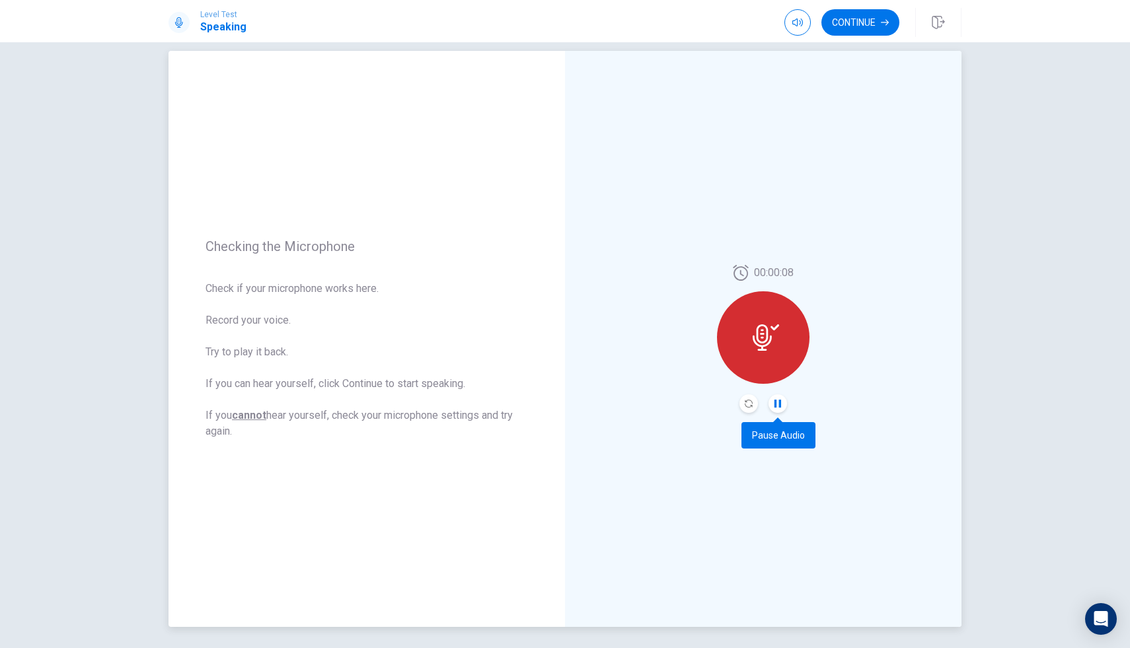
click at [780, 403] on icon "Pause Audio" at bounding box center [778, 404] width 7 height 8
click at [780, 403] on icon "Play Audio" at bounding box center [778, 404] width 8 height 8
click at [780, 403] on icon "Pause Audio" at bounding box center [778, 404] width 7 height 8
click at [858, 26] on button "Continue" at bounding box center [861, 22] width 78 height 26
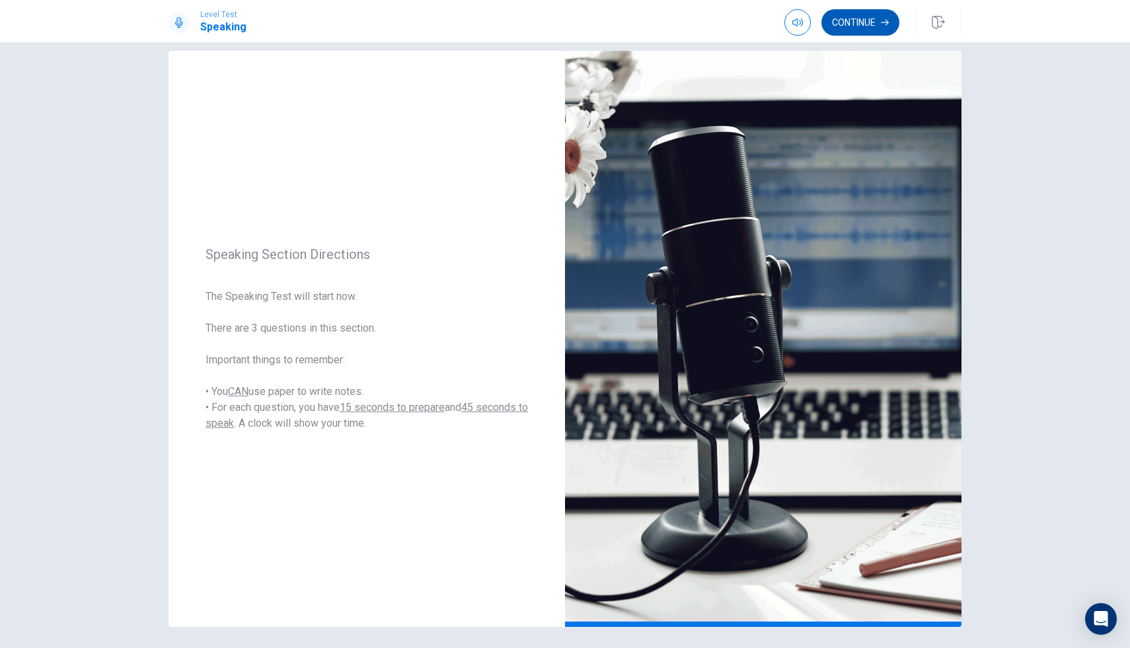
click at [888, 22] on icon "button" at bounding box center [885, 23] width 8 height 6
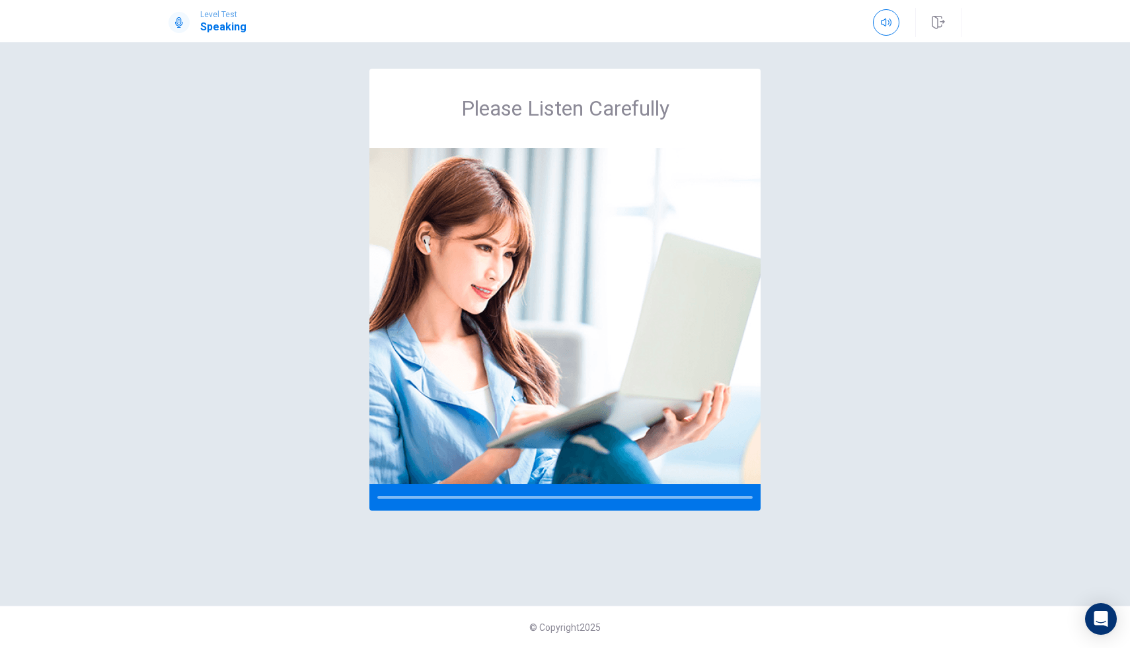
scroll to position [0, 0]
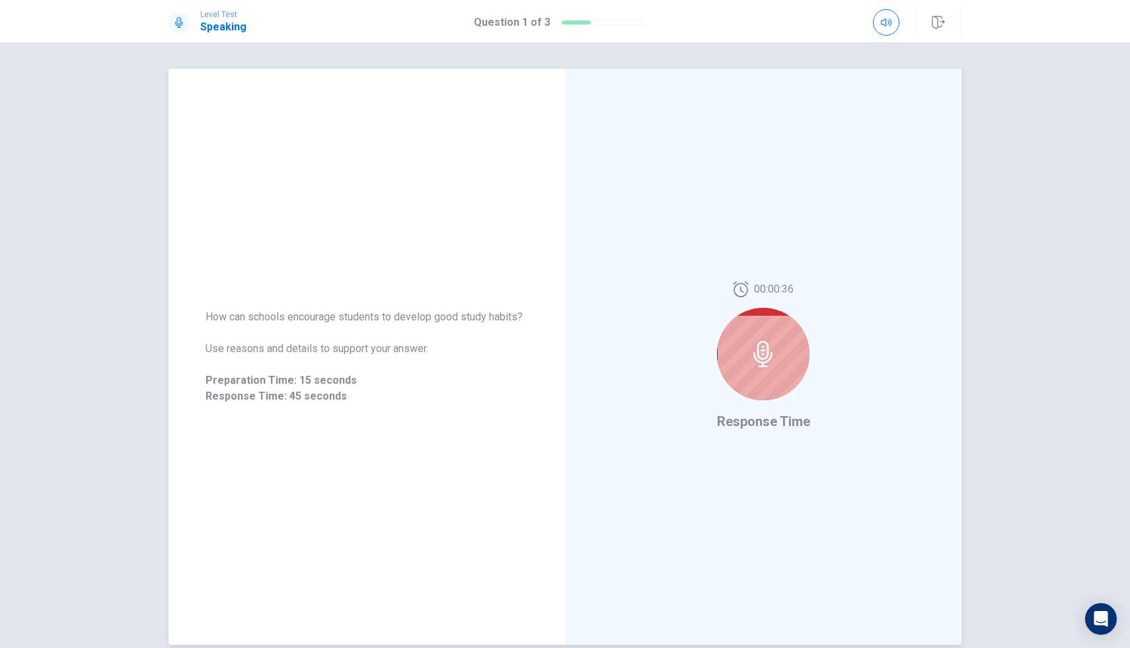
click at [759, 377] on div at bounding box center [763, 354] width 93 height 93
click at [763, 339] on div at bounding box center [763, 354] width 93 height 93
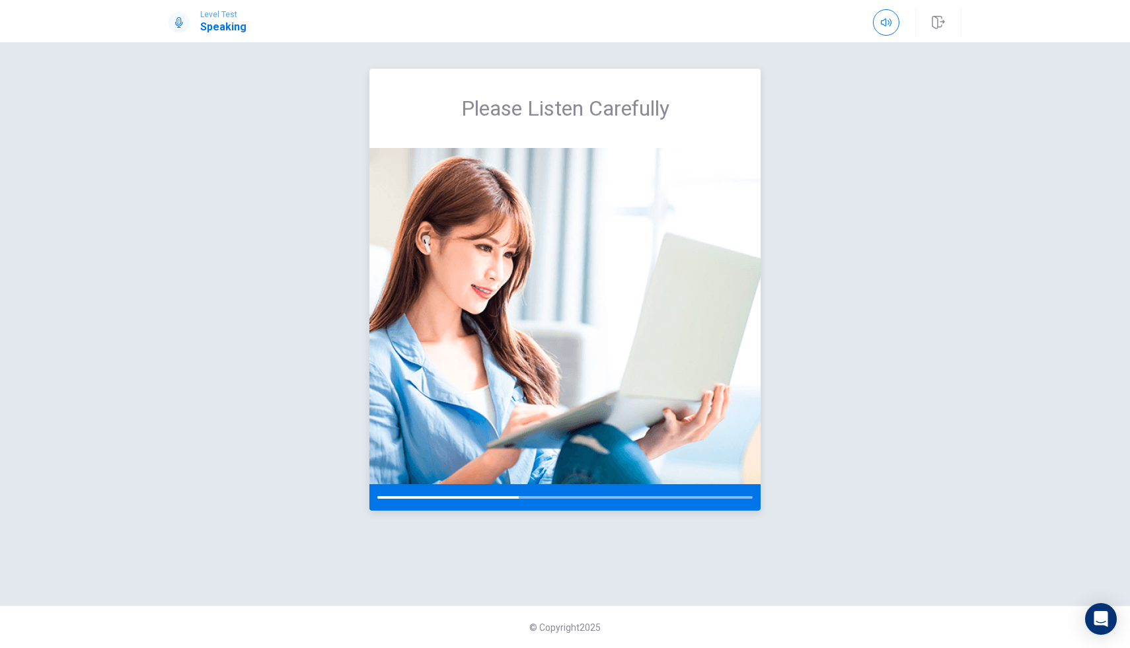
click at [677, 301] on img at bounding box center [564, 316] width 391 height 336
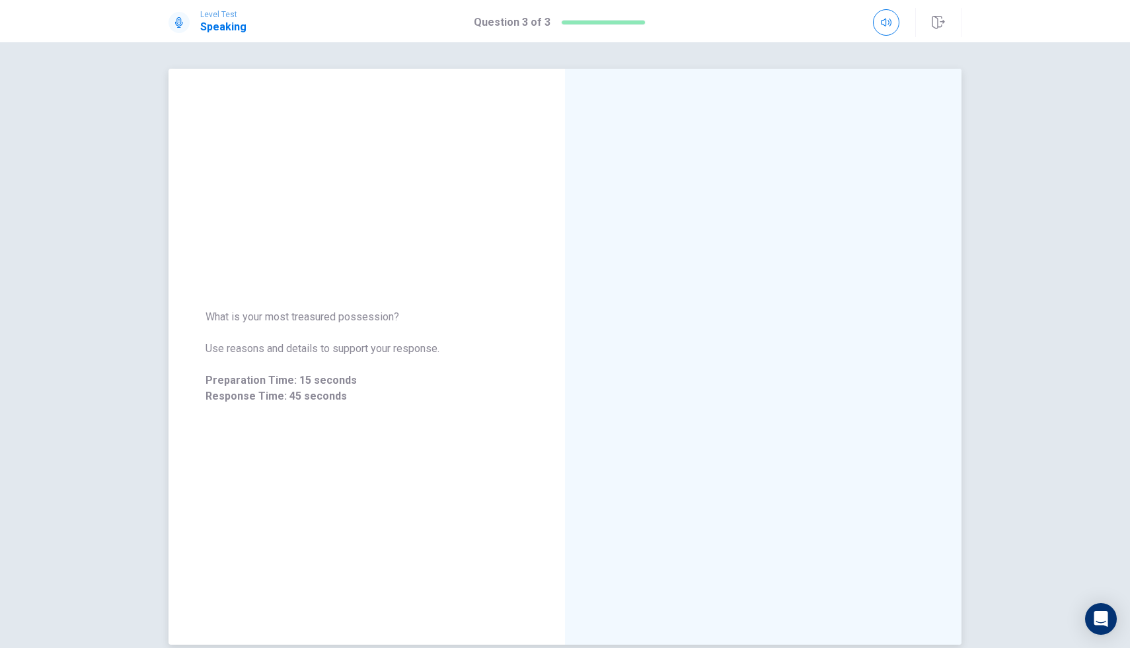
click at [569, 350] on div at bounding box center [763, 357] width 397 height 576
click at [569, 292] on div "Preparation Time" at bounding box center [763, 357] width 397 height 576
click at [569, 292] on div "Preparation Time 00:00:13" at bounding box center [763, 357] width 397 height 576
drag, startPoint x: 580, startPoint y: 284, endPoint x: 591, endPoint y: 283, distance: 11.3
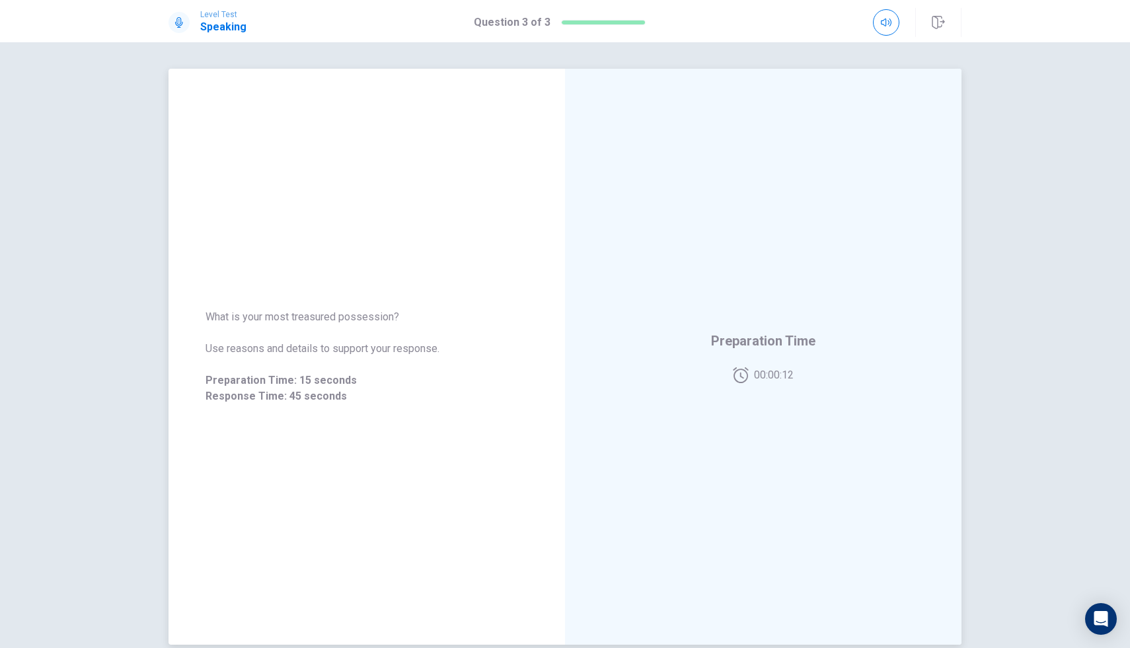
click at [584, 283] on div "Preparation Time 00:00:12" at bounding box center [763, 357] width 397 height 576
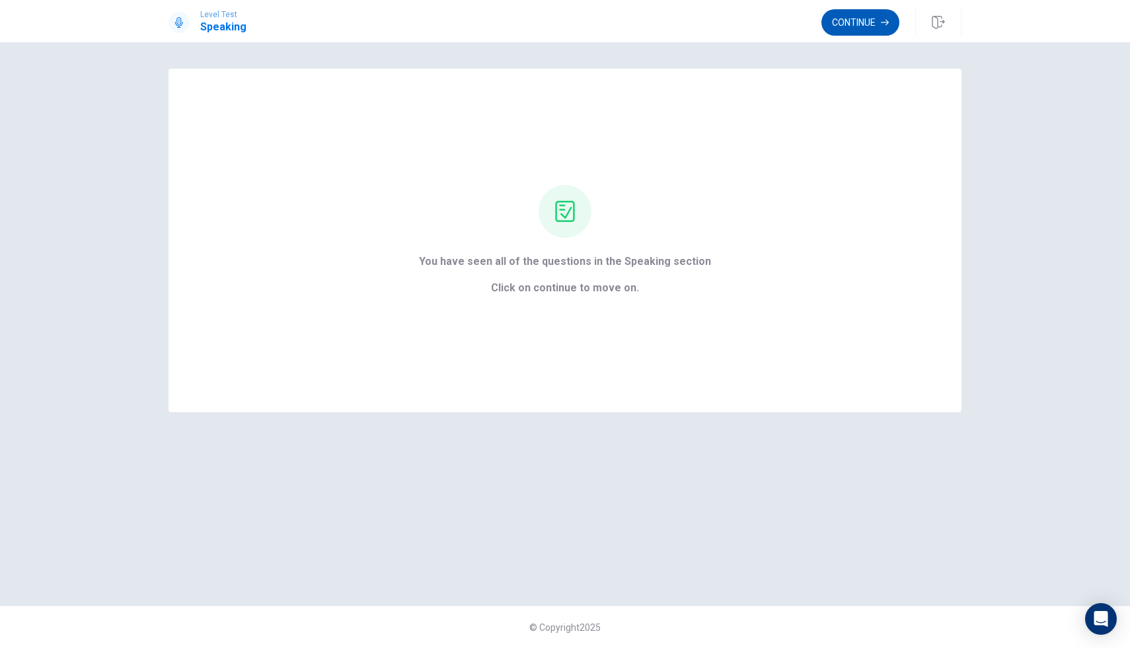
click at [861, 31] on button "Continue" at bounding box center [861, 22] width 78 height 26
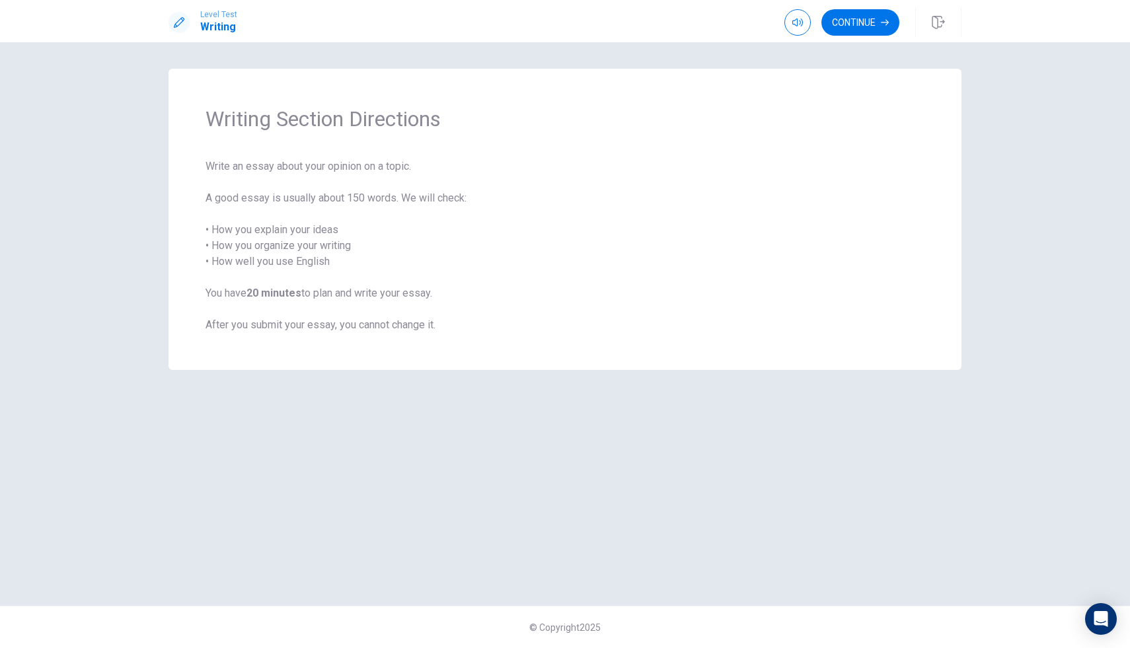
drag, startPoint x: 787, startPoint y: 152, endPoint x: 787, endPoint y: 135, distance: 16.5
click at [787, 135] on div "Writing Section Directions Write an essay about your opinion on a topic. A good…" at bounding box center [565, 219] width 793 height 301
click at [844, 30] on button "Continue" at bounding box center [861, 22] width 78 height 26
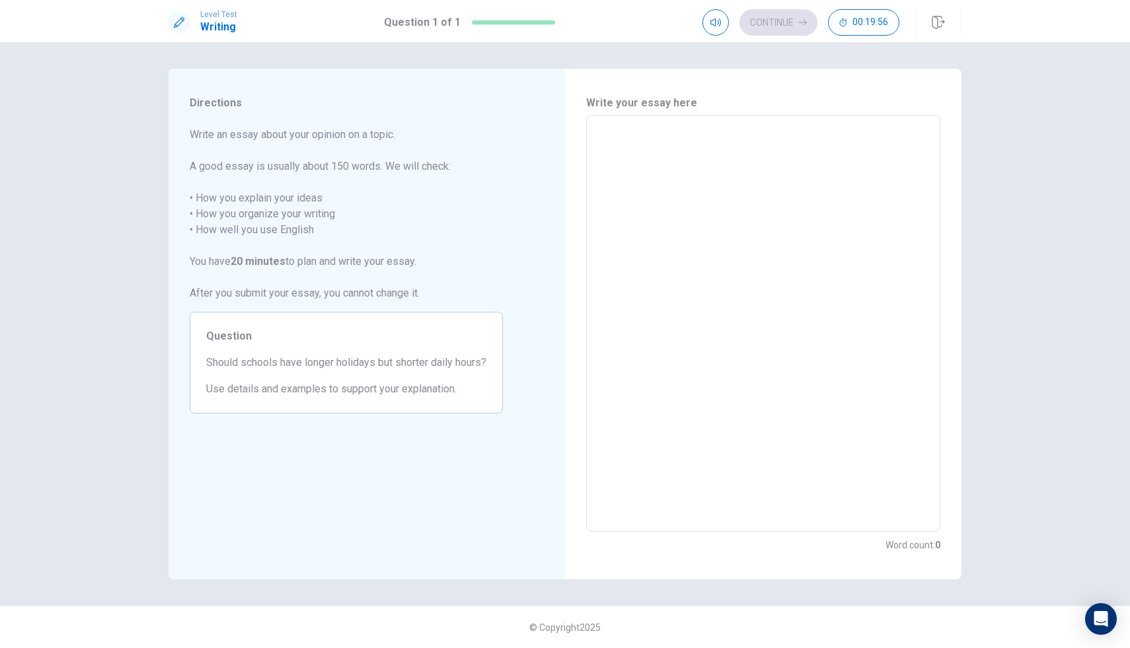
click at [622, 151] on textarea at bounding box center [764, 323] width 336 height 395
type textarea "i"
type textarea "x"
type textarea "i"
type textarea "x"
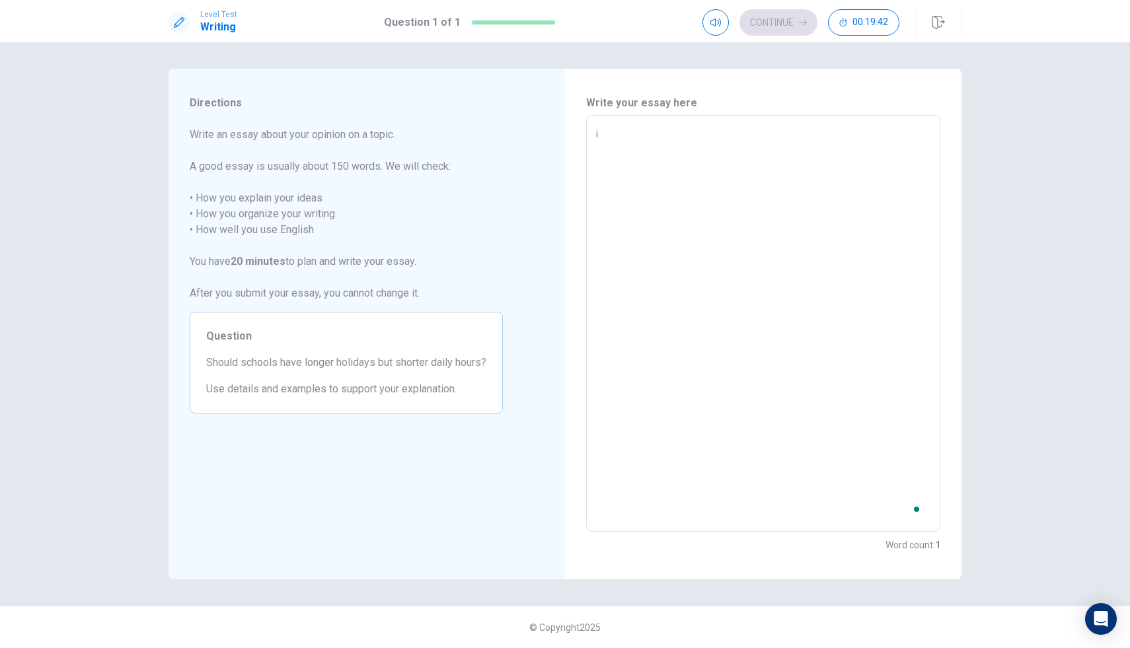
type textarea "i"
type textarea "x"
type textarea "I"
type textarea "x"
type textarea "I"
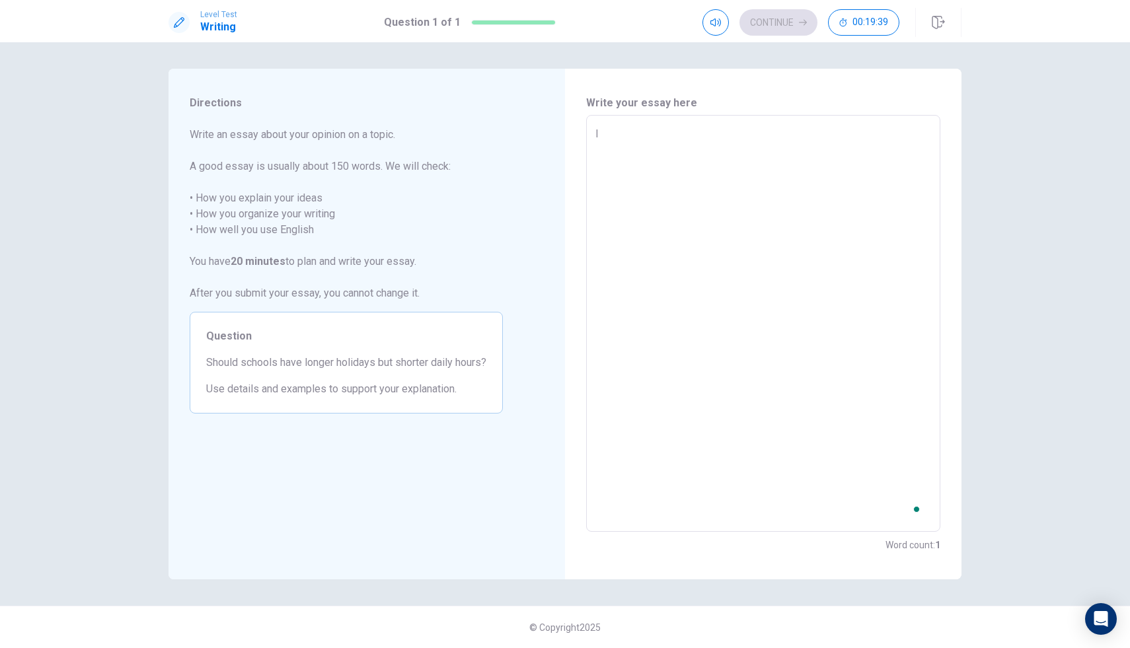
type textarea "x"
type textarea "I t"
type textarea "x"
type textarea "I th"
type textarea "x"
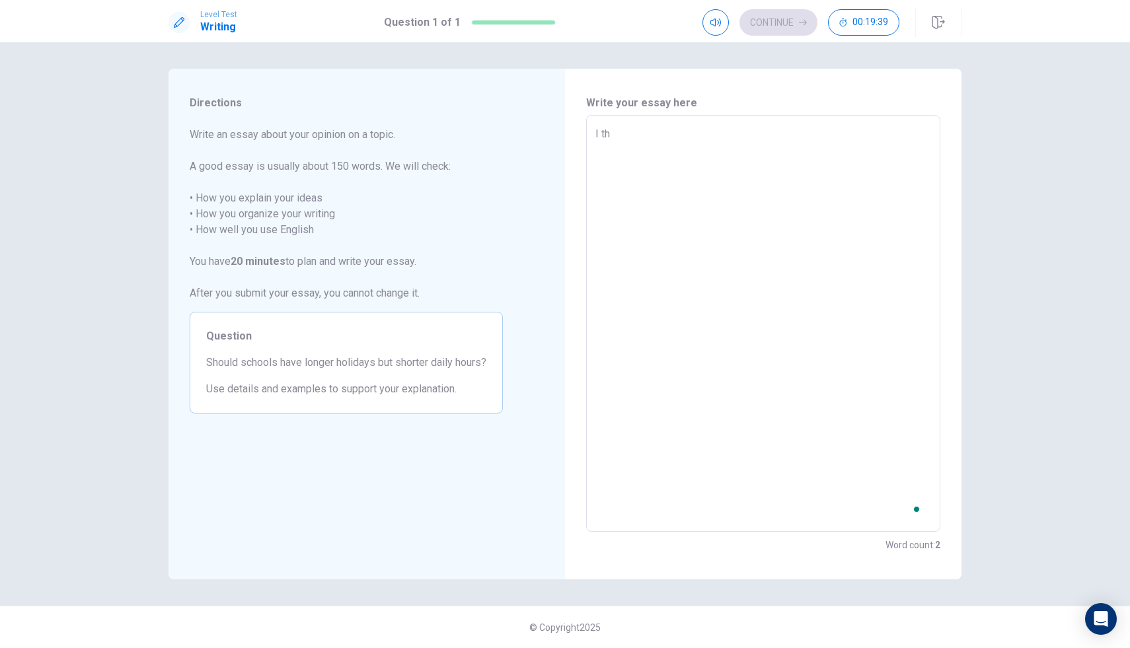
type textarea "I thi"
type textarea "x"
type textarea "I thin"
type textarea "x"
type textarea "I think"
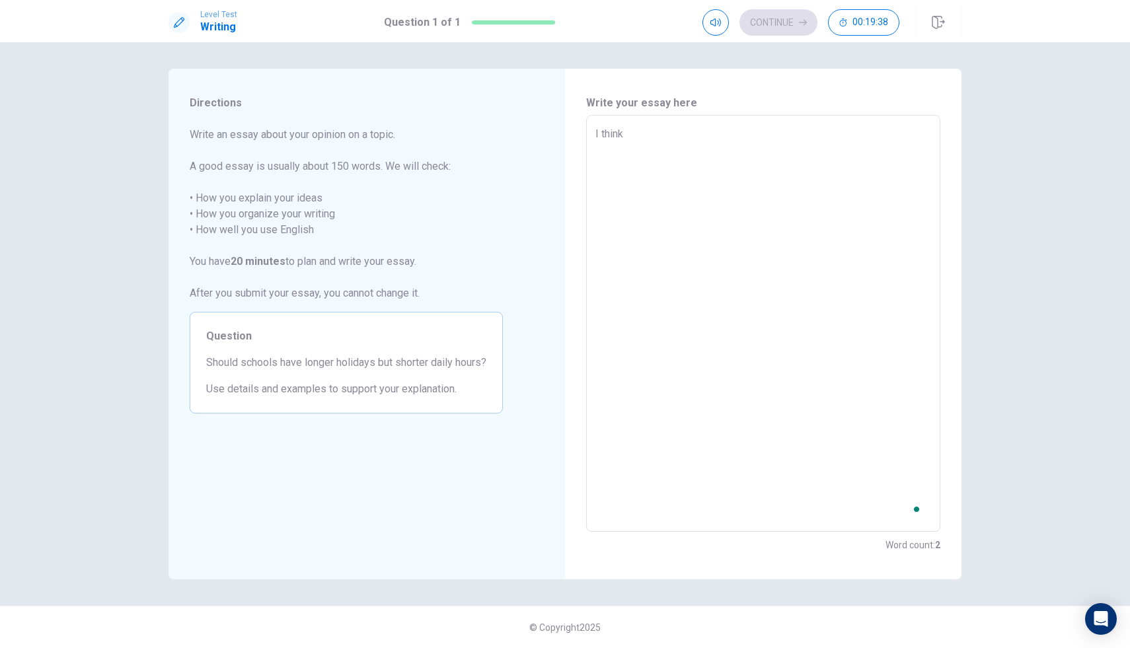
type textarea "x"
type textarea "I think"
type textarea "x"
type textarea "I think s"
type textarea "x"
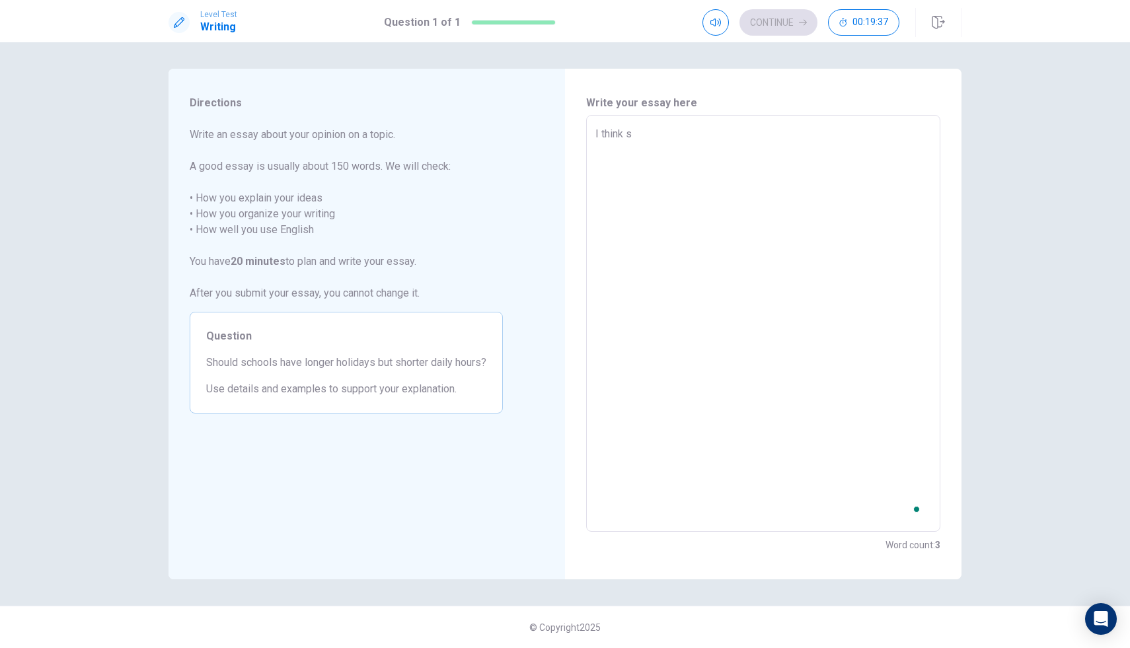
type textarea "I think sc"
type textarea "x"
type textarea "I think sch"
type textarea "x"
type textarea "I think scho"
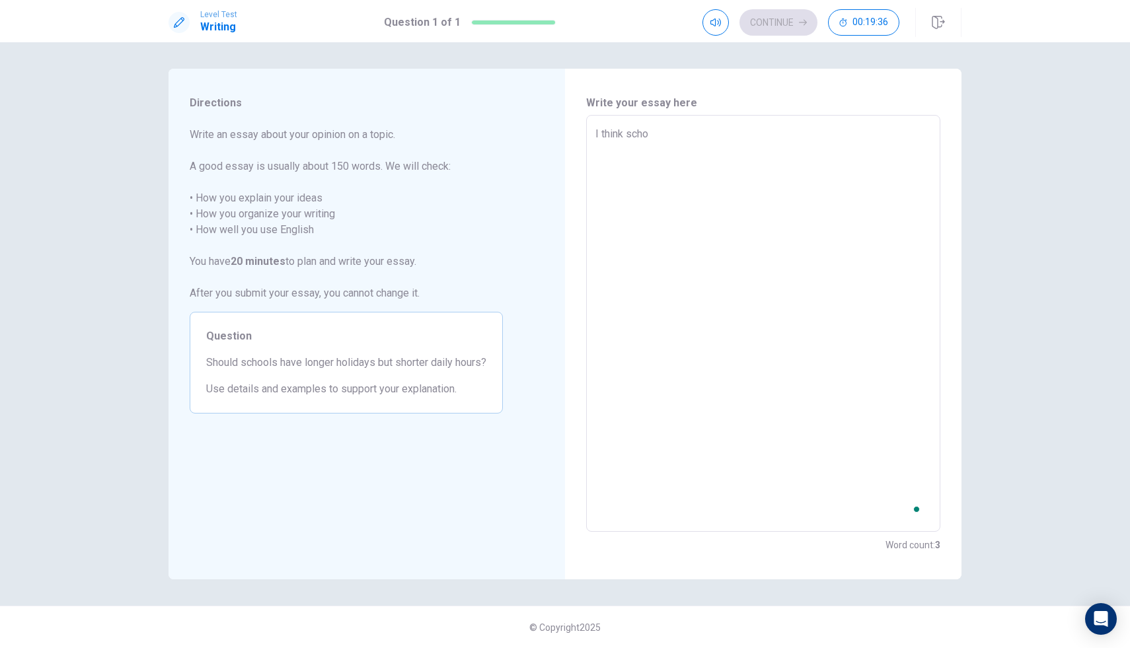
type textarea "x"
type textarea "I think schoo"
type textarea "x"
type textarea "I think school"
type textarea "x"
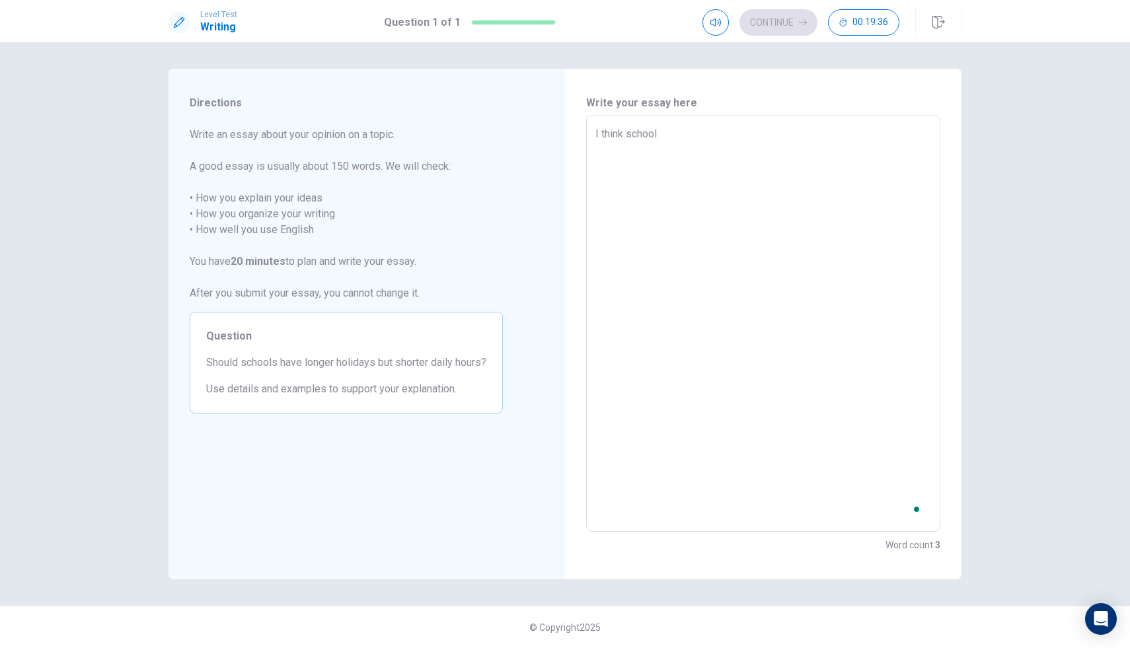
type textarea "I think schools"
type textarea "x"
type textarea "I think schools"
type textarea "x"
type textarea "I think schools n"
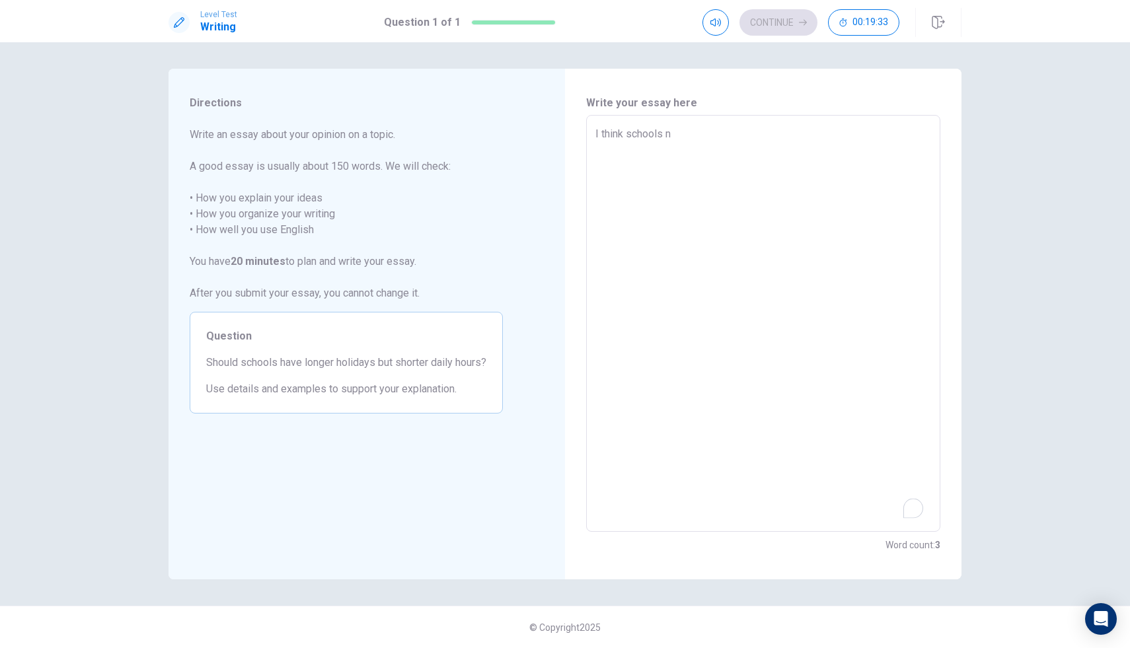
type textarea "x"
type textarea "I think schools nr"
type textarea "x"
type textarea "I think schools n"
type textarea "x"
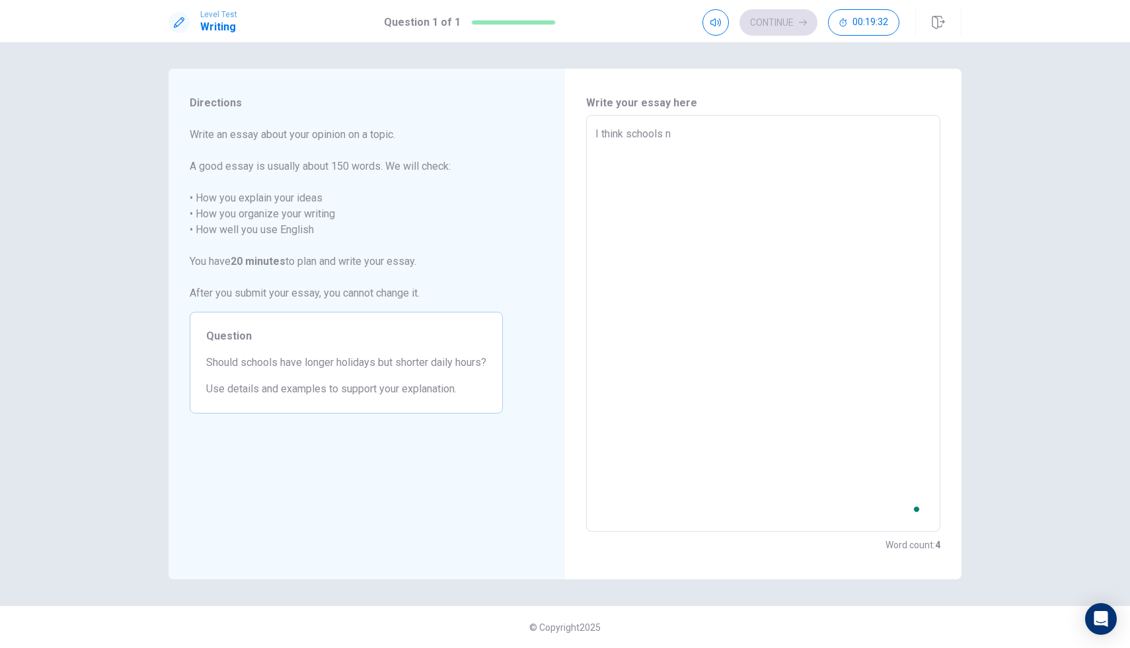
type textarea "I think schools ne"
type textarea "x"
type textarea "I think schools nee"
type textarea "x"
type textarea "I think schools need"
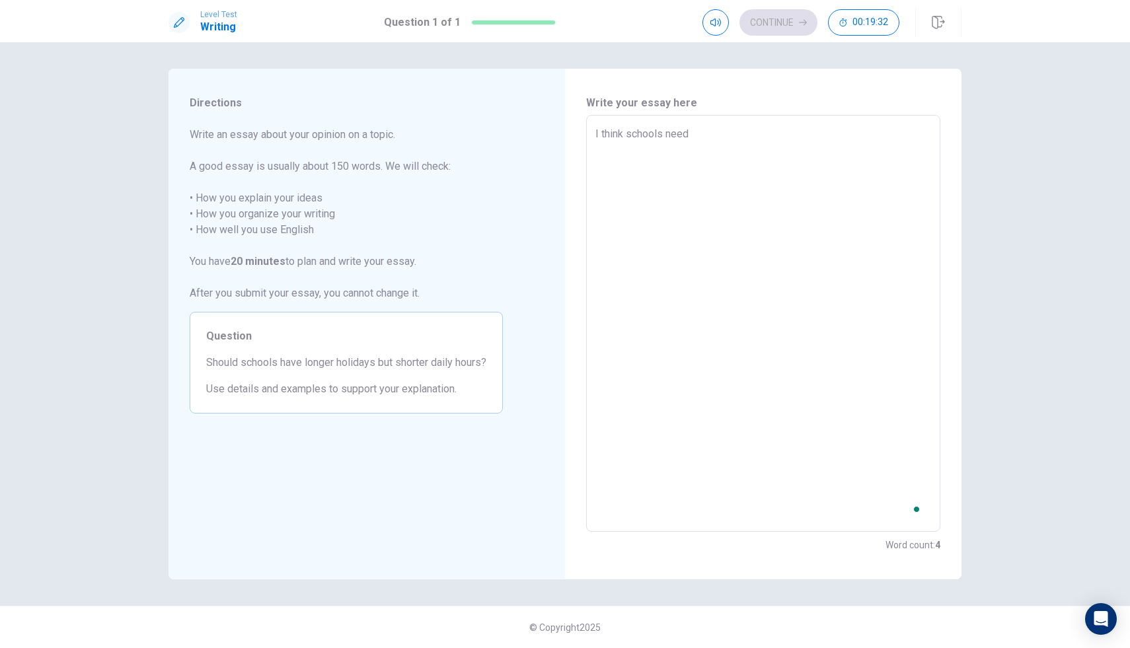
type textarea "x"
type textarea "I think schools need"
type textarea "x"
type textarea "I think schools need"
type textarea "x"
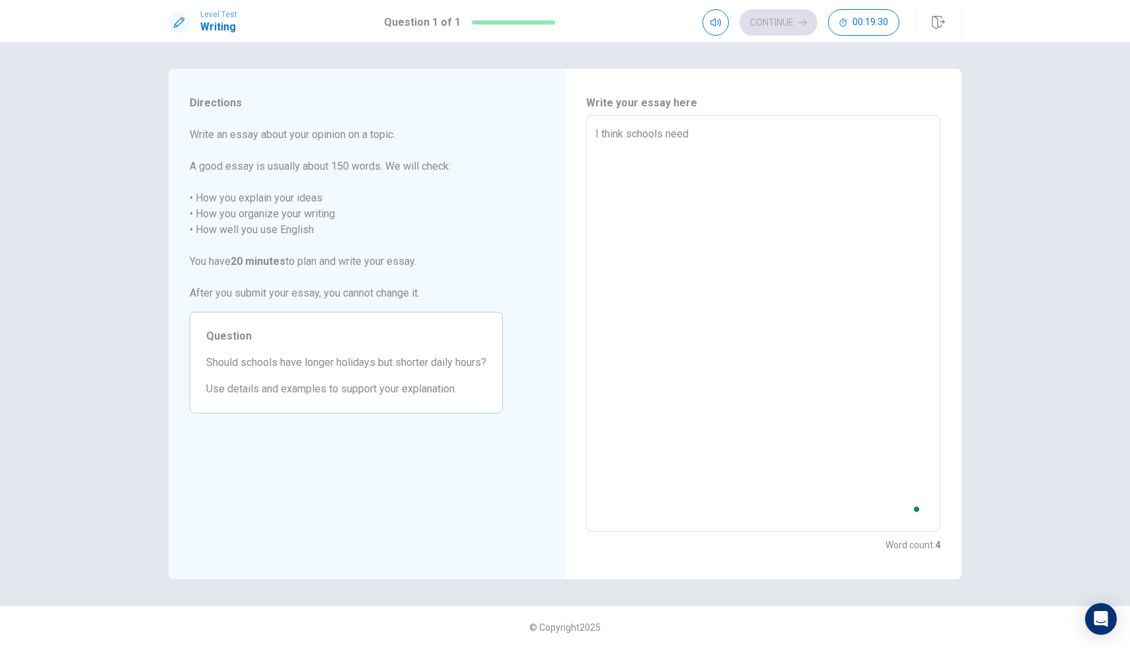
type textarea "I think schools needs"
type textarea "x"
type textarea "I think schools needs"
type textarea "x"
type textarea "I think schools needs t"
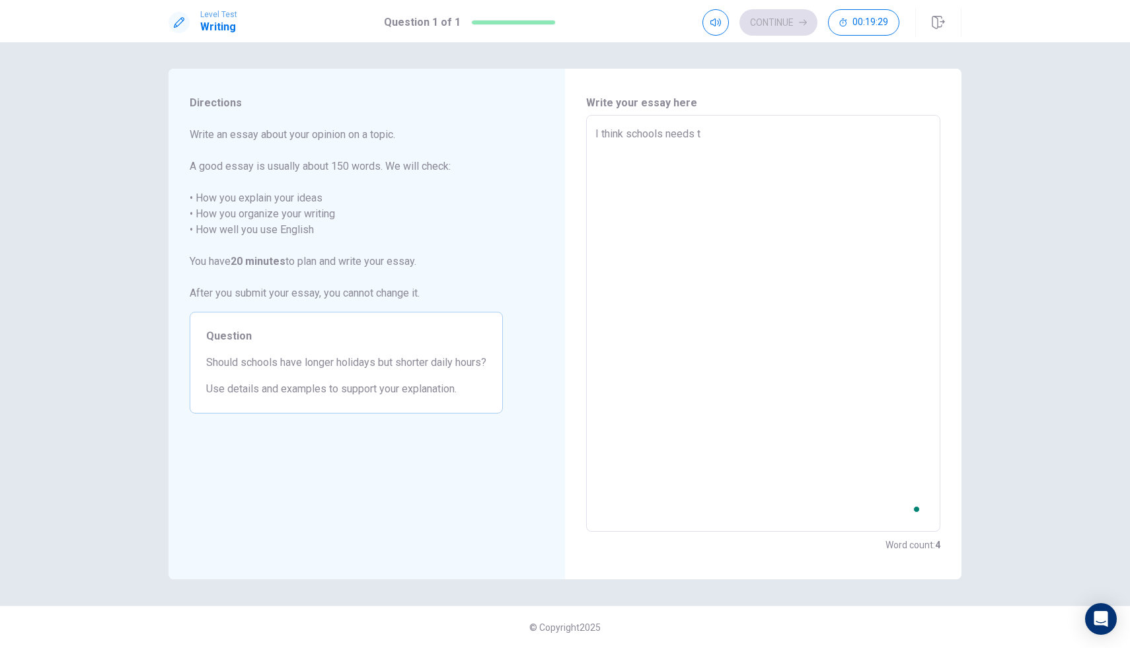
type textarea "x"
type textarea "I think schools needs t"
type textarea "x"
type textarea "I think schools needs t o"
type textarea "x"
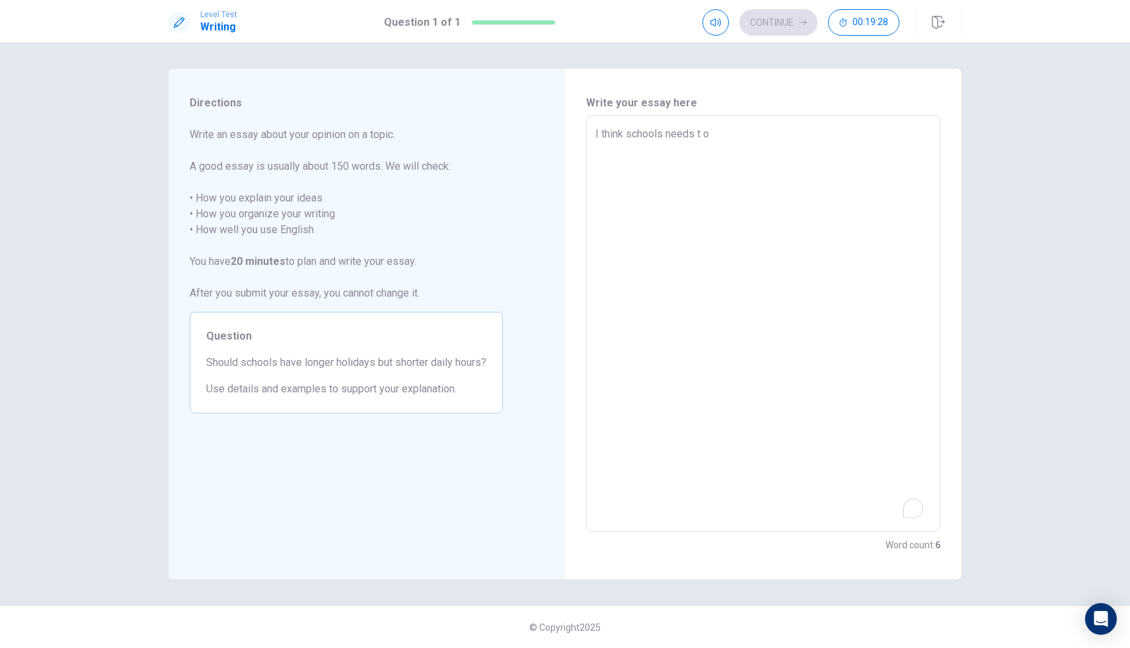
type textarea "I think schools needs t"
type textarea "x"
type textarea "I think schools needs t"
type textarea "x"
type textarea "I think schools needs to"
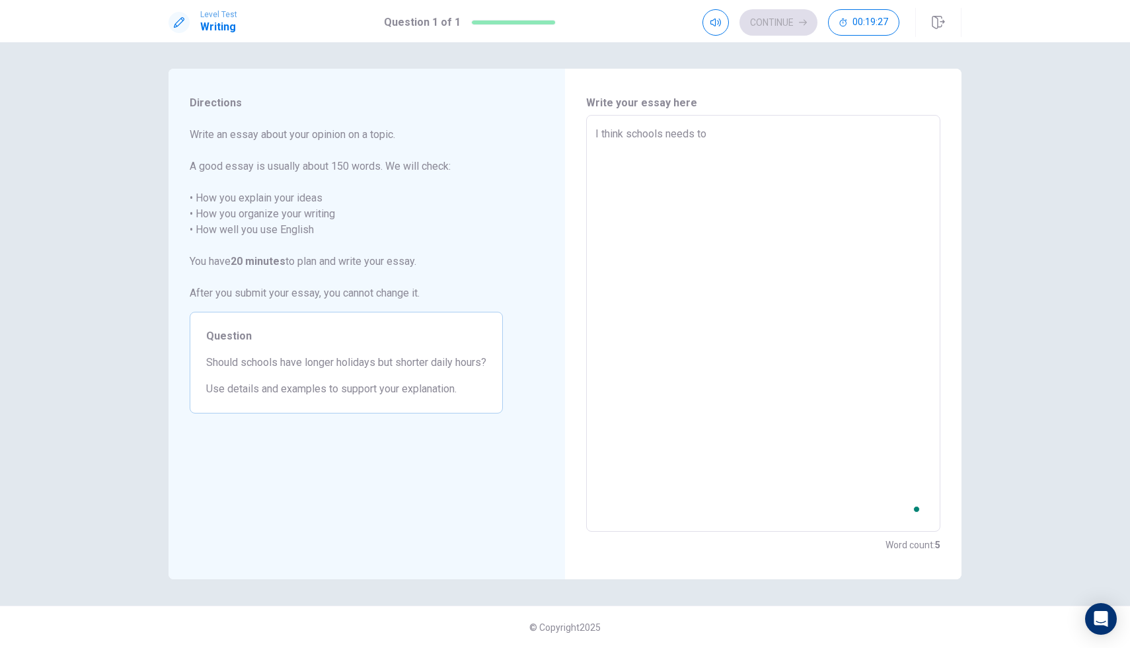
type textarea "x"
type textarea "I think schools needs to"
type textarea "x"
type textarea "I think schools needs to h"
type textarea "x"
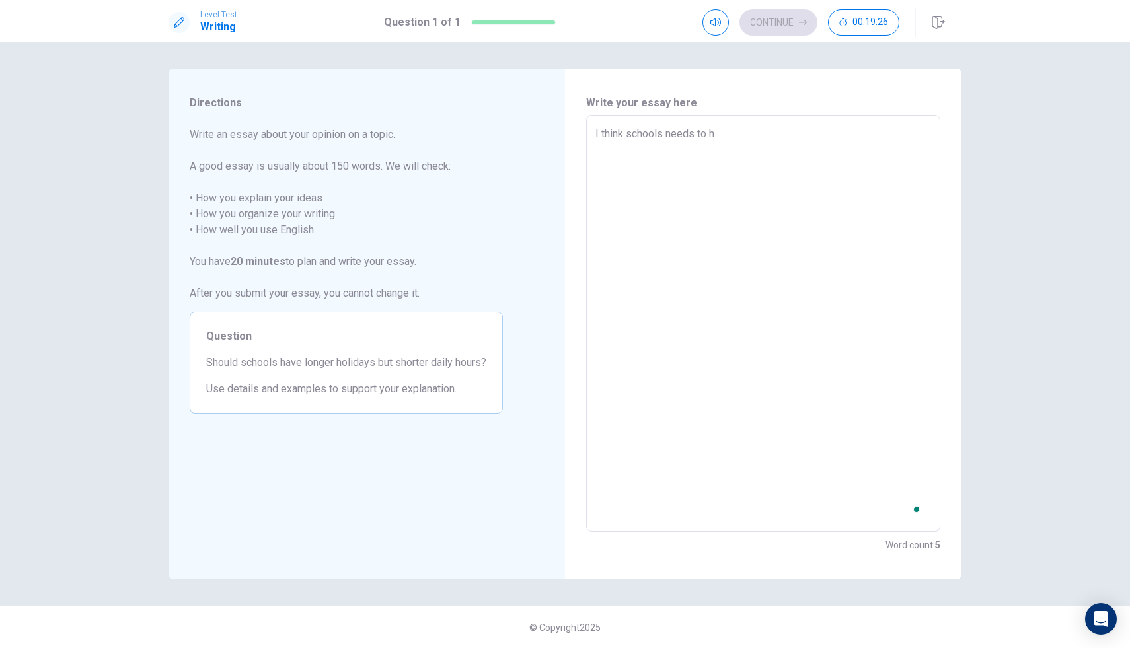
type textarea "I think schools needs to ha"
type textarea "x"
type textarea "I think schools needs to hav"
type textarea "x"
type textarea "I think schools needs to have"
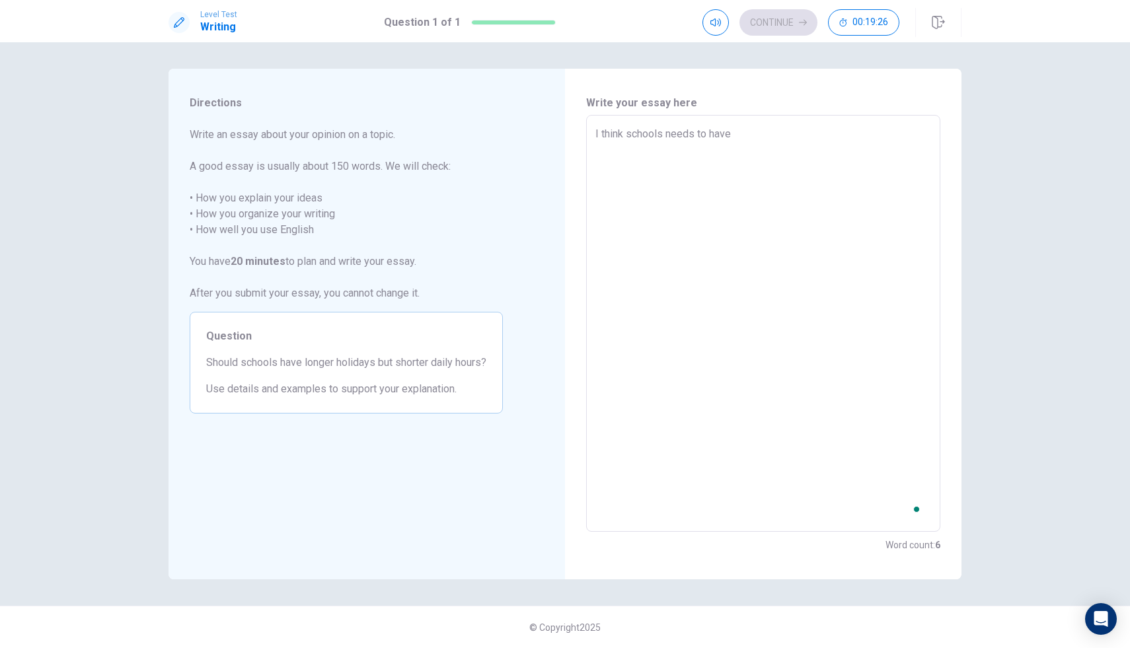
type textarea "x"
type textarea "I think schools needs to have"
type textarea "x"
type textarea "I think schools needs to have a"
type textarea "x"
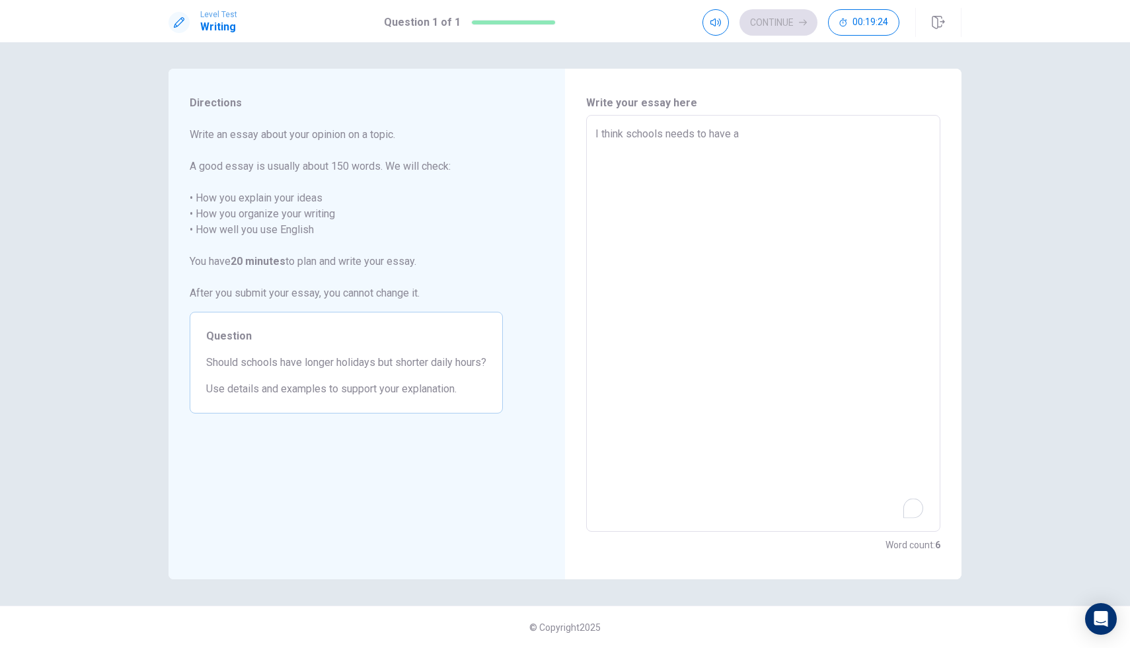
type textarea "I think schools needs to have a"
type textarea "x"
type textarea "I think schools needs to have a l"
type textarea "x"
type textarea "I think schools needs to have a lo"
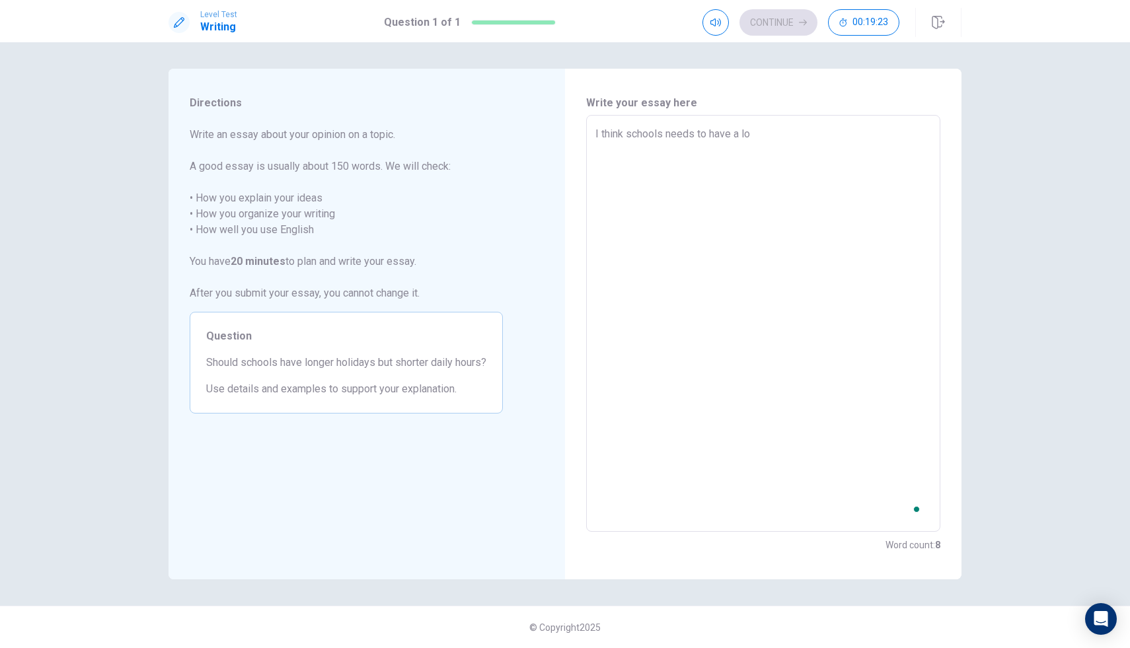
type textarea "x"
type textarea "I think schools needs to have a lon"
type textarea "x"
type textarea "I think schools needs to have a long"
type textarea "x"
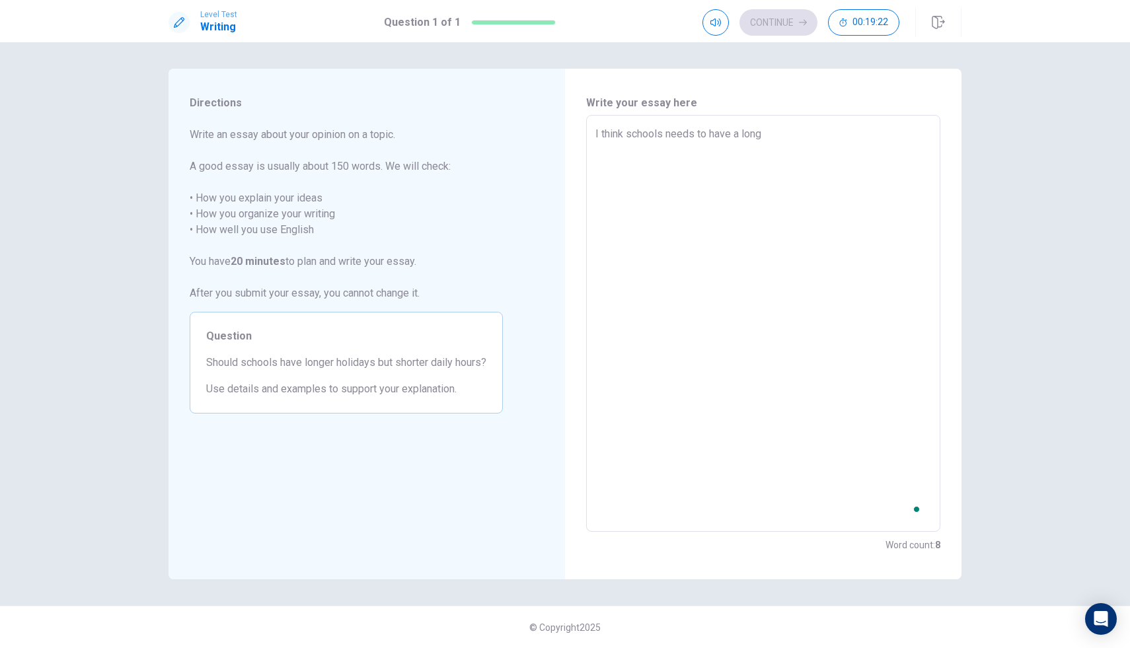
type textarea "I think schools needs to have a longr"
type textarea "x"
type textarea "I think schools needs to have a long"
type textarea "x"
type textarea "I think schools needs to have a longe"
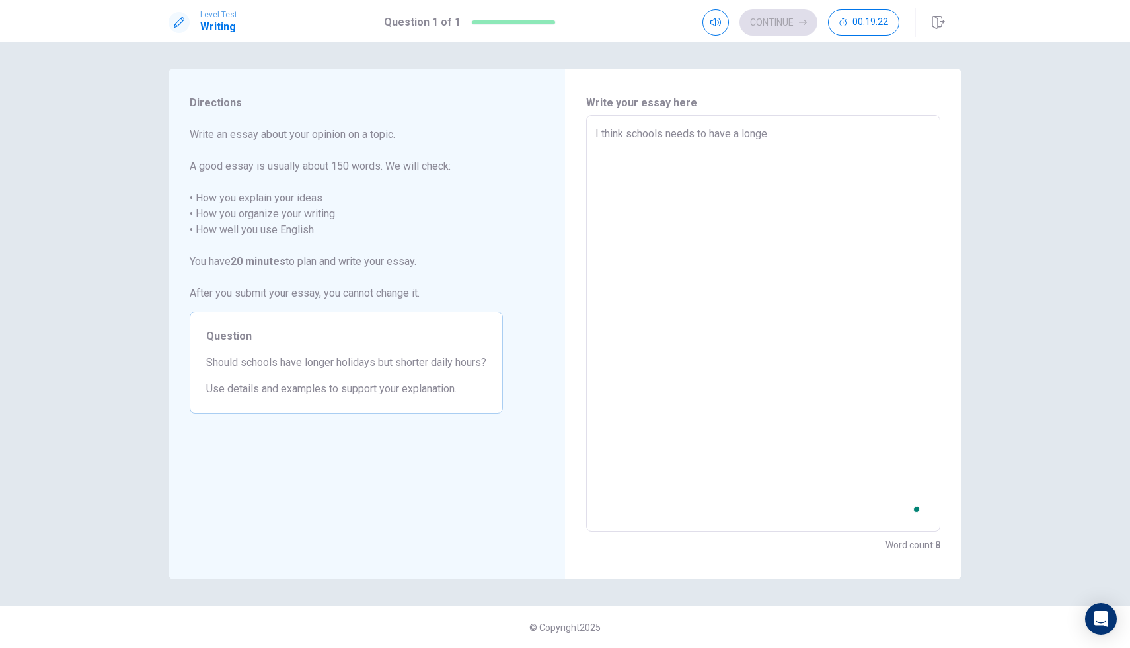
type textarea "x"
type textarea "I think schools needs to have a longer"
type textarea "x"
type textarea "I think schools needs to have a longer"
type textarea "x"
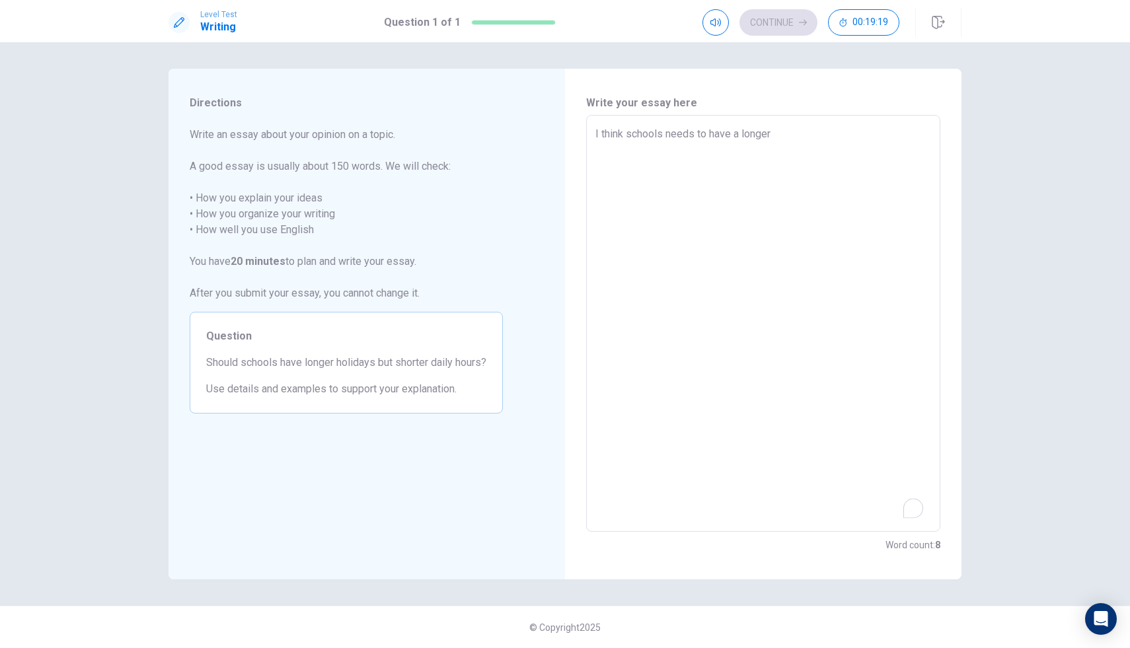
type textarea "I think schools needs to have a longer h"
type textarea "x"
type textarea "I think schools needs to have a longer ho"
type textarea "x"
type textarea "I think schools needs to have a longer hol"
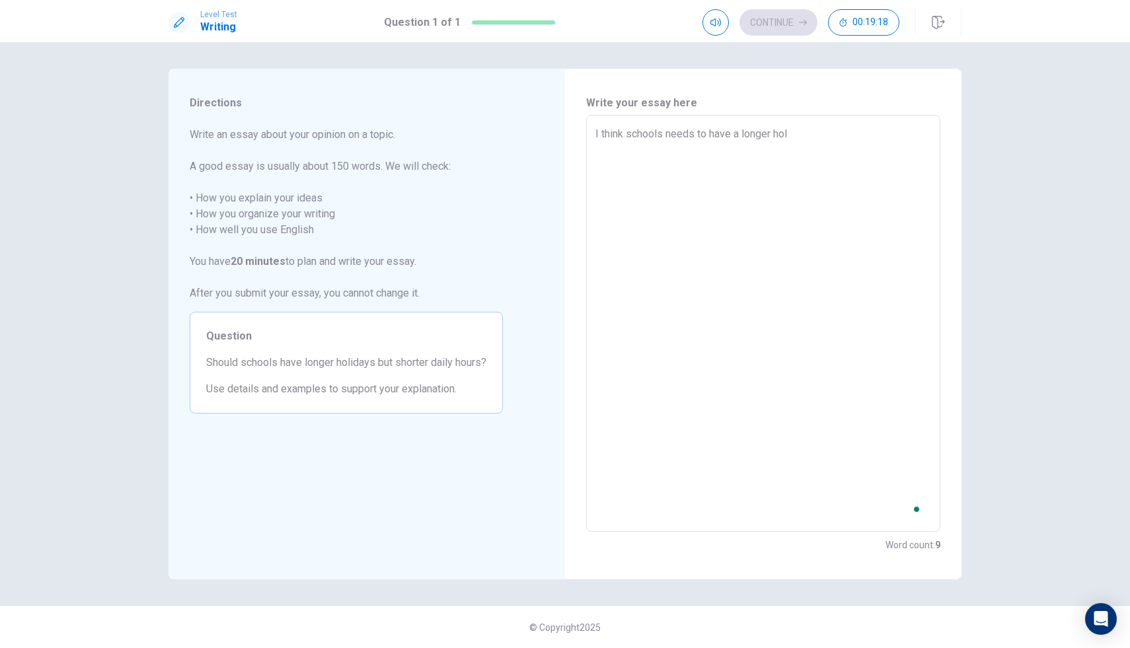
type textarea "x"
type textarea "I think schools needs to have a longer [DATE]"
type textarea "x"
type textarea "I think schools needs to have a longer holid"
type textarea "x"
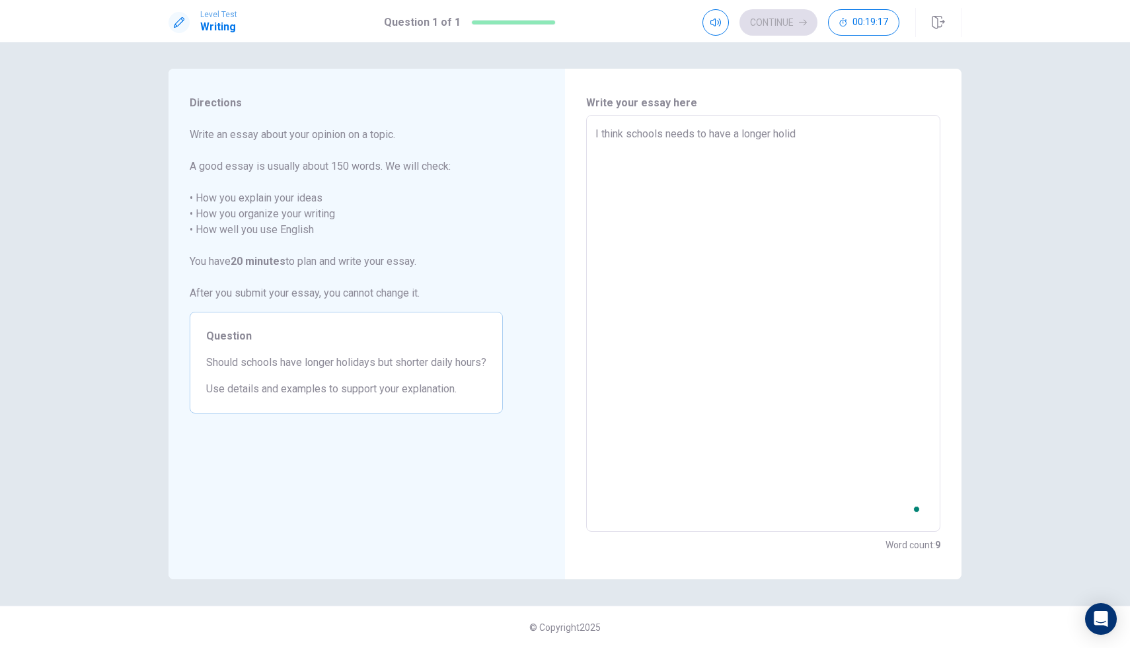
type textarea "I think schools needs to have a longer holida"
type textarea "x"
type textarea "I think schools needs to have a longer holiday"
type textarea "x"
type textarea "I think schools needs to have a longer holidays"
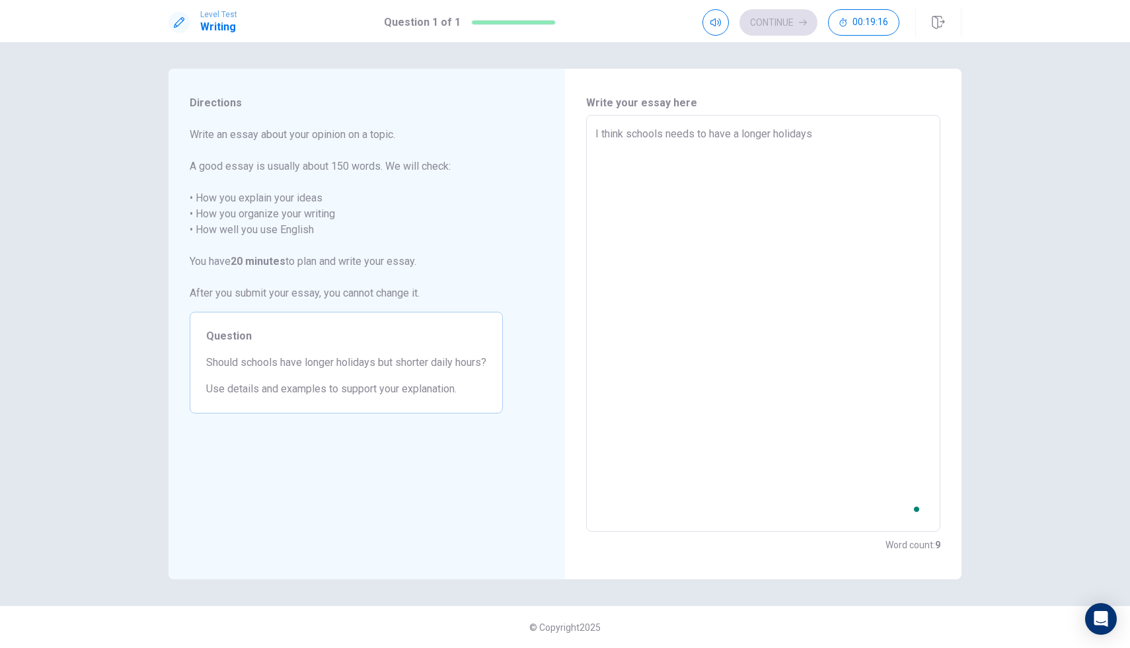
type textarea "x"
type textarea "I think schools needs to have a longer holidays"
type textarea "x"
type textarea "I think schools needs to have a longer holidays b"
type textarea "x"
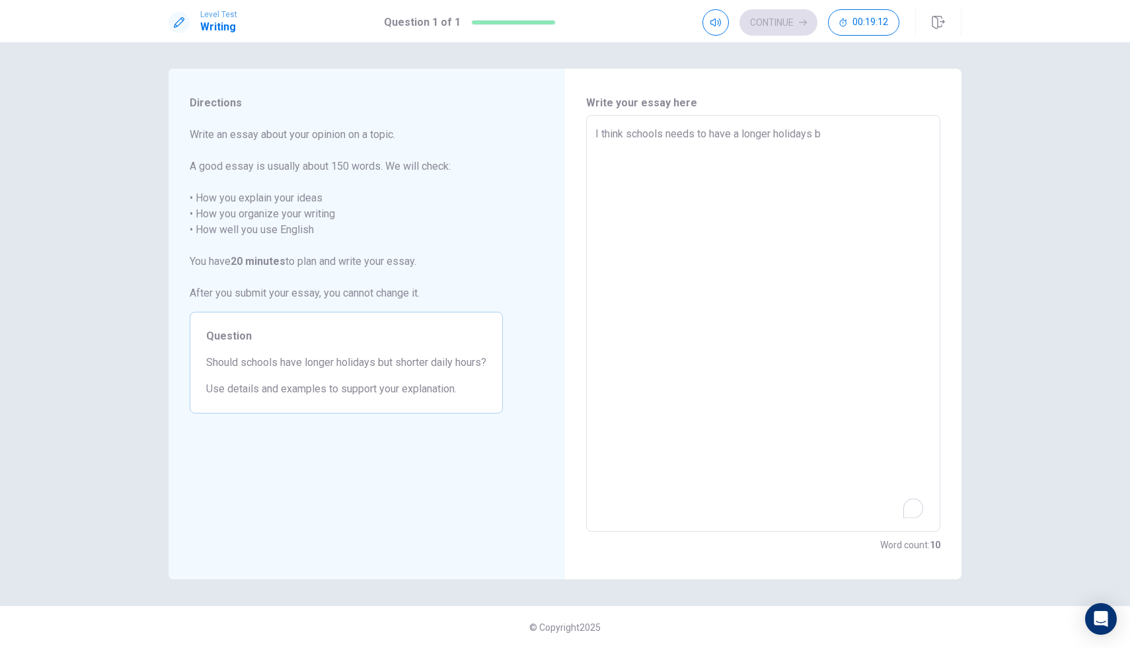
type textarea "I think schools needs to have a longer holidays be"
type textarea "x"
type textarea "I think schools needs to have a longer holidays bec"
type textarea "x"
type textarea "I think schools needs to have a longer holidays beca"
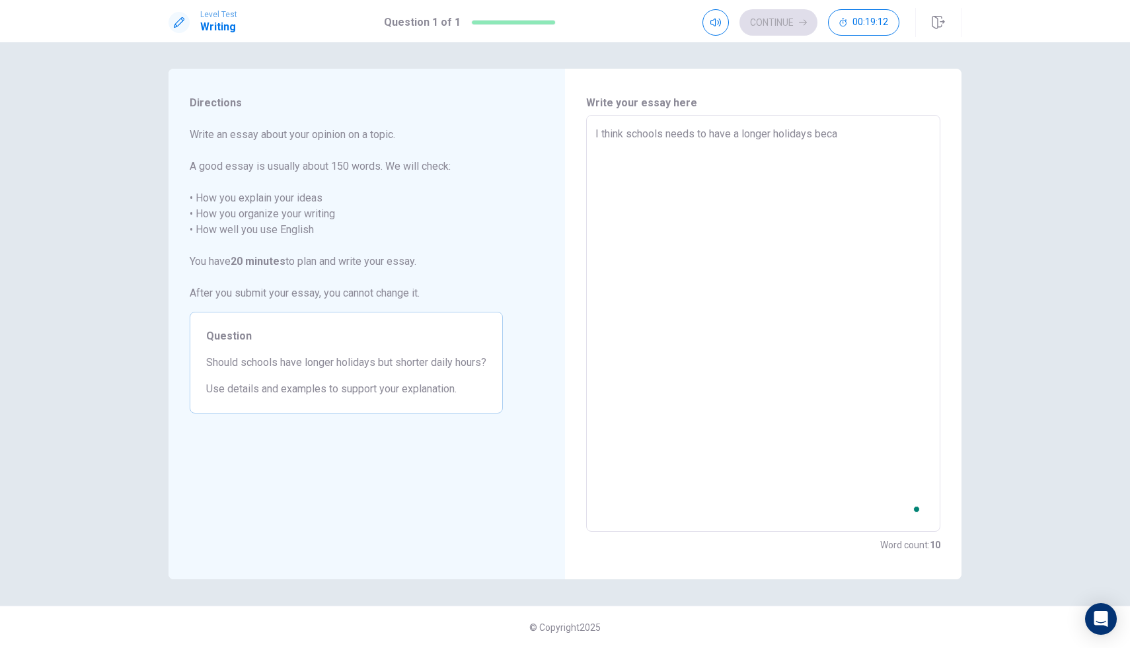
type textarea "x"
type textarea "I think schools needs to have a longer holidays becau"
type textarea "x"
type textarea "I think schools needs to have a longer holidays becaus"
type textarea "x"
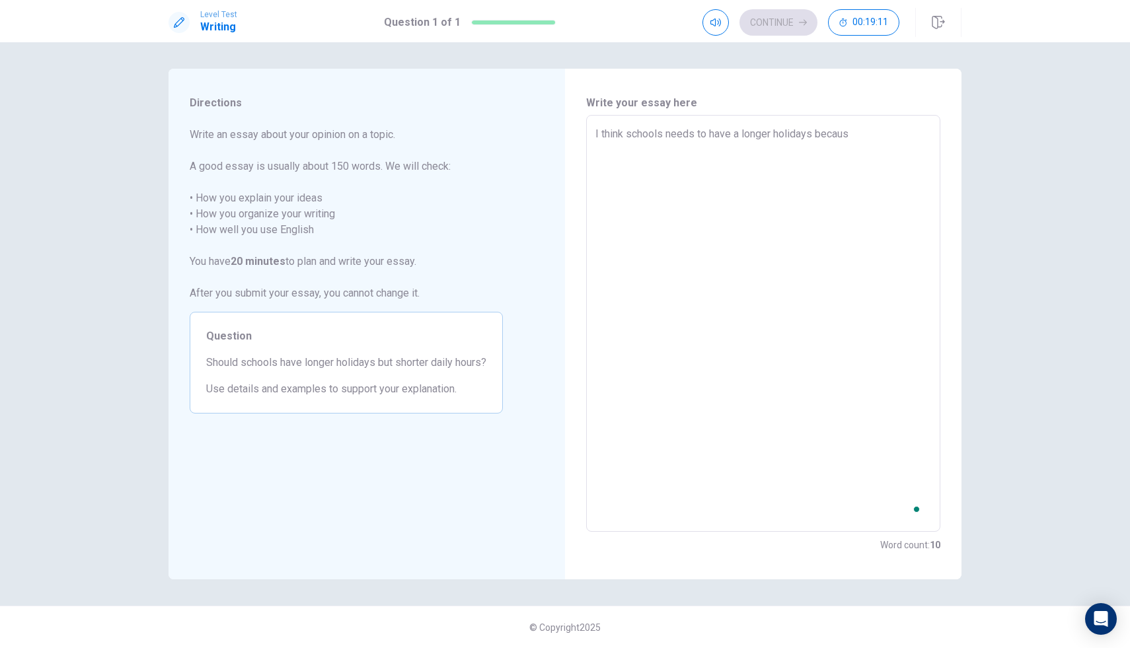
type textarea "I think schools needs to have a longer holidays because"
type textarea "x"
type textarea "I think schools needs to have a longer holidays because"
type textarea "x"
type textarea "I think schools needs to have a longer holidays because s"
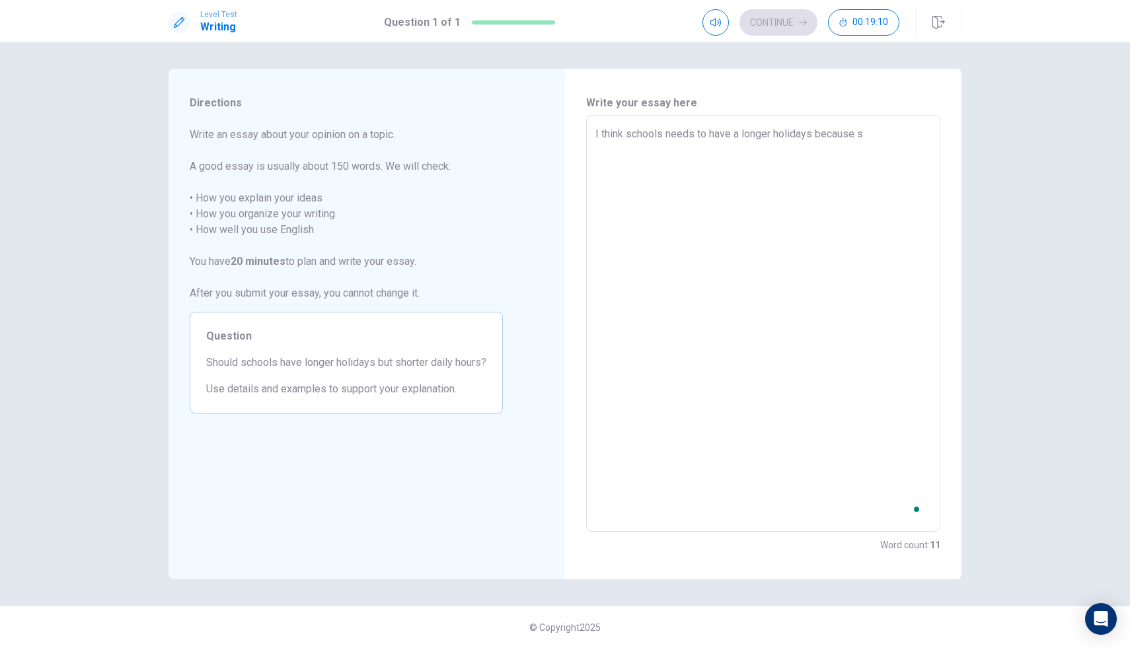
type textarea "x"
type textarea "I think schools needs to have a longer holidays because st"
type textarea "x"
type textarea "I think schools needs to have a longer holidays because stu"
type textarea "x"
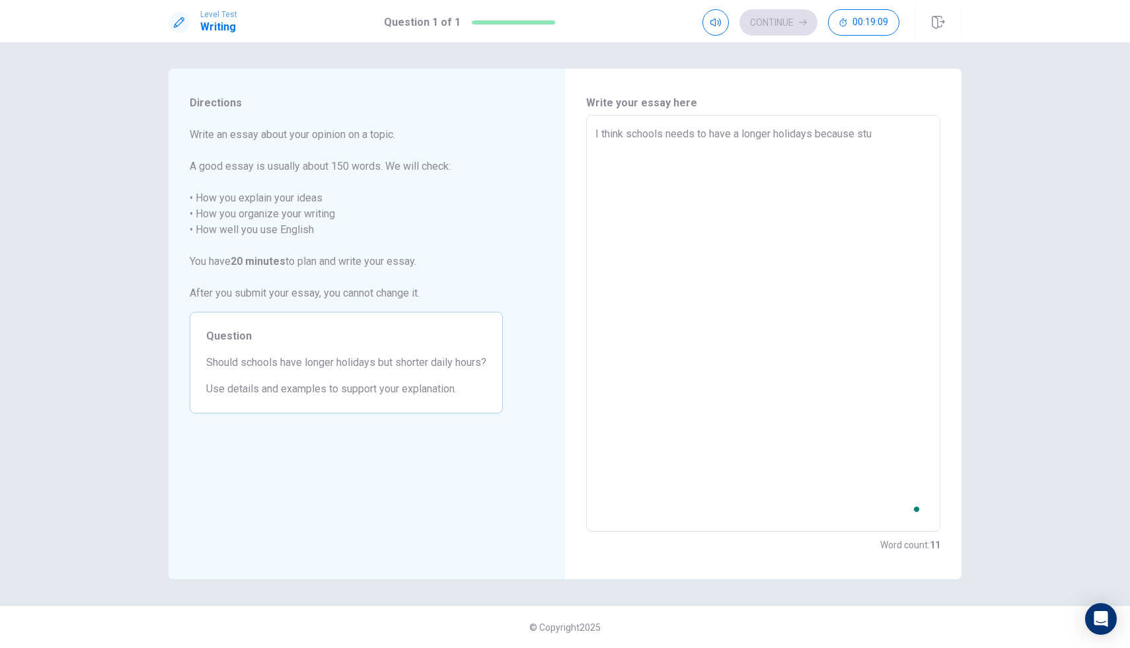
type textarea "I think schools needs to have a longer holidays because stud"
type textarea "x"
type textarea "I think schools needs to have a longer holidays because stude"
type textarea "x"
type textarea "I think schools needs to have a longer holidays because studen"
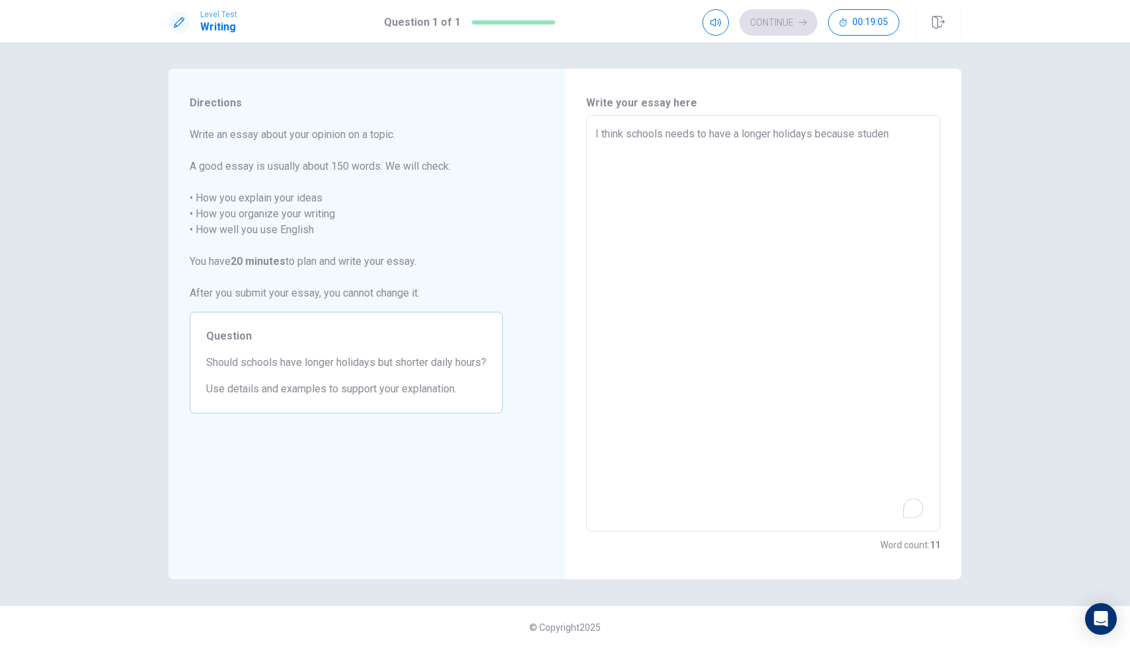
type textarea "x"
type textarea "I think schools needs to have a longer holidays because studens"
type textarea "x"
type textarea "I think schools needs to have a longer holidays because studen"
type textarea "x"
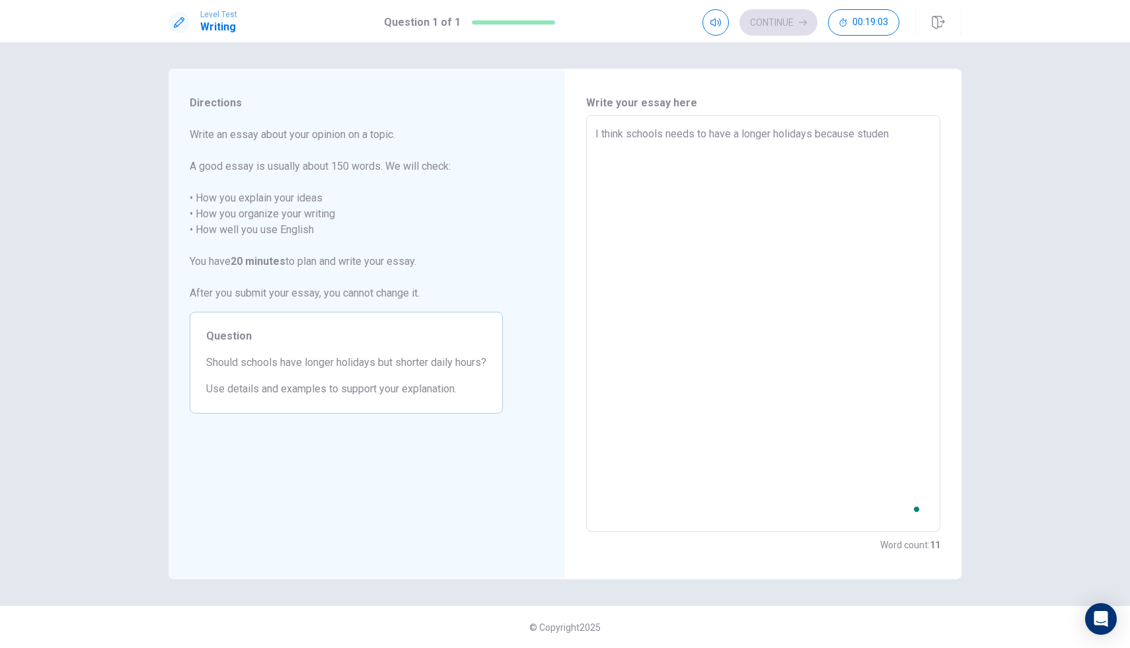
type textarea "I think schools needs to have a longer holidays because stude"
type textarea "x"
type textarea "I think schools needs to have a longer holidays because stud"
type textarea "x"
type textarea "I think schools needs to have a longer holidays because stude"
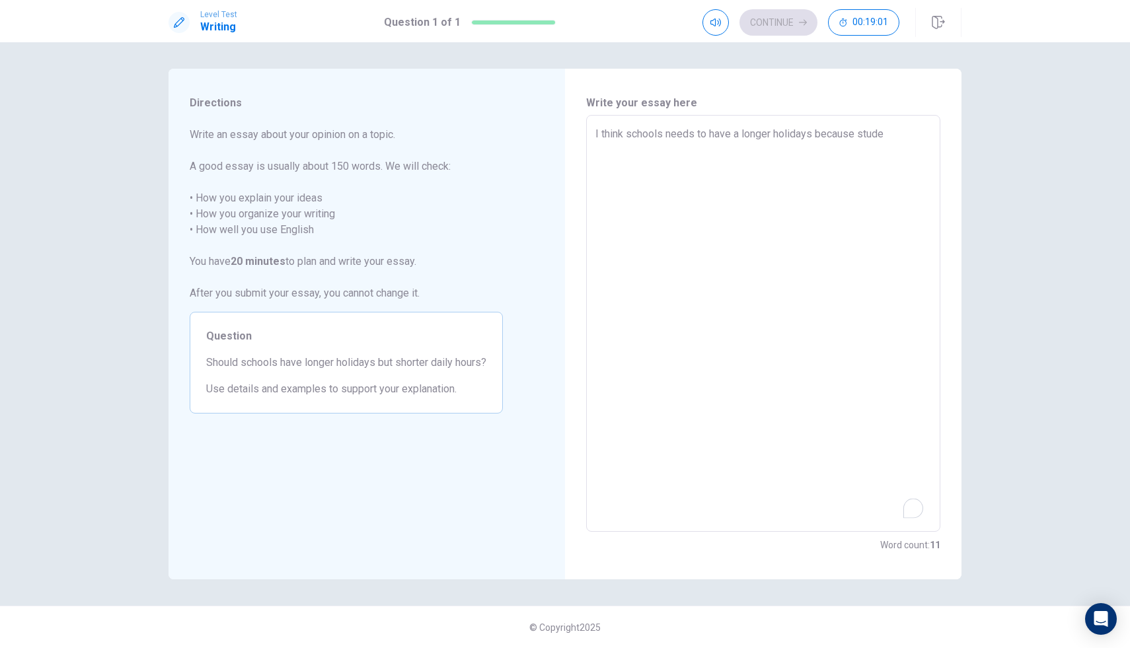
type textarea "x"
type textarea "I think schools needs to have a longer holidays because studen"
type textarea "x"
type textarea "I think schools needs to have a longer holidays because student"
type textarea "x"
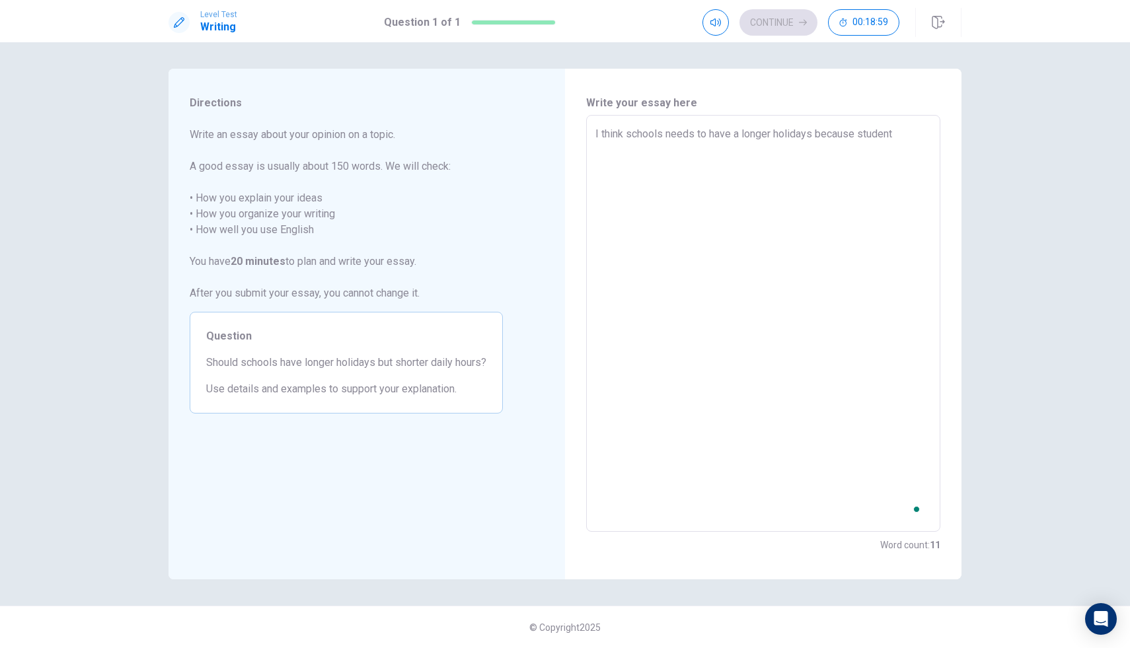
type textarea "I think schools needs to have a longer holidays because students"
type textarea "x"
type textarea "I think schools needs to have a longer holidays because students"
click at [672, 129] on textarea "I think schools needs to have a longer holidays because students" at bounding box center [764, 323] width 336 height 395
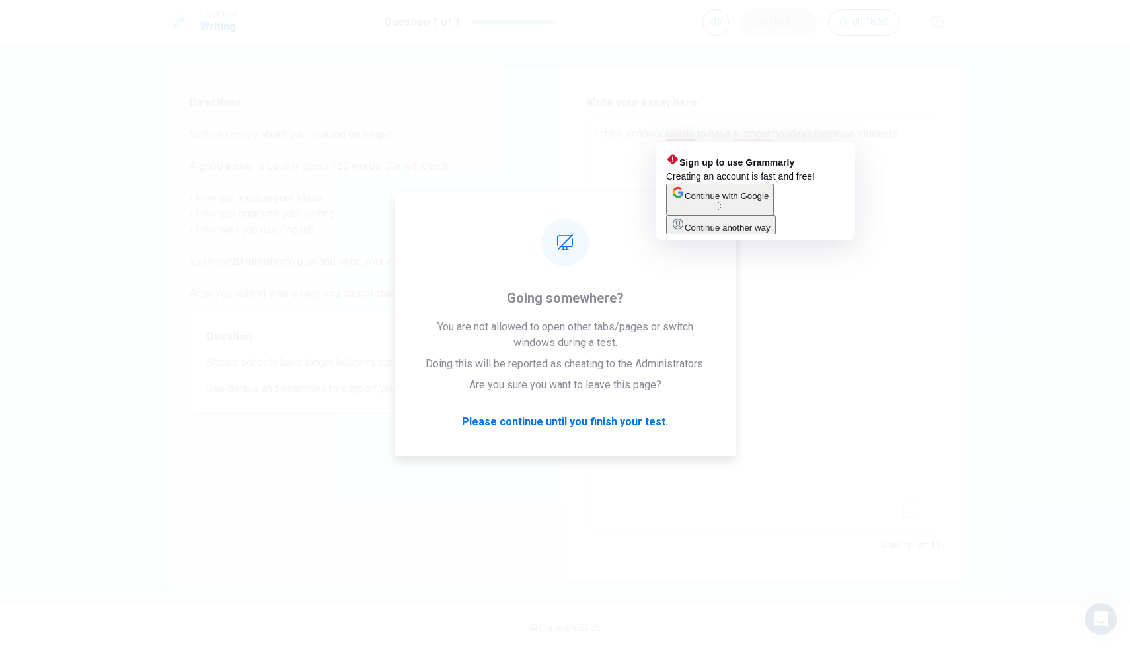
type textarea "x"
type textarea "I think schools needs to have a longer holidays because students"
click at [575, 87] on div "Write your essay here I think schools needs to have a longer holidays because s…" at bounding box center [763, 324] width 397 height 511
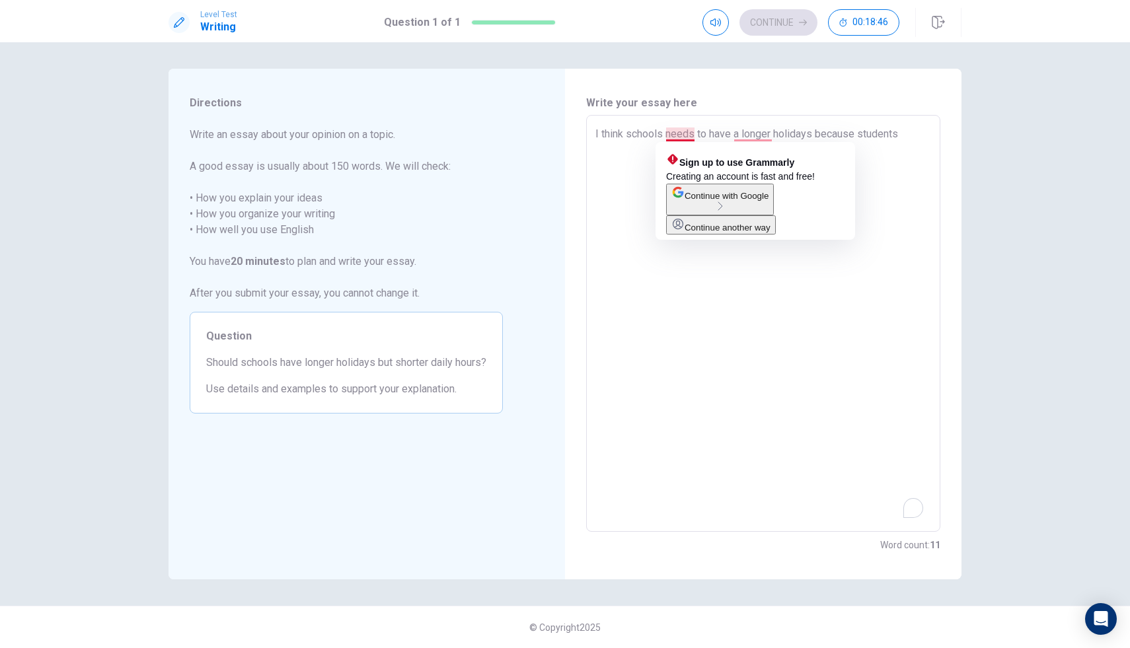
click at [694, 136] on textarea "I think schools needs to have a longer holidays because students" at bounding box center [764, 323] width 336 height 395
type textarea "x"
type textarea "I think schools need to have a longer holidays because students"
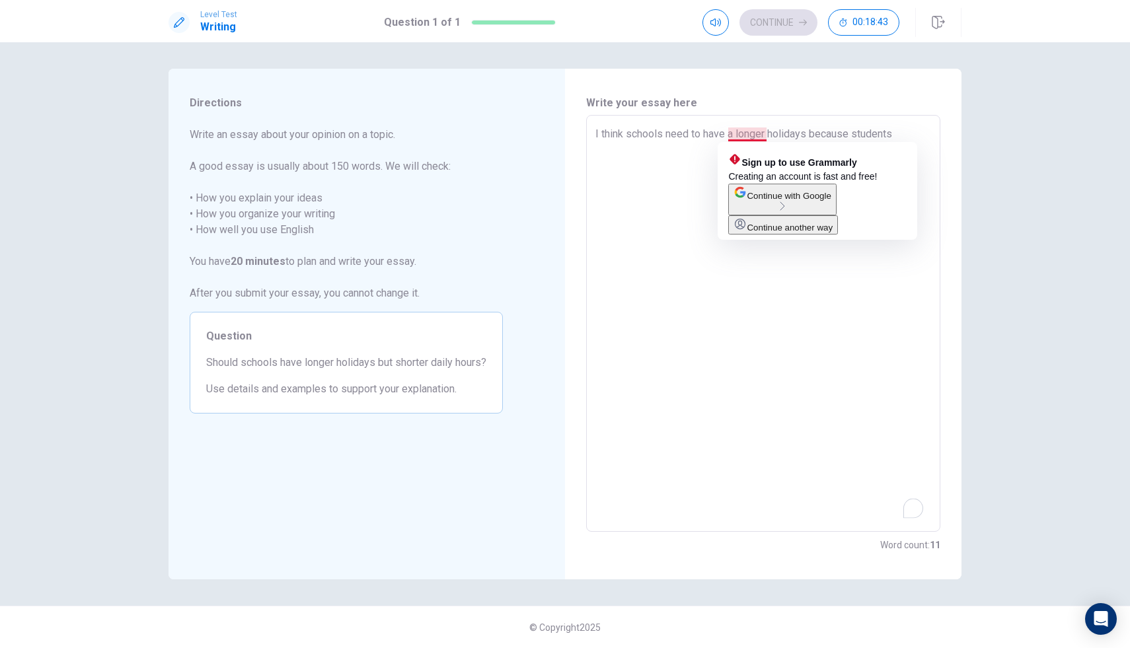
click at [767, 134] on textarea "I think schools need to have a longer holidays because students" at bounding box center [764, 323] width 336 height 395
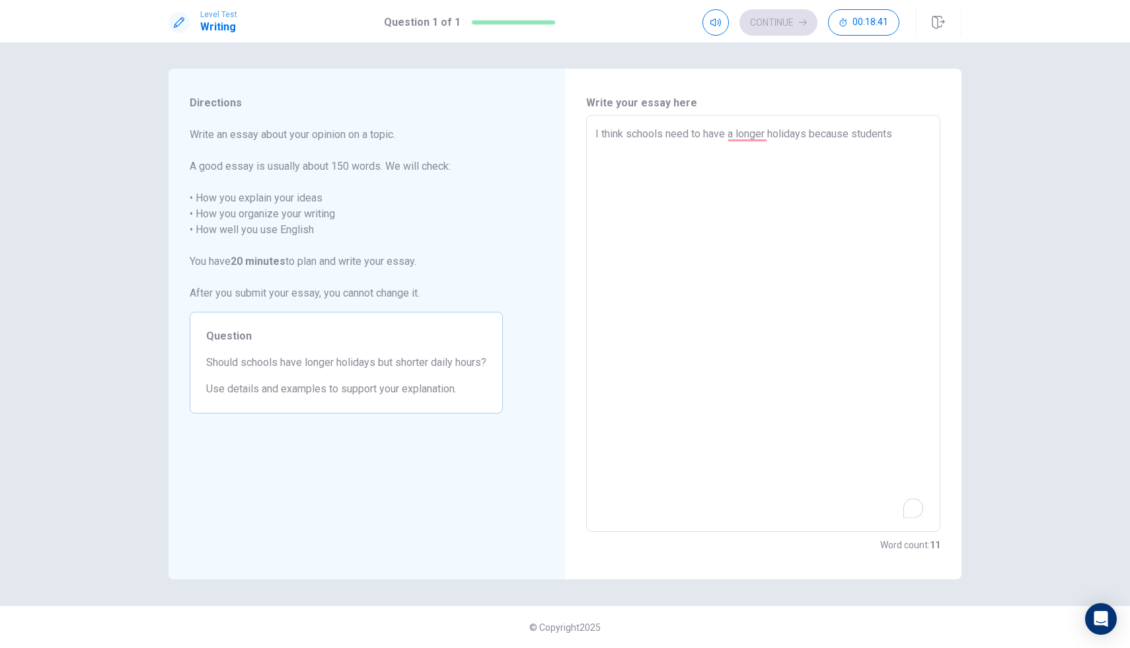
click at [903, 136] on textarea "I think schools need to have a longer holidays because students" at bounding box center [764, 323] width 336 height 395
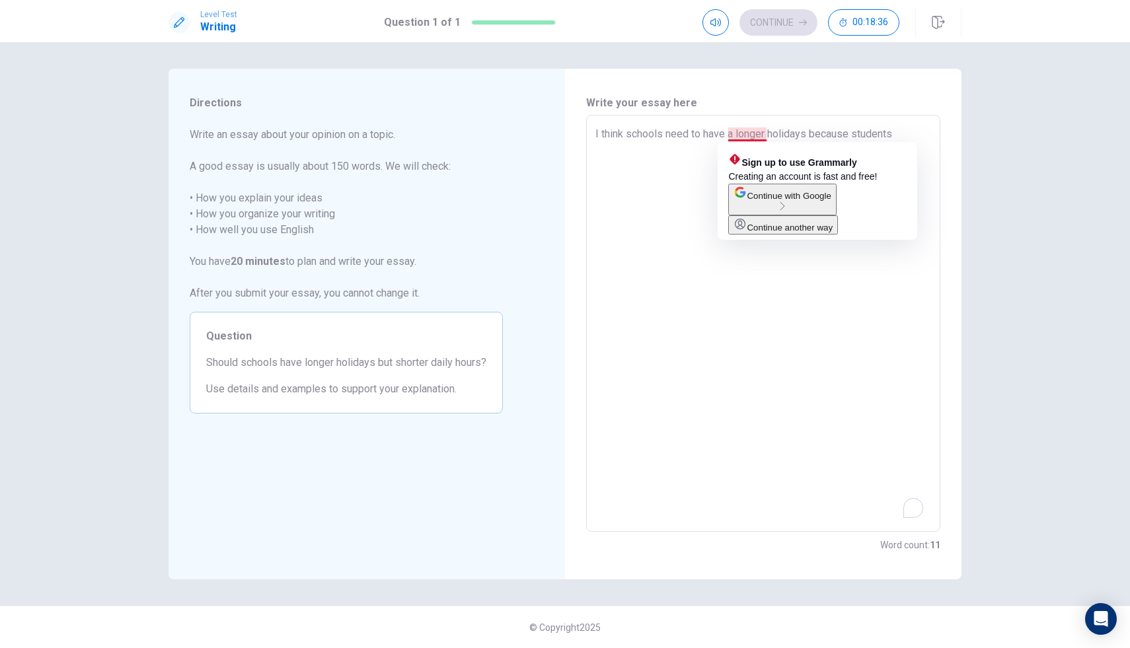
click at [734, 137] on textarea "I think schools need to have a longer holidays because students" at bounding box center [764, 323] width 336 height 395
type textarea "x"
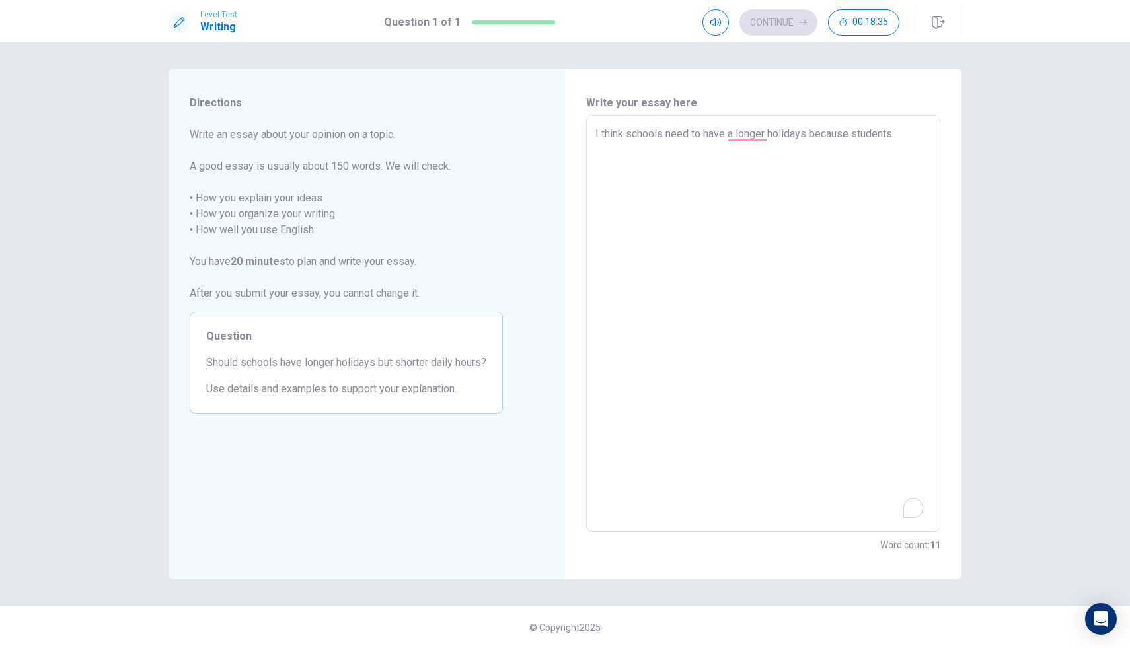
type textarea "I think schools need to have longer holidays because students"
type textarea "x"
type textarea "I think schools need to have longer holidays because students"
click at [883, 128] on textarea "I think schools need to have longer holidays because students" at bounding box center [764, 323] width 336 height 395
type textarea "x"
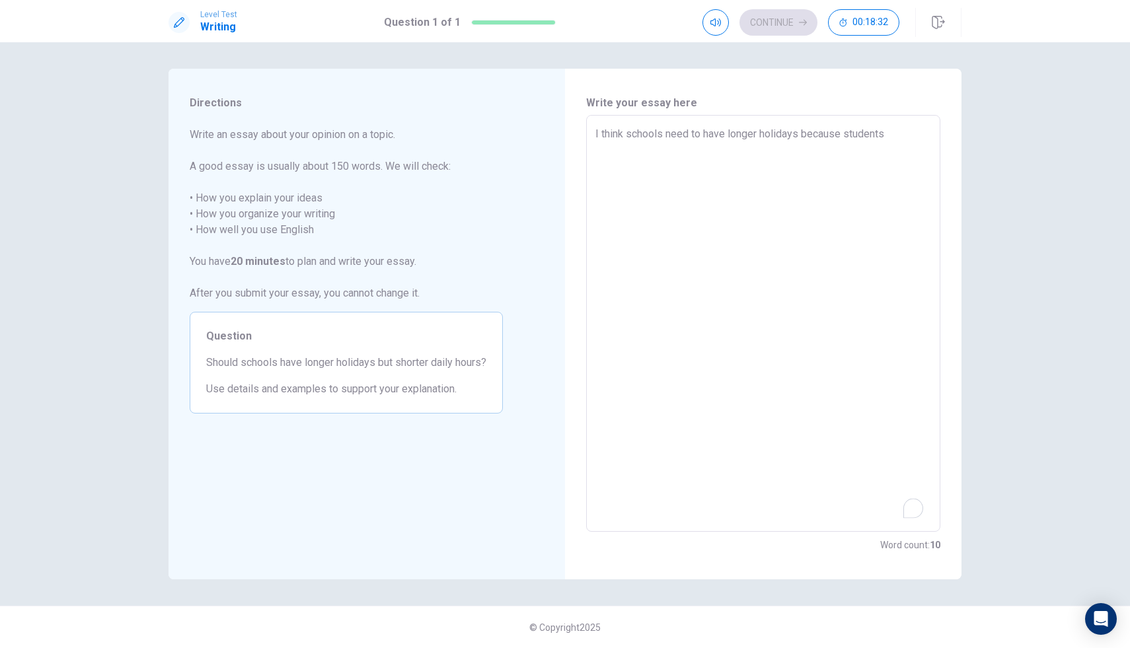
type textarea "I think schools need to have longer holidays because students"
type textarea "x"
type textarea "I think schools need to have longer holidays because students n"
type textarea "x"
type textarea "I think schools need to have longer holidays because students ne"
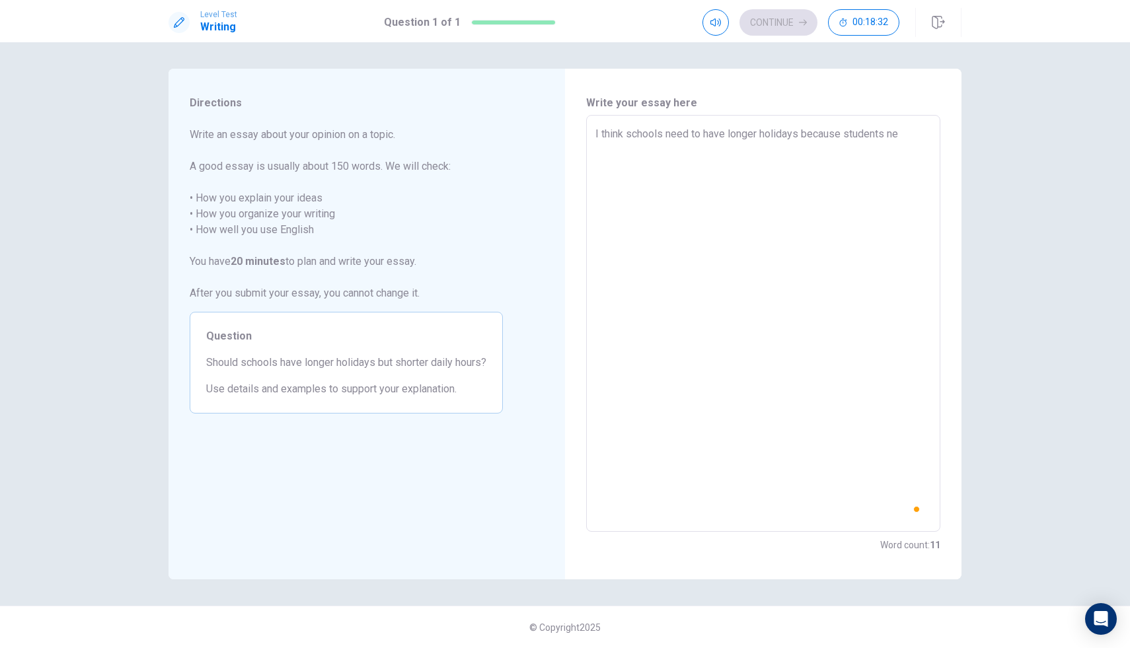
type textarea "x"
type textarea "I think schools need to have longer holidays because students nee"
type textarea "x"
type textarea "I think schools need to have longer holidays because students need"
type textarea "x"
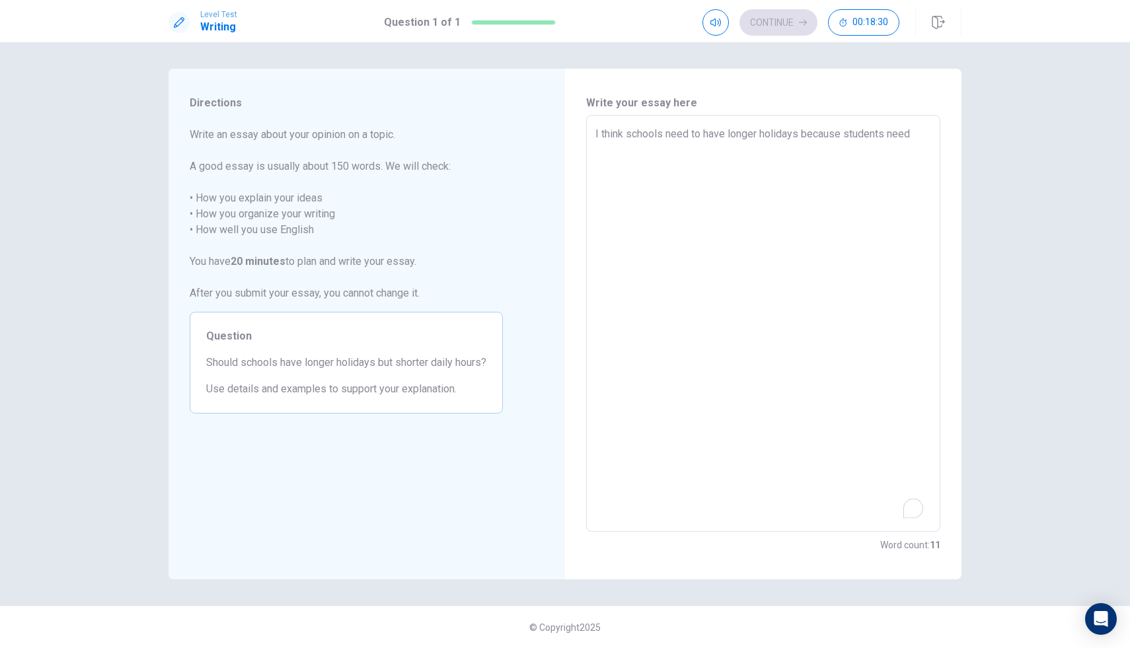
type textarea "I think schools need to have longer holidays because students need"
type textarea "x"
type textarea "I think schools need to have longer holidays because students need t"
type textarea "x"
type textarea "I think schools need to have longer holidays because students need ti"
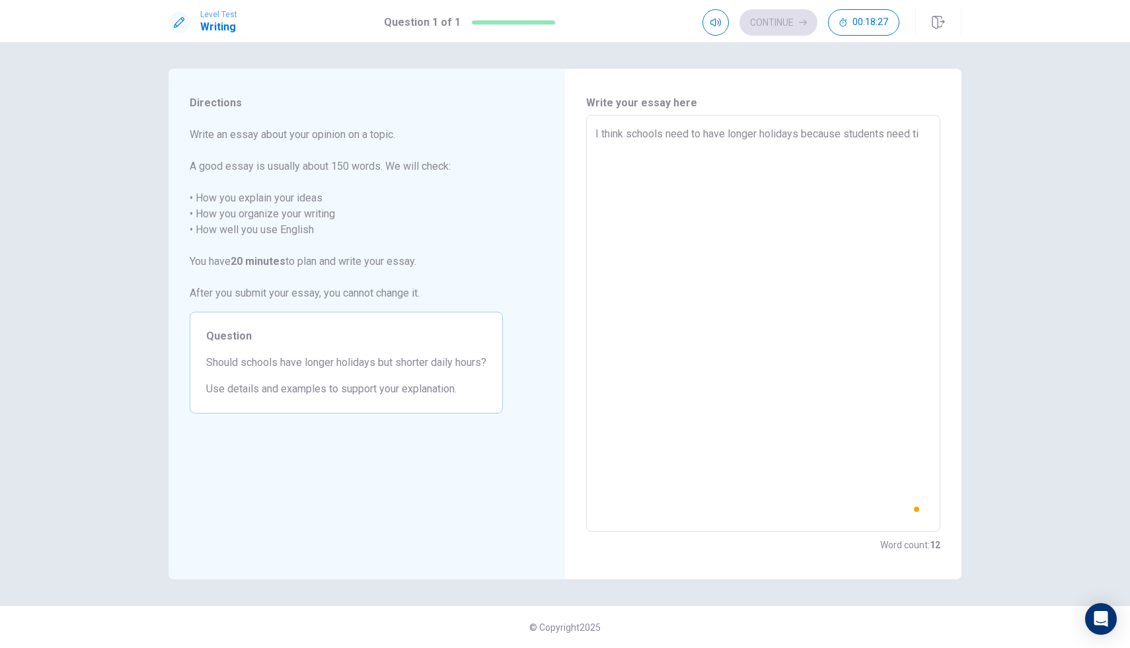
type textarea "x"
type textarea "I think schools need to have longer holidays because students need [PERSON_NAME]"
type textarea "x"
type textarea "I think schools need to have longer holidays because students need time"
type textarea "x"
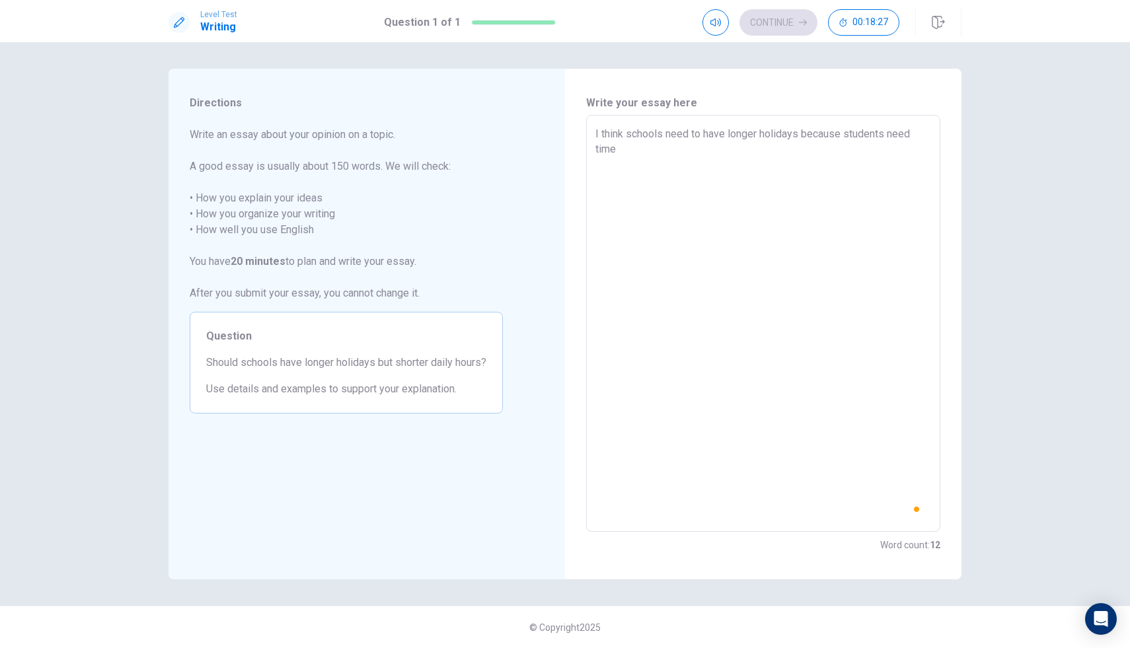
type textarea "I think schools need to have longer holidays because students need time"
type textarea "x"
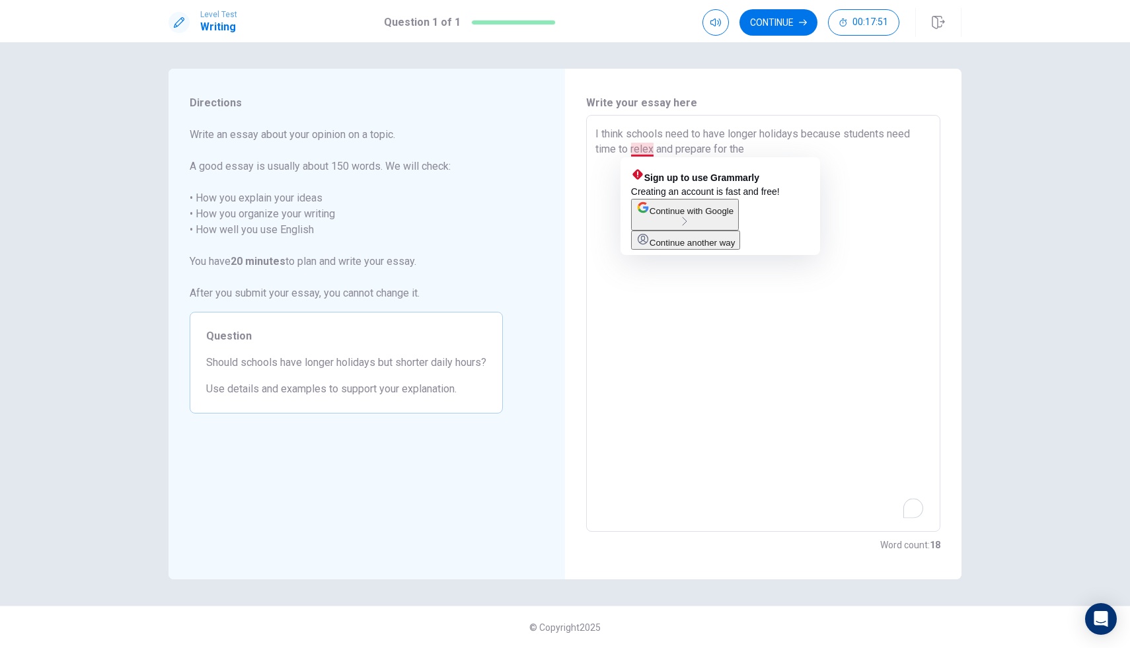
click at [654, 152] on textarea "I think schools need to have longer holidays because students need time to rele…" at bounding box center [764, 323] width 336 height 395
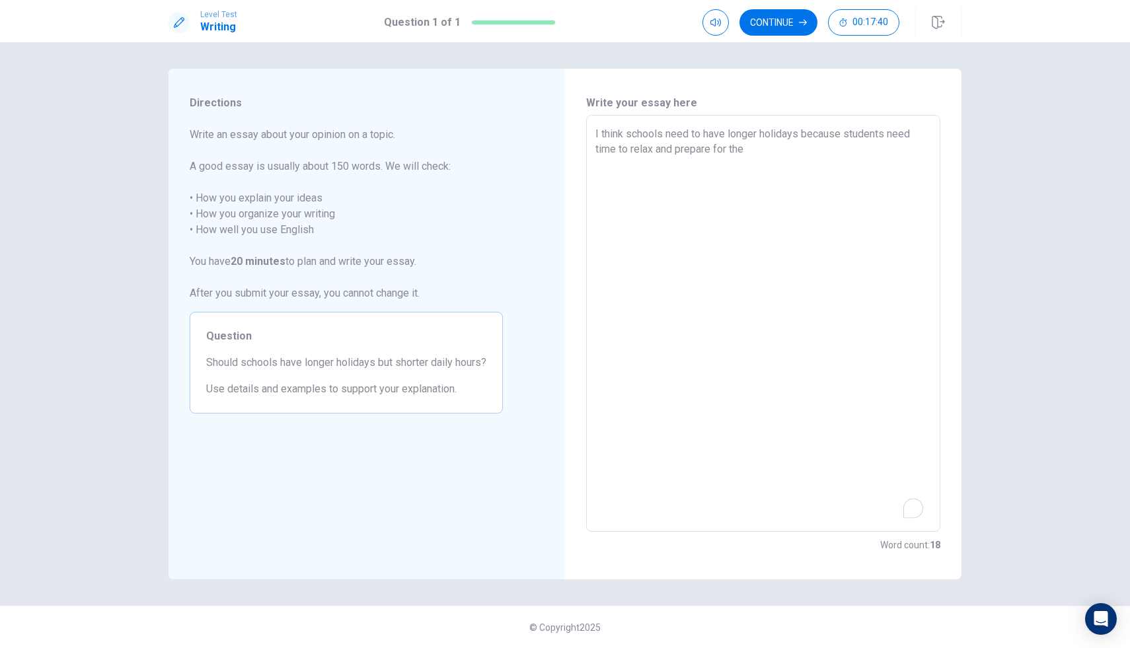
click at [740, 155] on textarea "I think schools need to have longer holidays because students need time to rela…" at bounding box center [764, 323] width 336 height 395
click at [750, 154] on textarea "I think schools need to have longer holidays because students need time to rela…" at bounding box center [764, 323] width 336 height 395
click at [816, 147] on textarea "I think schools need to have longer holidays because students need time to rela…" at bounding box center [764, 323] width 336 height 395
click at [752, 150] on textarea "I think schools need to have longer holidays because students need time to rela…" at bounding box center [764, 323] width 336 height 395
click at [839, 145] on textarea "I think schools need to have longer holidays because students need time to rela…" at bounding box center [764, 323] width 336 height 395
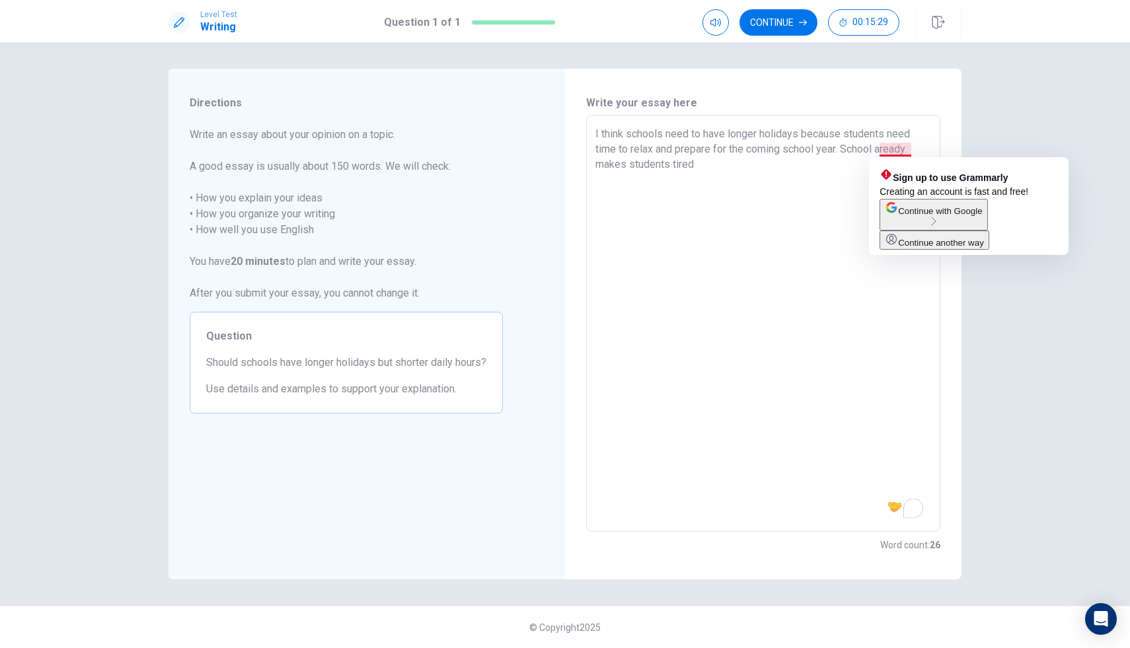
click at [884, 152] on textarea "I think schools need to have longer holidays because students need time to rela…" at bounding box center [764, 323] width 336 height 395
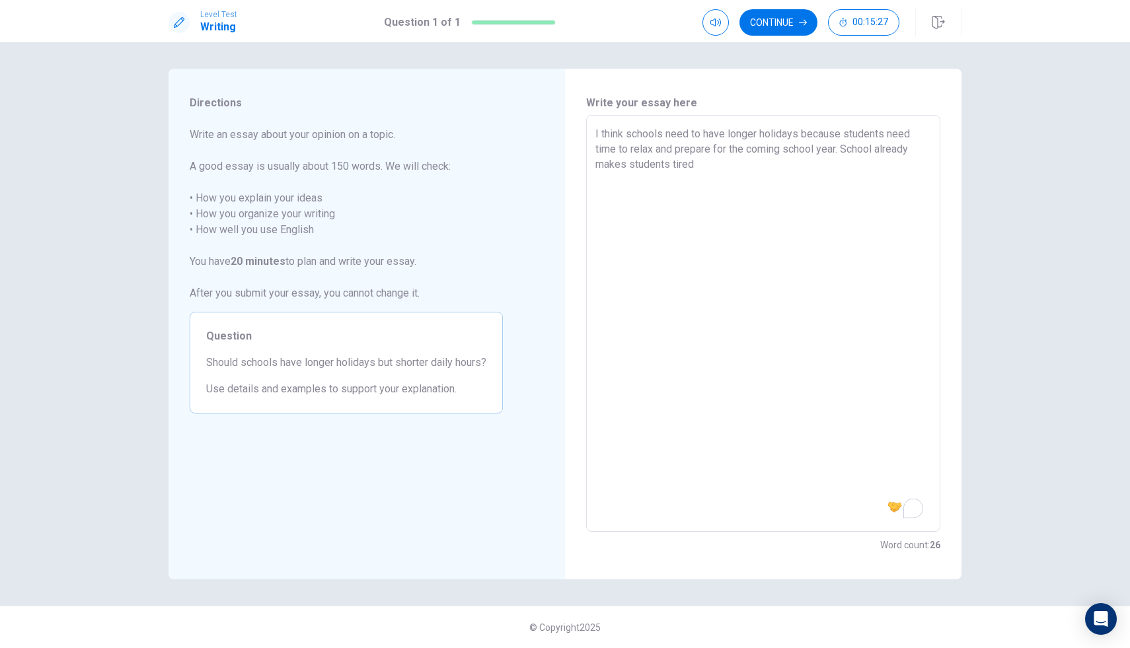
click at [704, 161] on textarea "I think schools need to have longer holidays because students need time to rela…" at bounding box center [764, 323] width 336 height 395
click at [675, 169] on textarea "I think schools need to have longer holidays because students need time to rela…" at bounding box center [764, 323] width 336 height 395
click at [845, 161] on textarea "I think schools need to have longer holidays because students need time to rela…" at bounding box center [764, 323] width 336 height 395
click at [854, 163] on textarea "I think schools need to have longer holidays because students need time to rela…" at bounding box center [764, 323] width 336 height 395
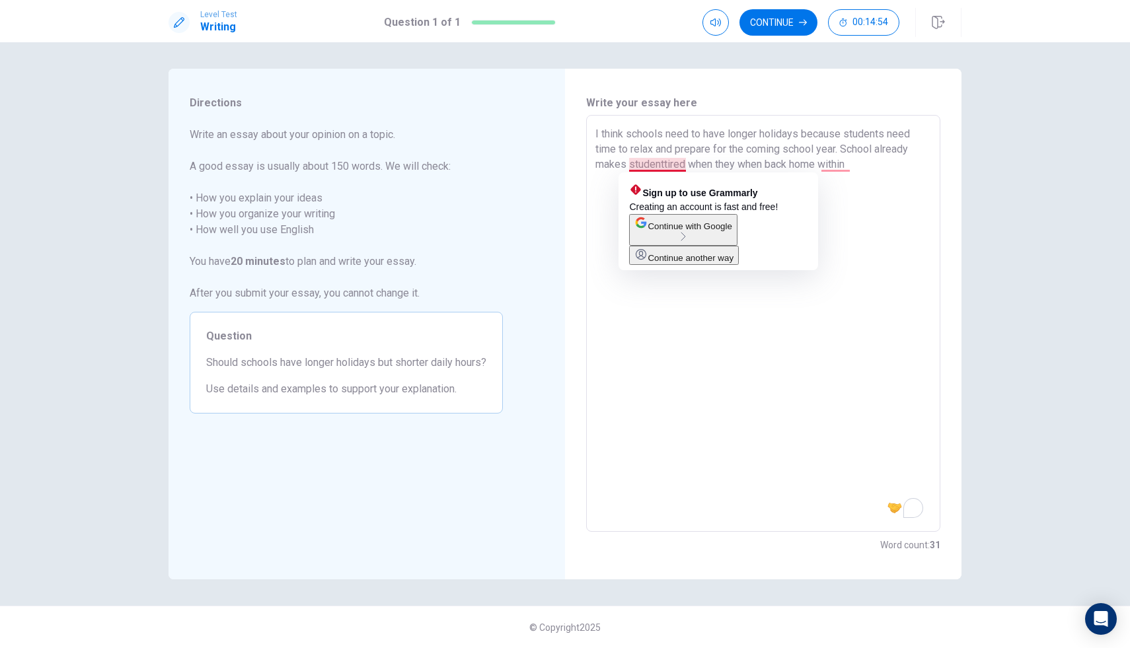
click at [664, 165] on textarea "I think schools need to have longer holidays because students need time to rela…" at bounding box center [764, 323] width 336 height 395
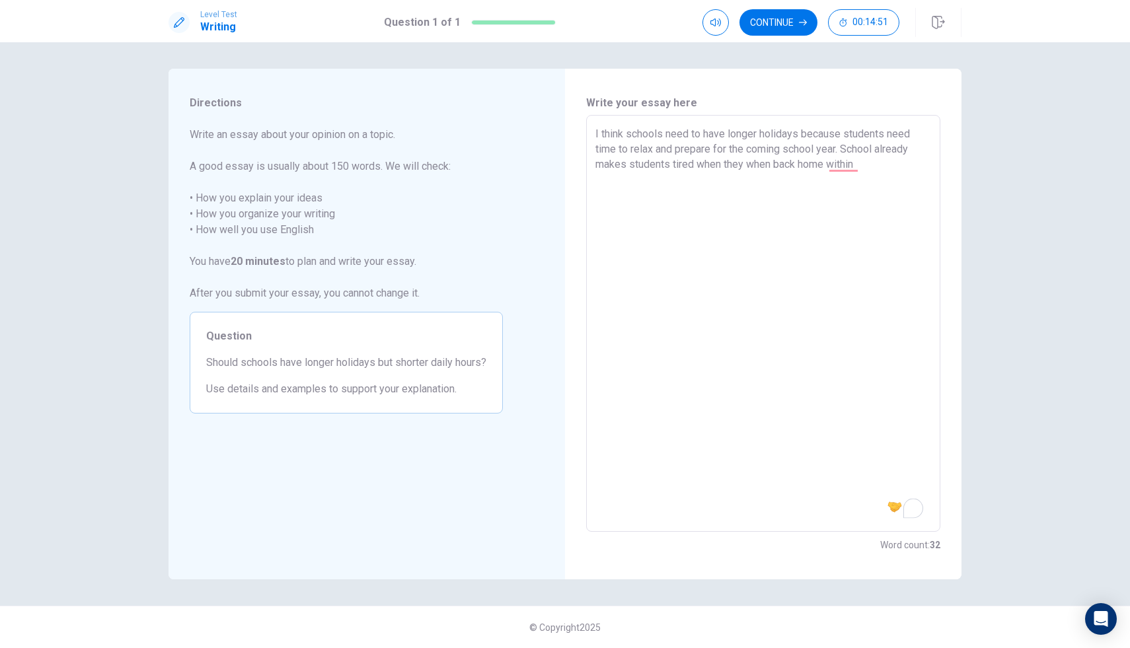
click at [866, 164] on textarea "I think schools need to have longer holidays because students need time to rela…" at bounding box center [764, 323] width 336 height 395
click at [747, 165] on textarea "I think schools need to have longer holidays because students need time to rela…" at bounding box center [764, 323] width 336 height 395
click at [752, 167] on textarea "I think schools need to have longer holidays because students need time to rela…" at bounding box center [764, 323] width 336 height 395
click at [830, 163] on textarea "I think schools need to have longer holidays because students need time to rela…" at bounding box center [764, 323] width 336 height 395
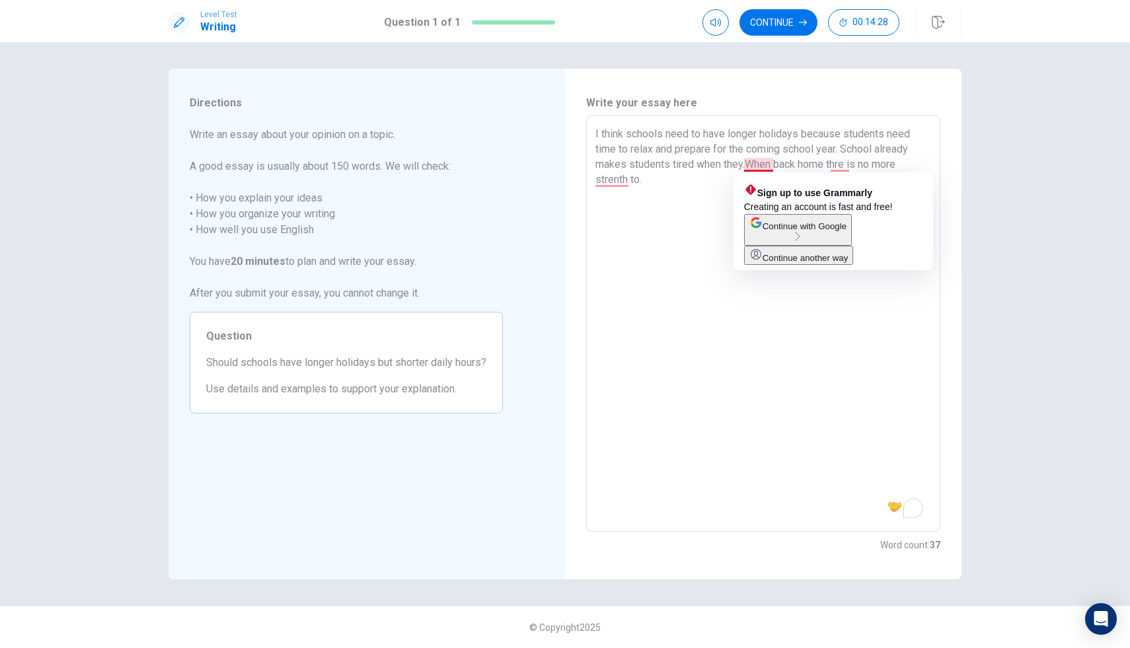
click at [746, 163] on textarea "I think schools need to have longer holidays because students need time to rela…" at bounding box center [764, 323] width 336 height 395
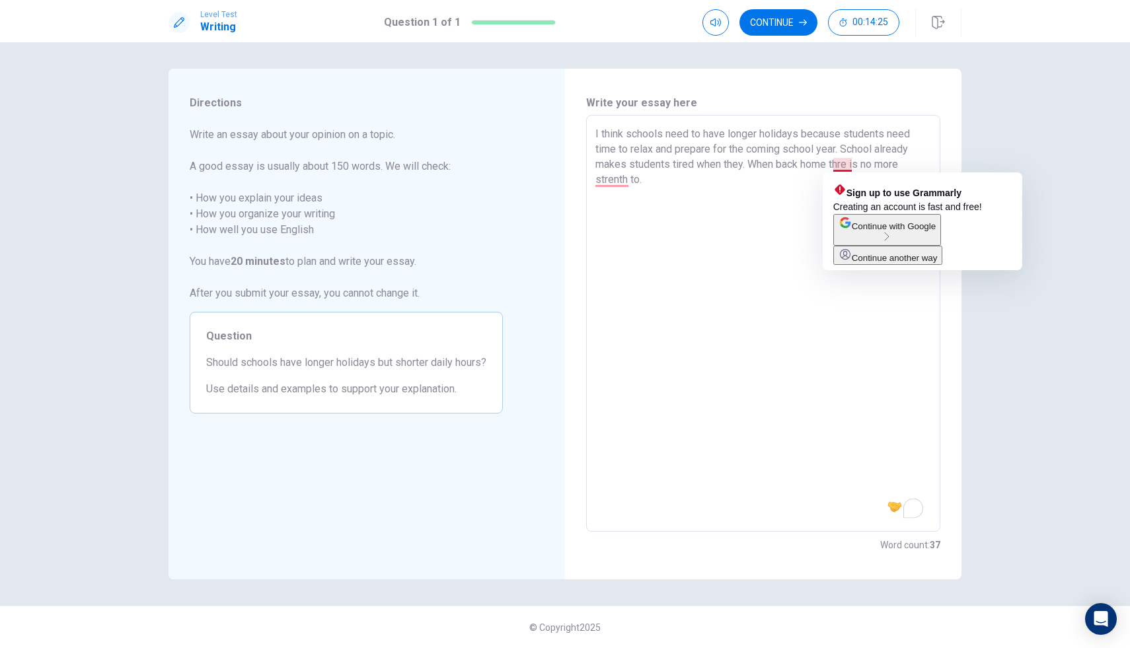
click at [851, 164] on textarea "I think schools need to have longer holidays because students need time to rela…" at bounding box center [764, 323] width 336 height 395
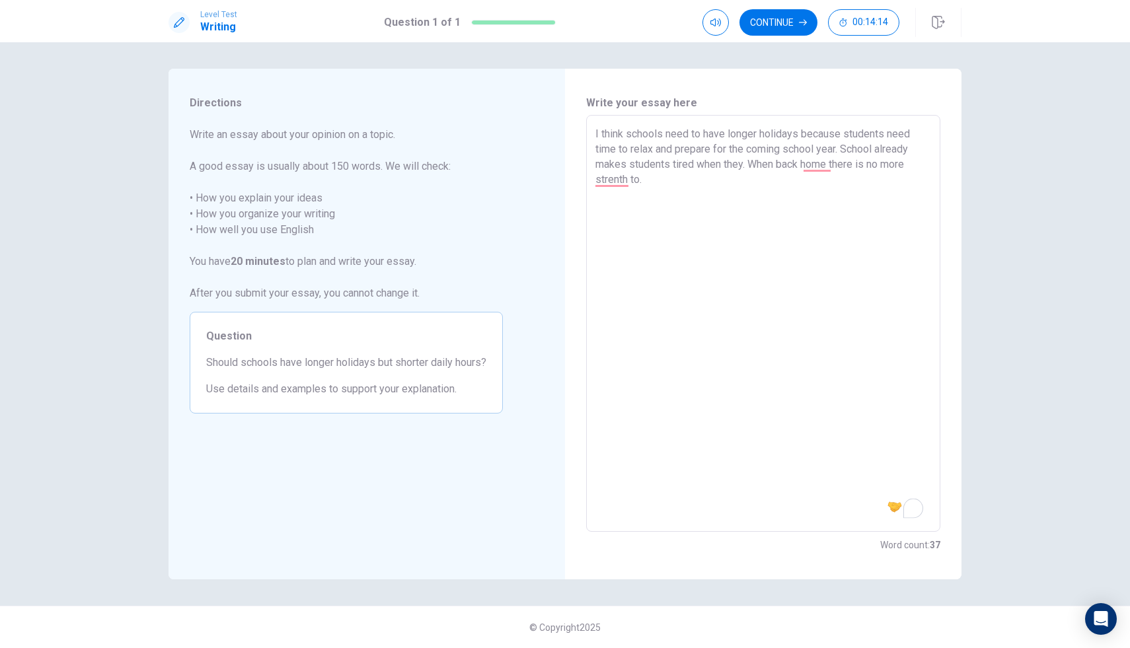
click at [833, 165] on textarea "I think schools need to have longer holidays because students need time to rela…" at bounding box center [764, 323] width 336 height 395
click at [643, 184] on textarea "I think schools need to have longer holidays because students need time to rela…" at bounding box center [764, 323] width 336 height 395
click at [744, 165] on textarea "I think schools need to have longer holidays because students need time to rela…" at bounding box center [764, 323] width 336 height 395
click at [730, 166] on textarea "I think schools need to have longer holidays because students need time to rela…" at bounding box center [764, 323] width 336 height 395
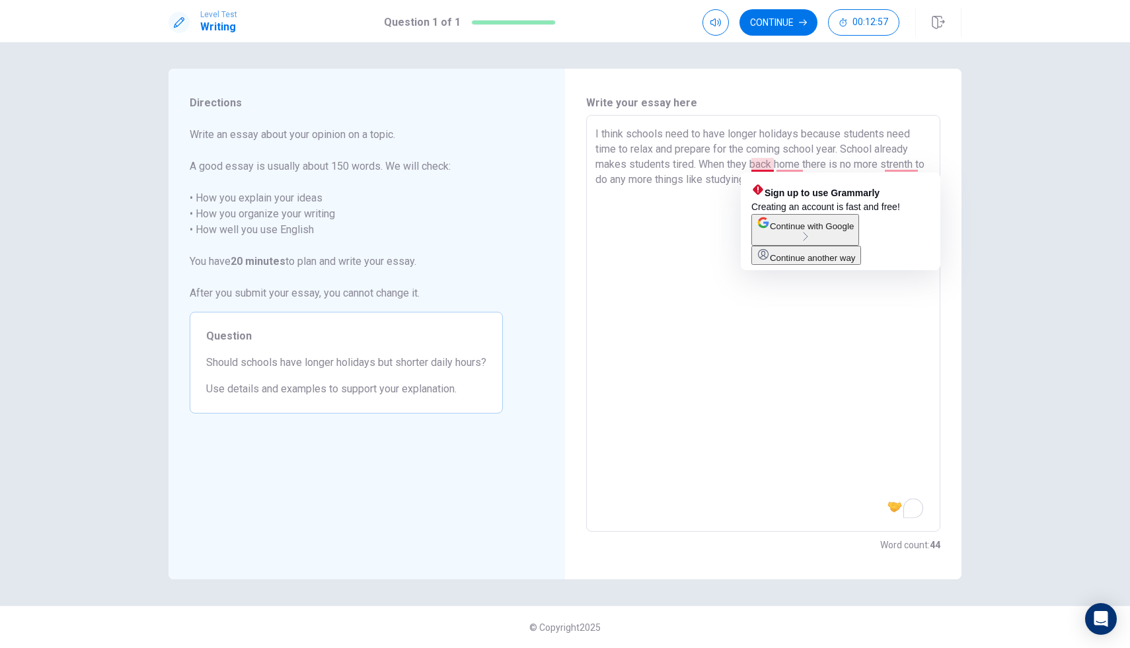
click at [773, 165] on textarea "I think schools need to have longer holidays because students need time to rela…" at bounding box center [764, 323] width 336 height 395
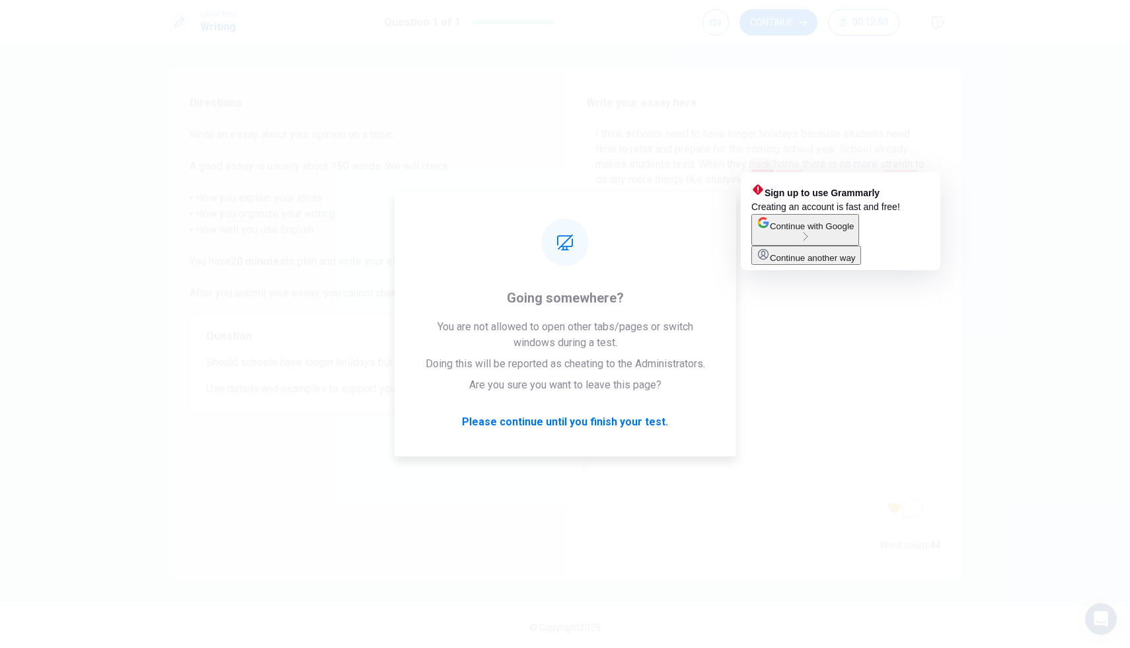
click at [760, 142] on textarea "I think schools need to have longer holidays because students need time to rela…" at bounding box center [764, 323] width 336 height 395
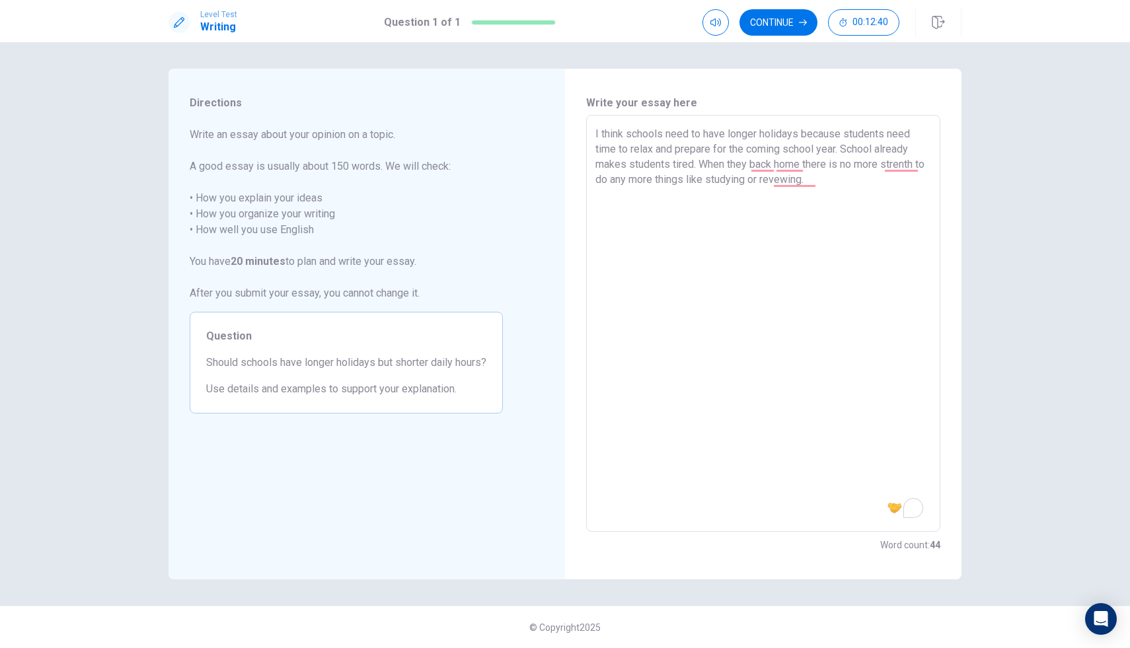
click at [775, 165] on textarea "I think schools need to have longer holidays because students need time to rela…" at bounding box center [764, 323] width 336 height 395
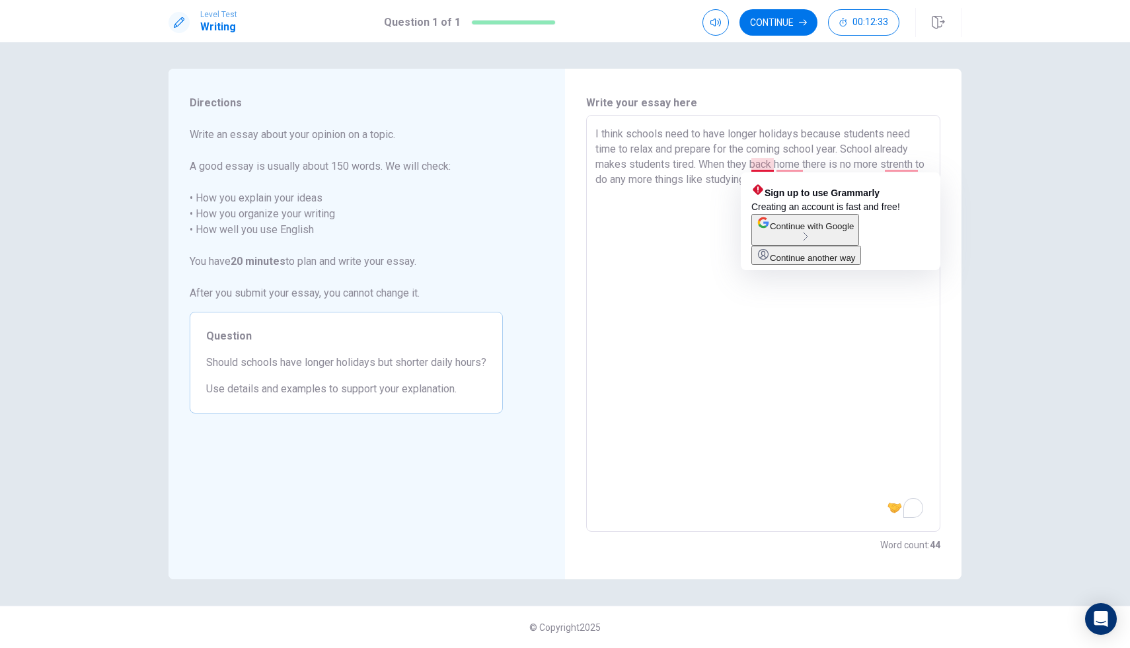
click at [640, 249] on textarea "I think schools need to have longer holidays because students need time to rela…" at bounding box center [764, 323] width 336 height 395
click at [773, 163] on textarea "I think schools need to have longer holidays because students need time to rela…" at bounding box center [764, 323] width 336 height 395
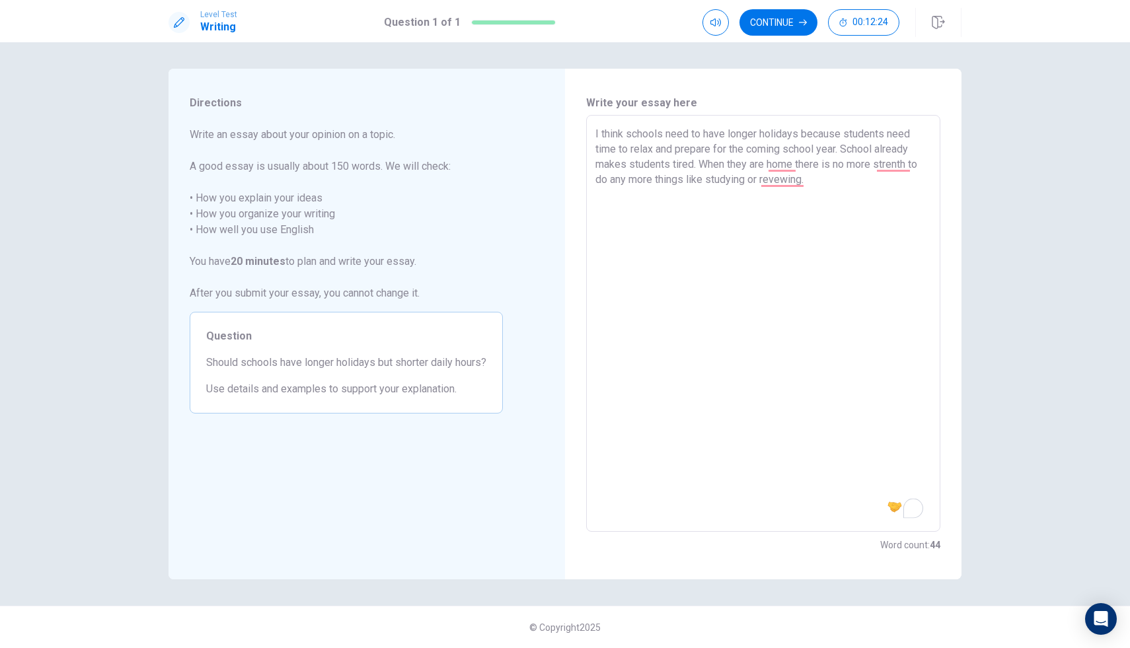
click at [796, 167] on textarea "I think schools need to have longer holidays because students need time to rela…" at bounding box center [764, 323] width 336 height 395
click at [911, 166] on textarea "I think schools need to have longer holidays because students need time to rela…" at bounding box center [764, 323] width 336 height 395
click at [648, 169] on textarea "I think schools need to have longer holidays because students need time to rela…" at bounding box center [764, 323] width 336 height 395
click at [742, 188] on textarea "I think schools need to have longer holidays because students need time to rela…" at bounding box center [764, 323] width 336 height 395
click at [748, 178] on textarea "I think schools need to have longer holidays because students need time to rela…" at bounding box center [764, 323] width 336 height 395
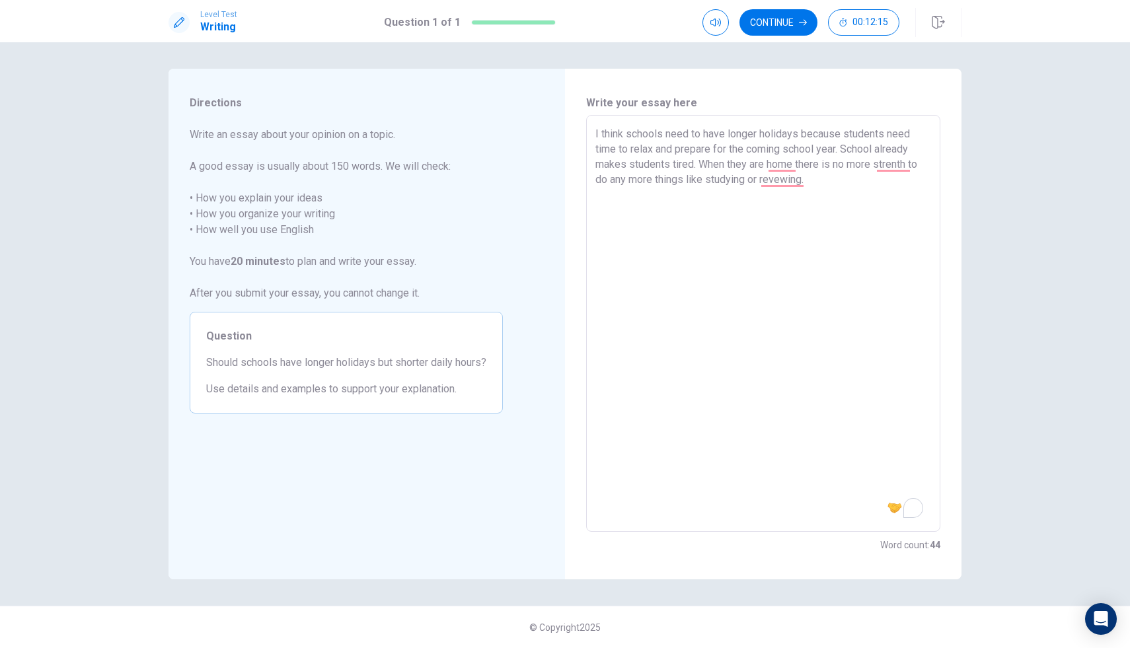
click at [806, 180] on textarea "I think schools need to have longer holidays because students need time to rela…" at bounding box center [764, 323] width 336 height 395
click at [911, 179] on textarea "I think schools need to have longer holidays because students need time to rela…" at bounding box center [764, 323] width 336 height 395
click at [826, 181] on textarea "I think schools need to have longer holidays because students need time to rela…" at bounding box center [764, 323] width 336 height 395
click at [606, 201] on textarea "I think schools need to have longer holidays because students need time to rela…" at bounding box center [764, 323] width 336 height 395
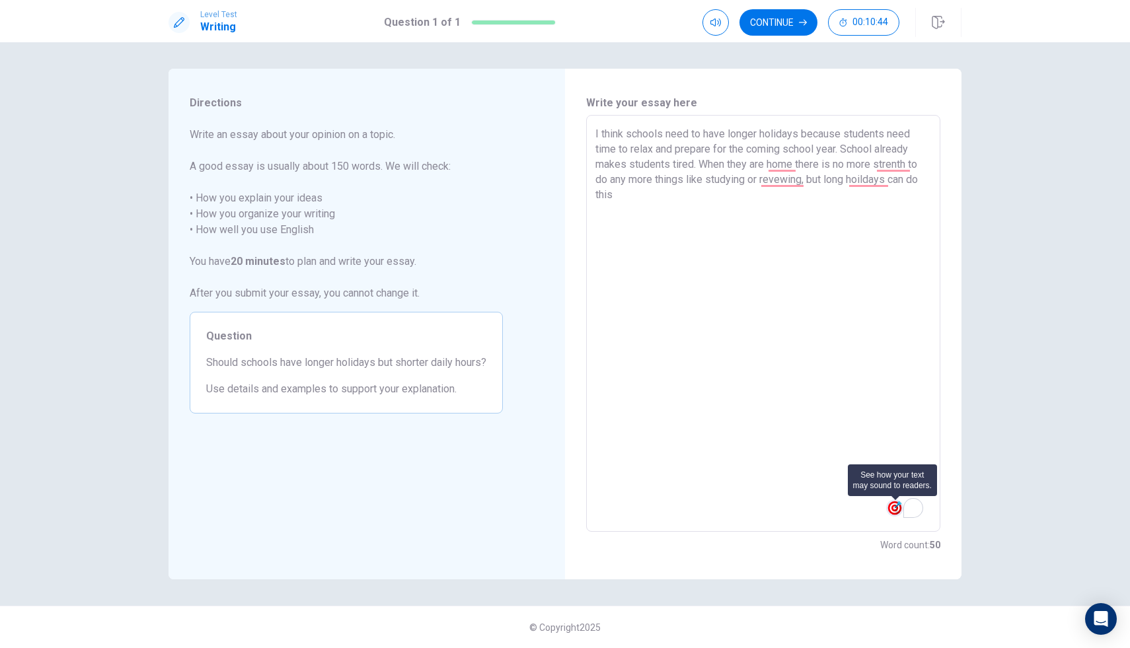
click at [895, 512] on img at bounding box center [895, 508] width 15 height 15
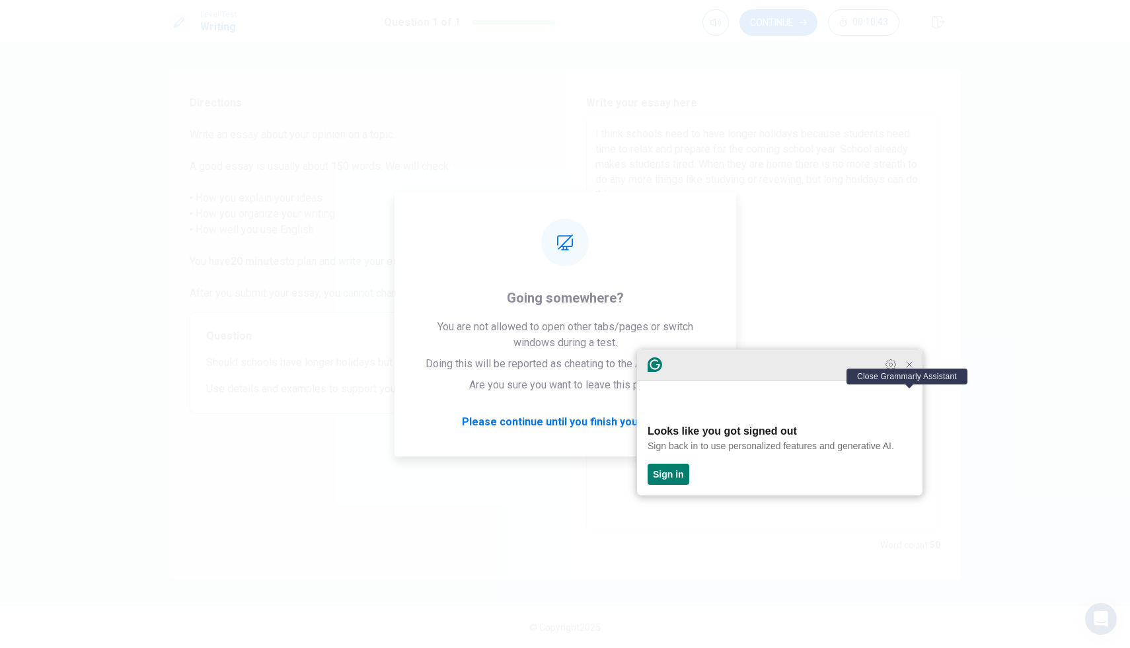
click at [909, 373] on icon "Close Grammarly Assistant" at bounding box center [910, 365] width 16 height 16
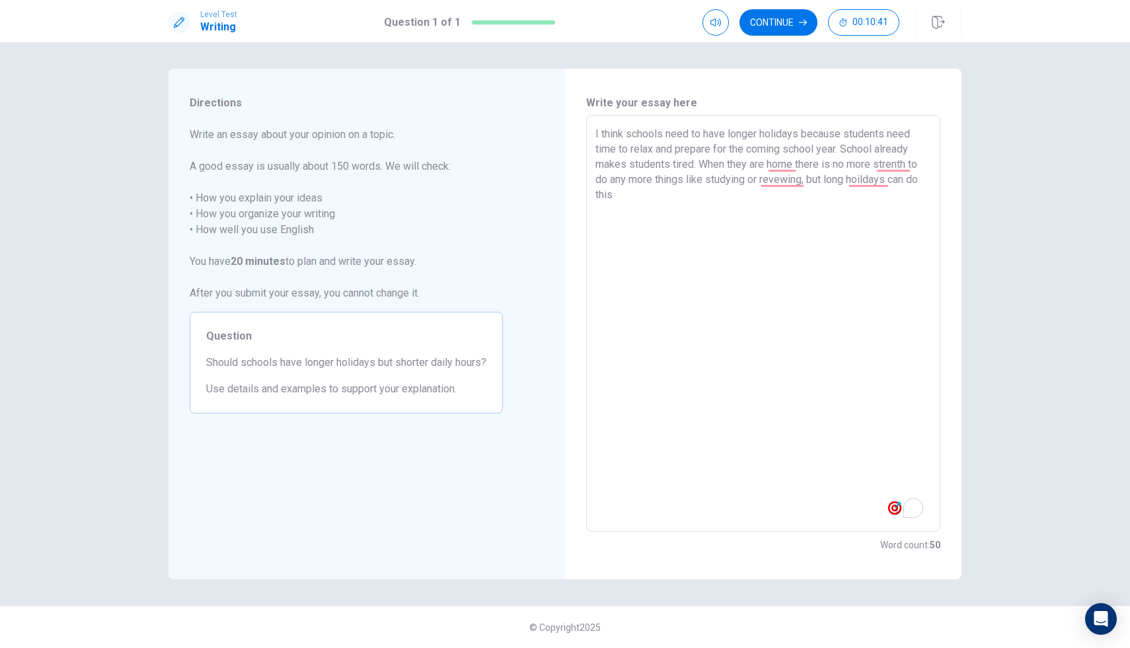
click at [650, 204] on textarea "I think schools need to have longer holidays because students need time to rela…" at bounding box center [764, 323] width 336 height 395
click at [773, 19] on button "Continue" at bounding box center [779, 22] width 78 height 26
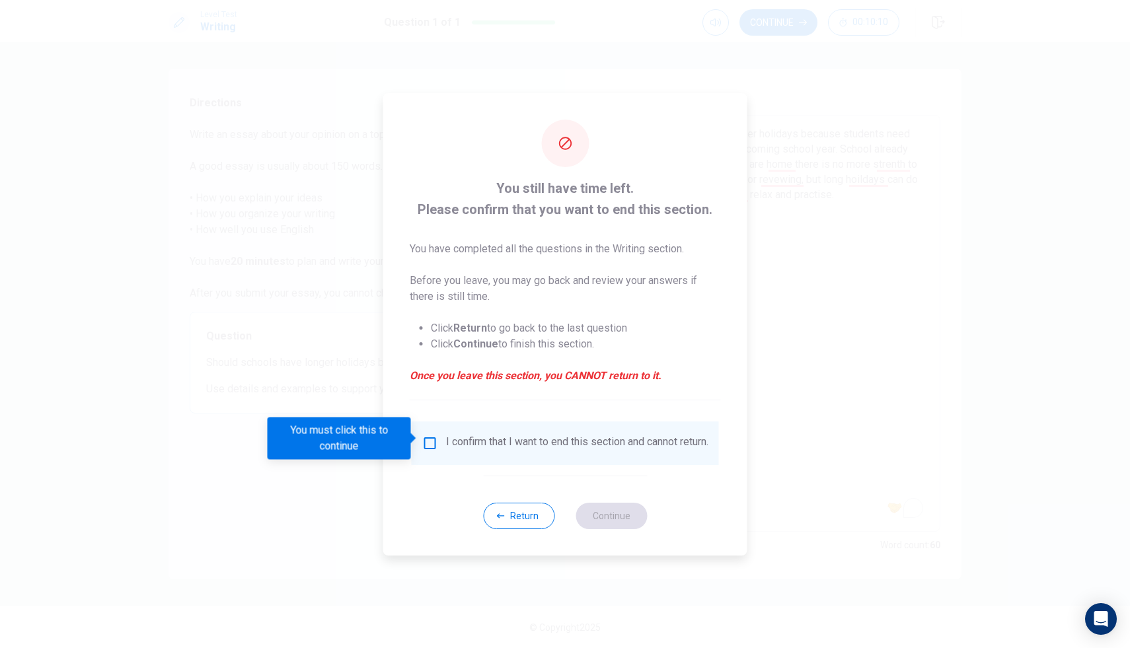
click at [430, 440] on input "You must click this to continue" at bounding box center [430, 444] width 16 height 16
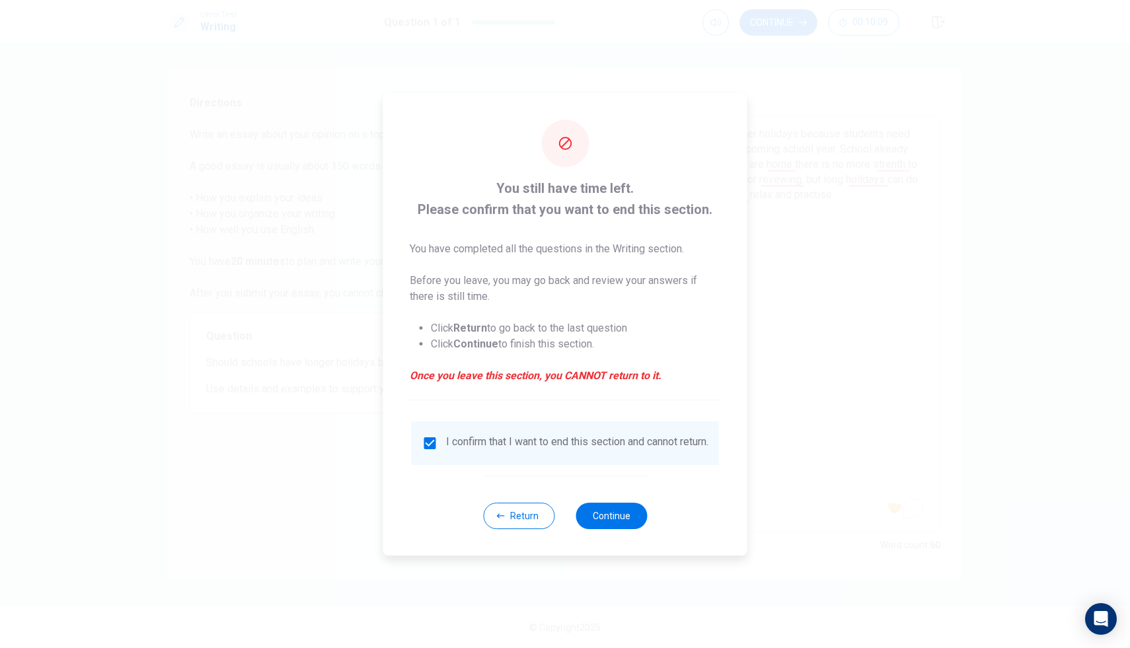
click at [588, 537] on div "Return Continue" at bounding box center [565, 516] width 164 height 80
click at [599, 535] on div "Return Continue" at bounding box center [565, 516] width 164 height 80
click at [611, 511] on button "Continue" at bounding box center [611, 516] width 71 height 26
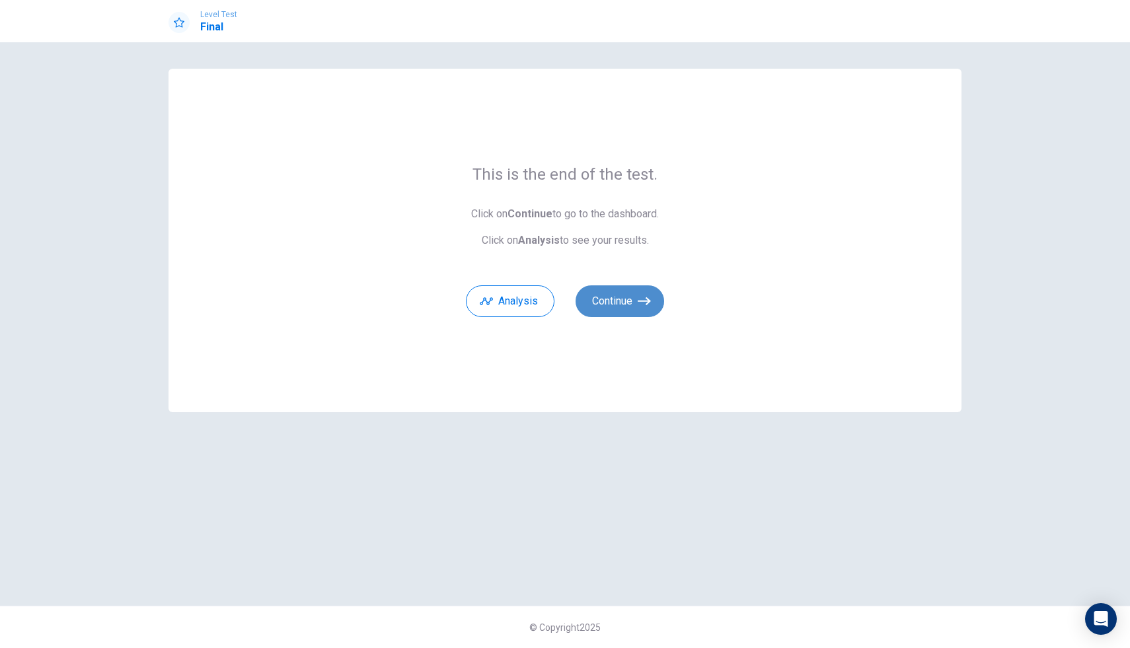
click at [632, 307] on button "Continue" at bounding box center [620, 302] width 89 height 32
